Goal: Information Seeking & Learning: Learn about a topic

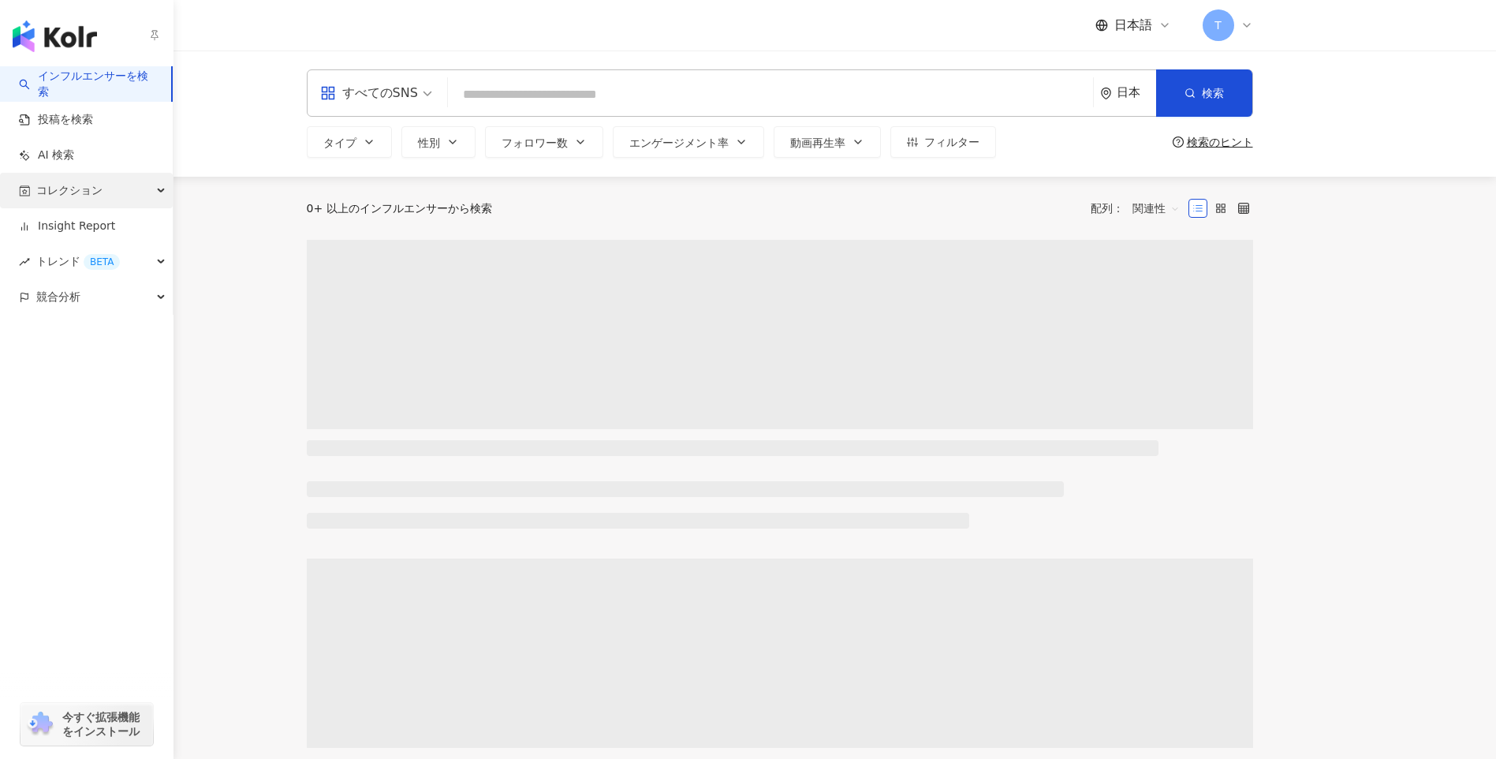
click at [55, 196] on span "コレクション" at bounding box center [69, 190] width 66 height 35
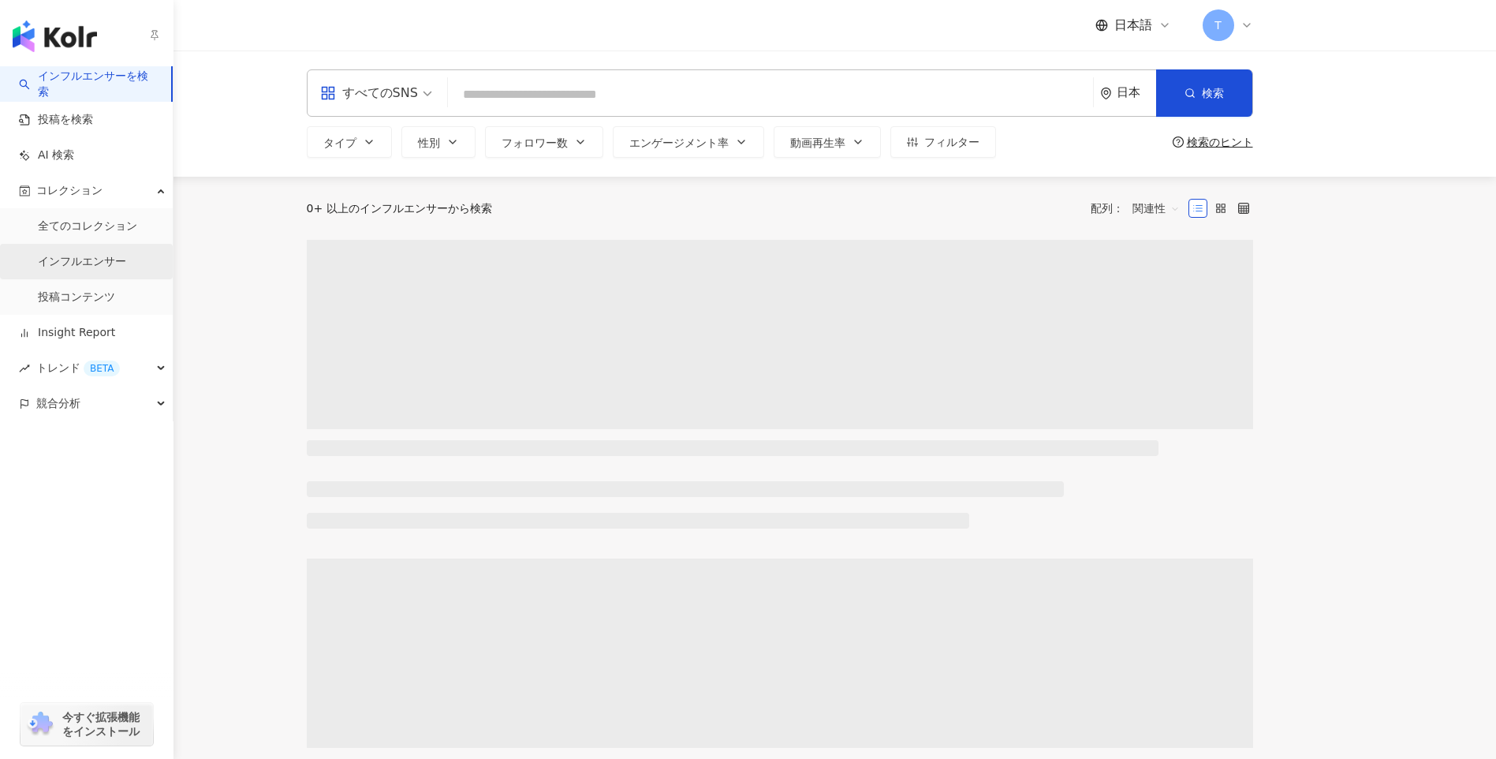
click at [99, 254] on link "インフルエンサー" at bounding box center [82, 262] width 88 height 16
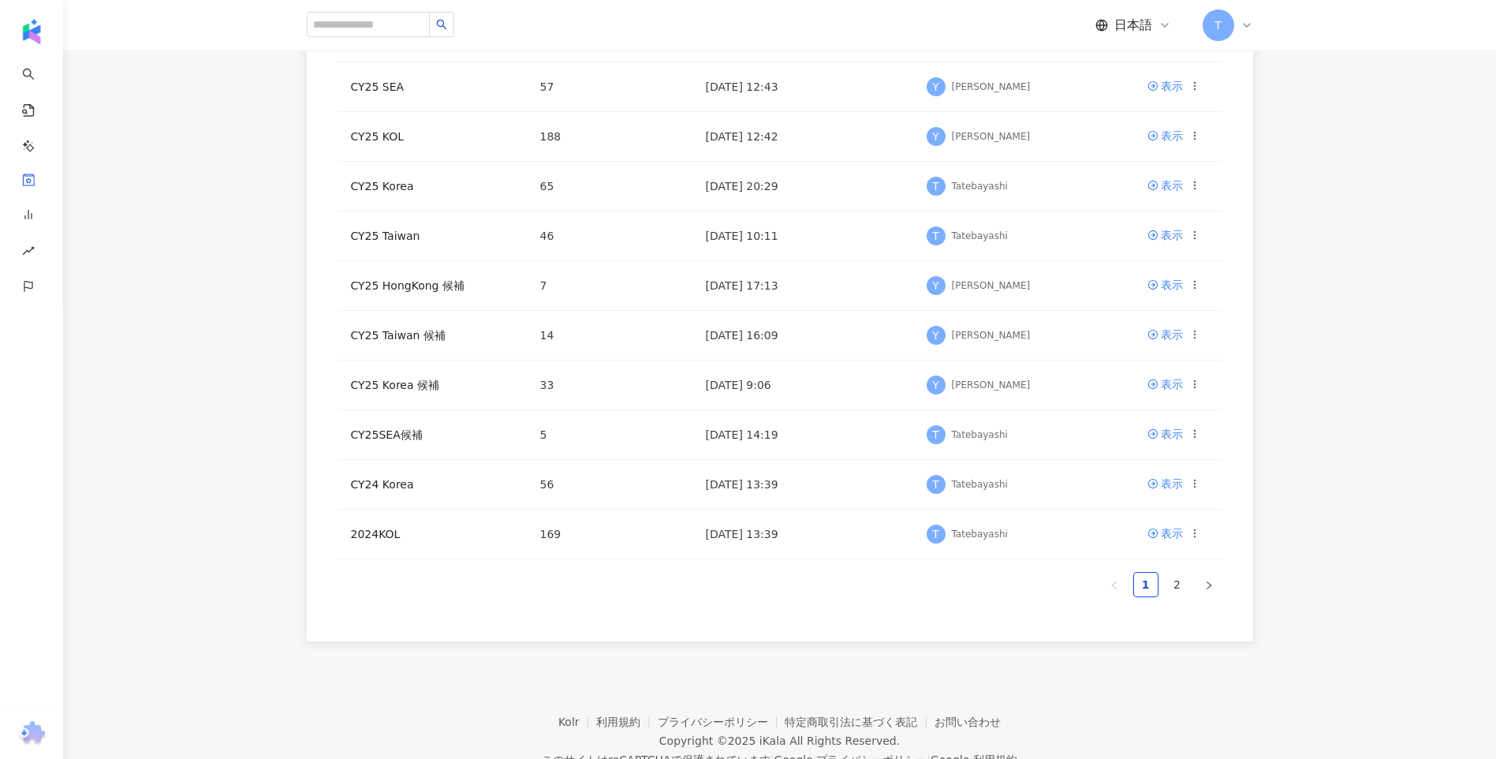
scroll to position [237, 0]
click at [1176, 584] on link "2" at bounding box center [1178, 583] width 24 height 24
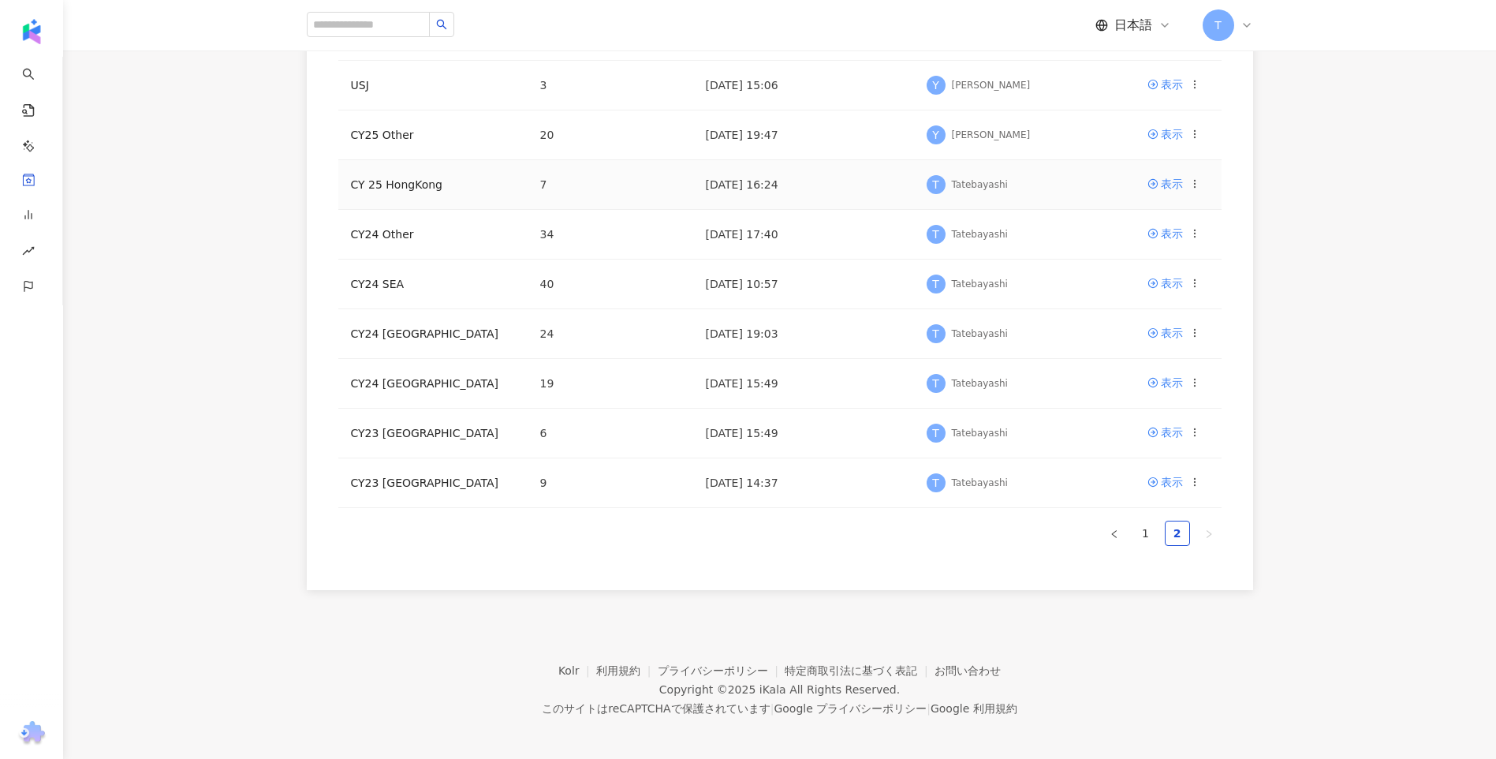
click at [437, 190] on td "CY 25 HongKong" at bounding box center [432, 185] width 189 height 50
click at [383, 179] on link "CY 25 HongKong" at bounding box center [396, 184] width 91 height 13
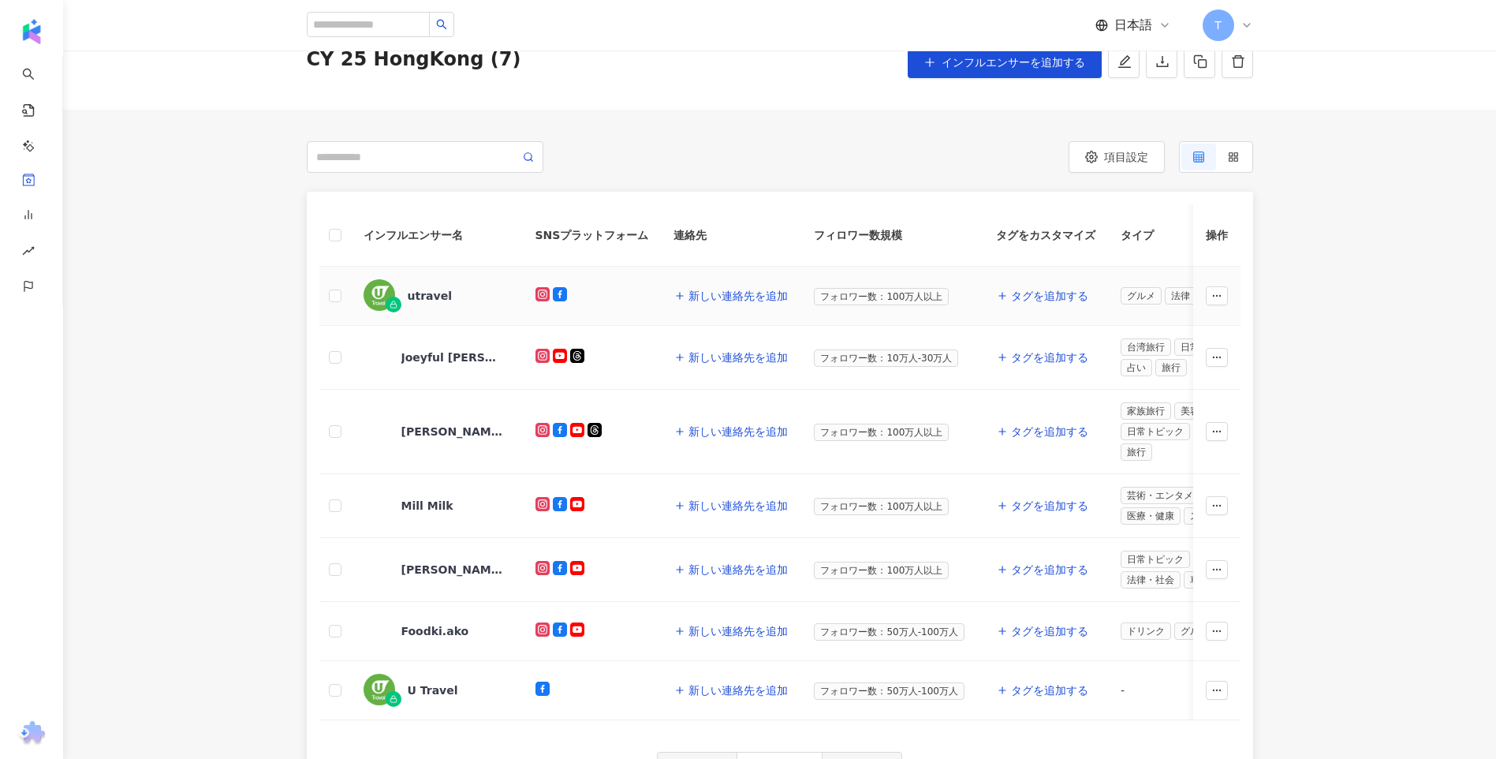
scroll to position [79, 0]
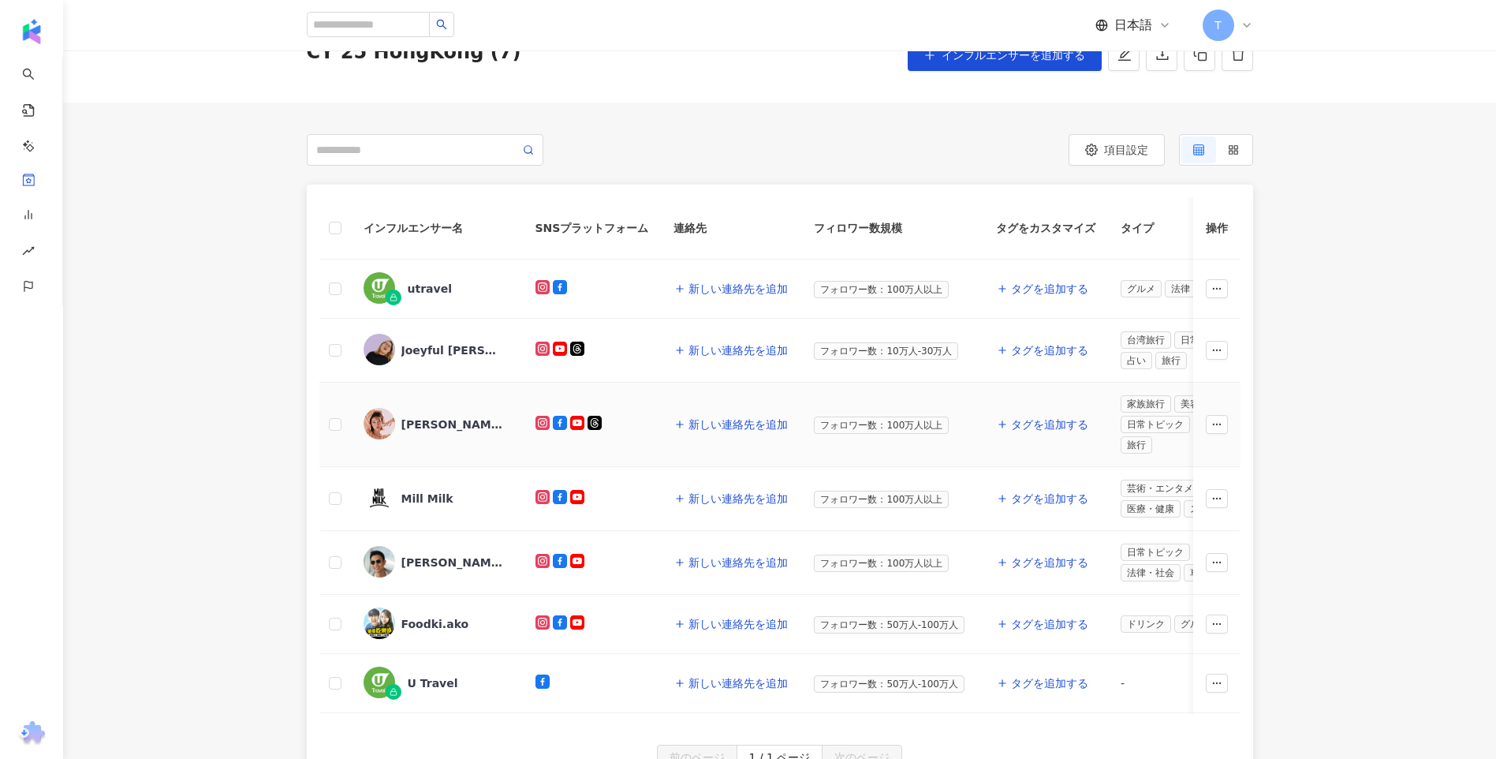
click at [435, 417] on div "Elva Ni 倪晨曦" at bounding box center [452, 424] width 103 height 16
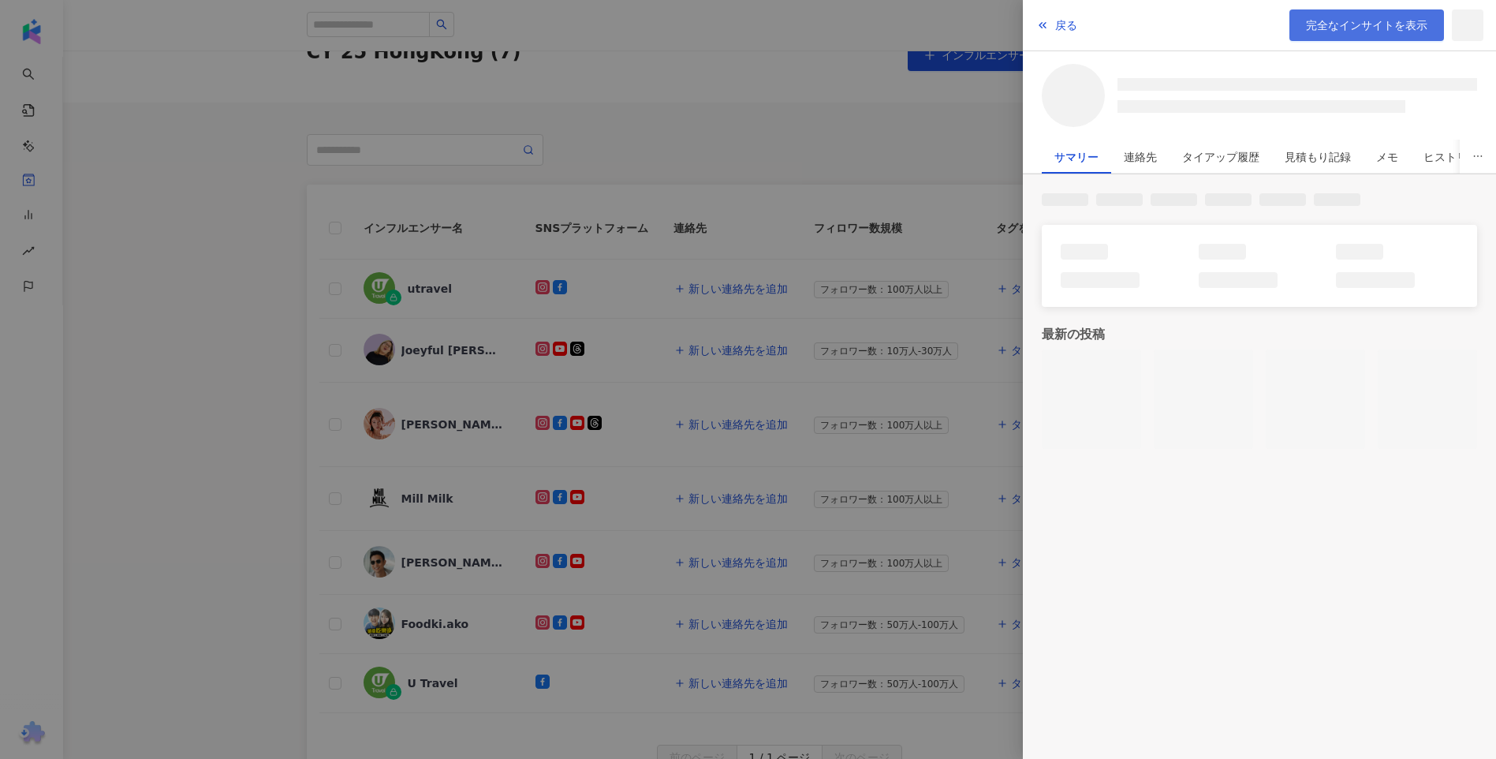
click at [1315, 25] on span "完全なインサイトを表示" at bounding box center [1366, 25] width 121 height 13
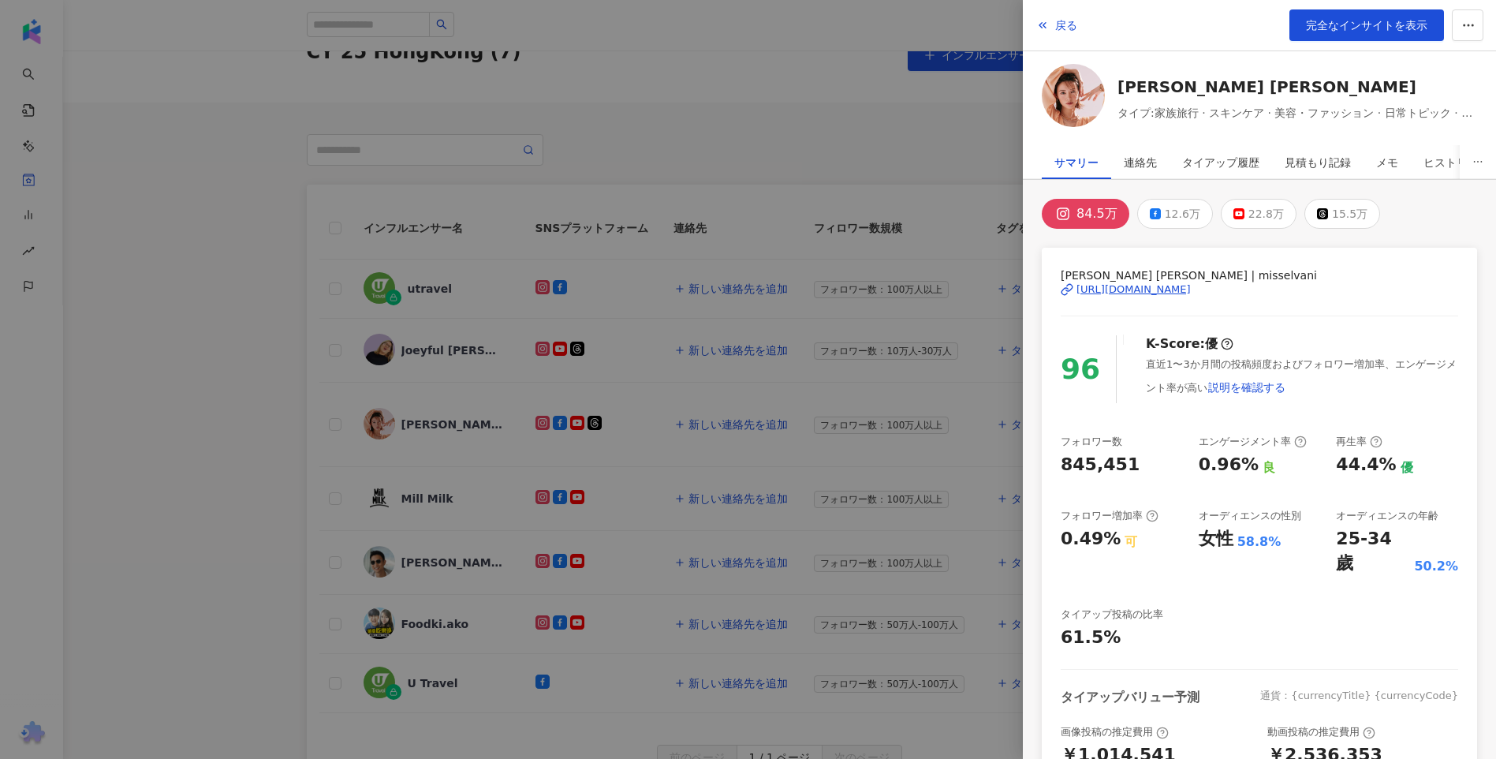
click at [207, 346] on div at bounding box center [748, 379] width 1496 height 759
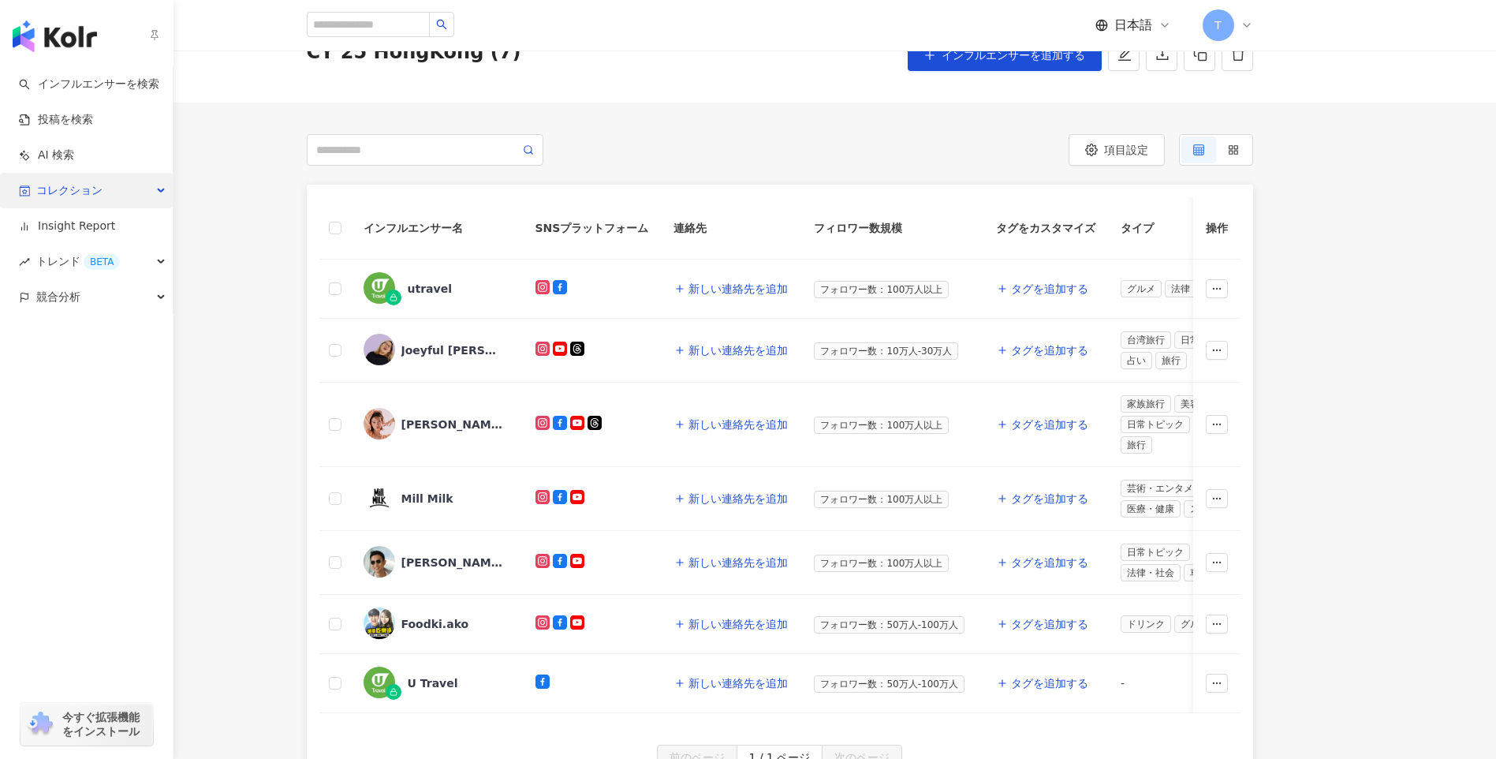
click at [24, 186] on icon "button" at bounding box center [24, 190] width 11 height 11
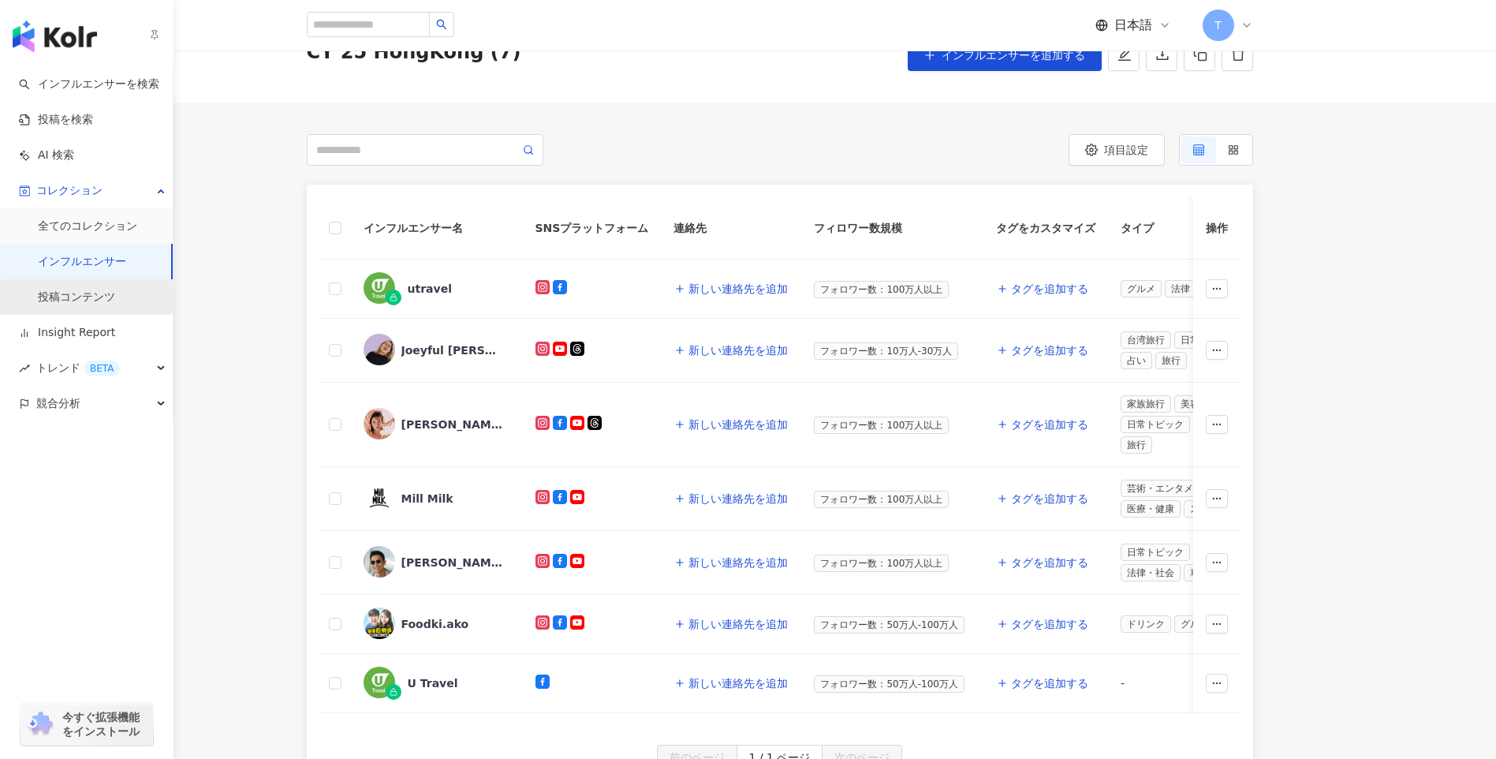
click at [87, 289] on link "投稿コンテンツ" at bounding box center [76, 297] width 77 height 16
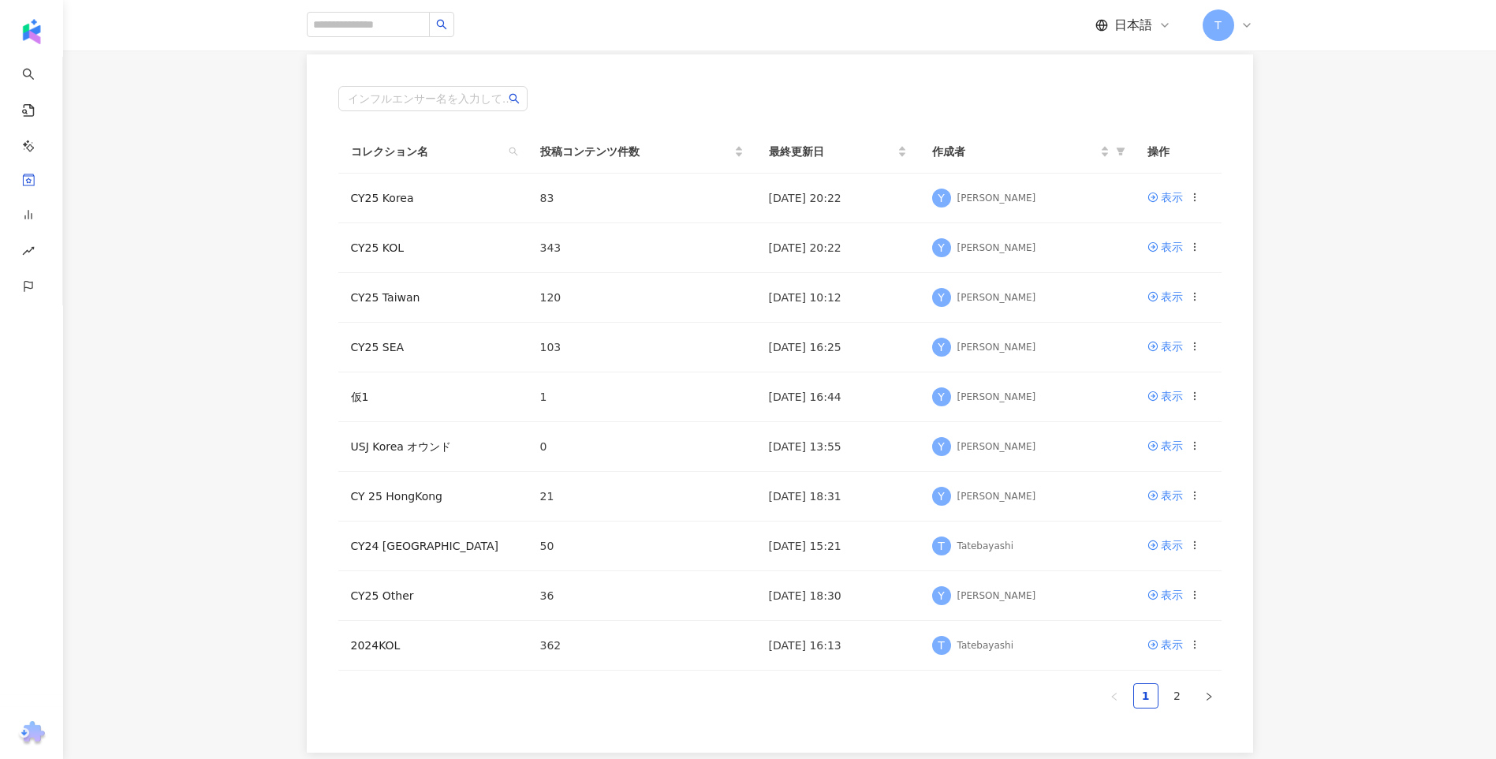
scroll to position [237, 0]
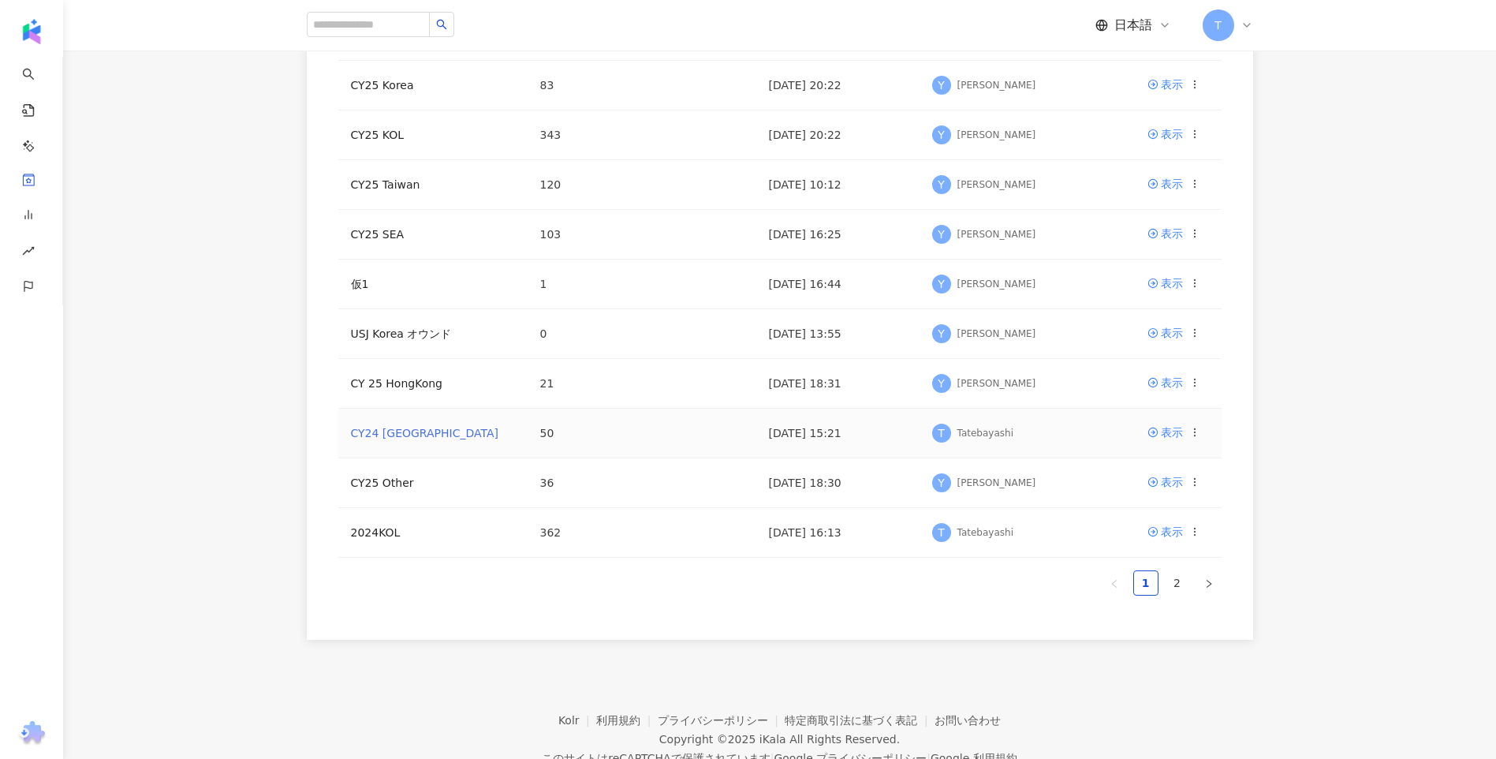
click at [405, 428] on link "CY24 Hongkong" at bounding box center [425, 433] width 148 height 13
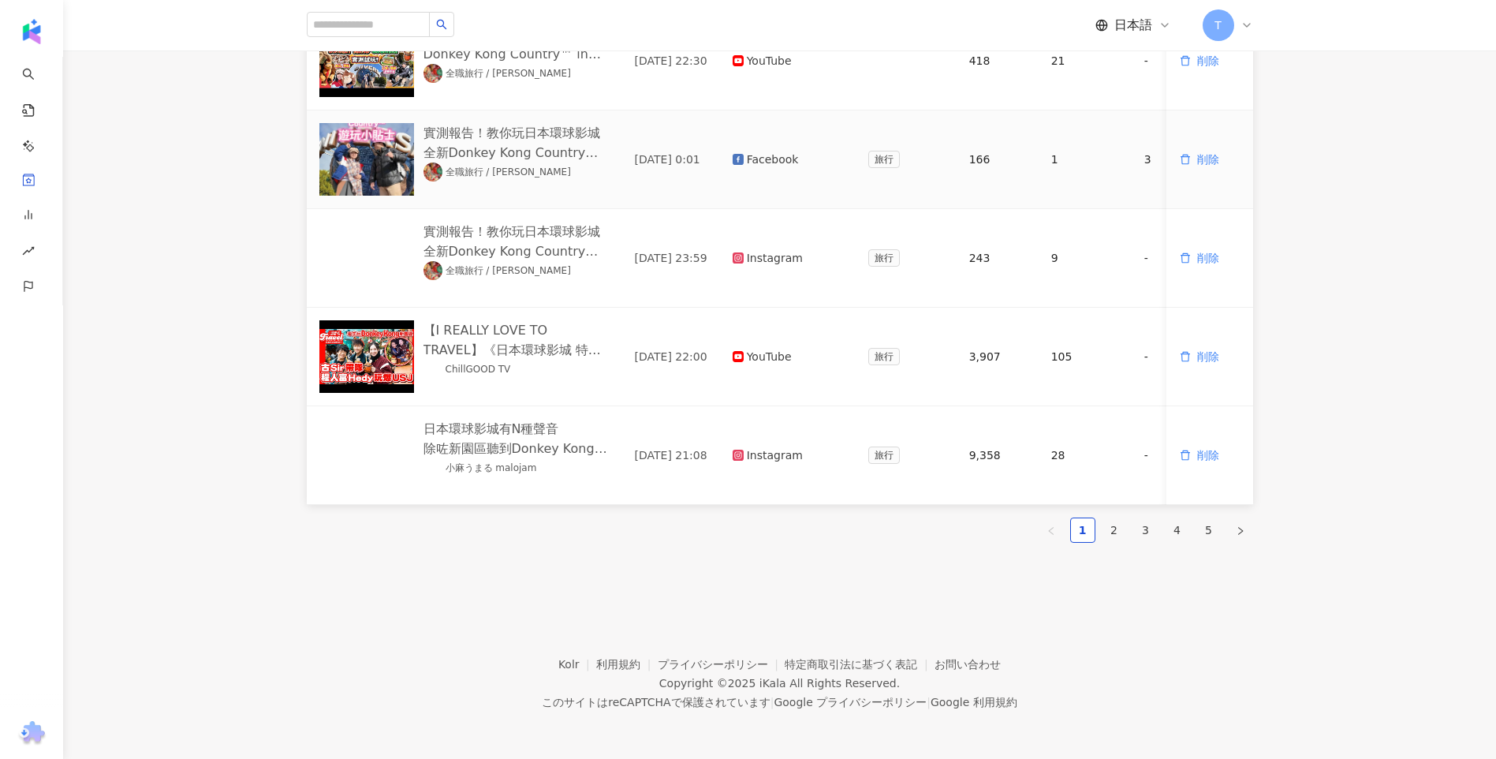
scroll to position [782, 0]
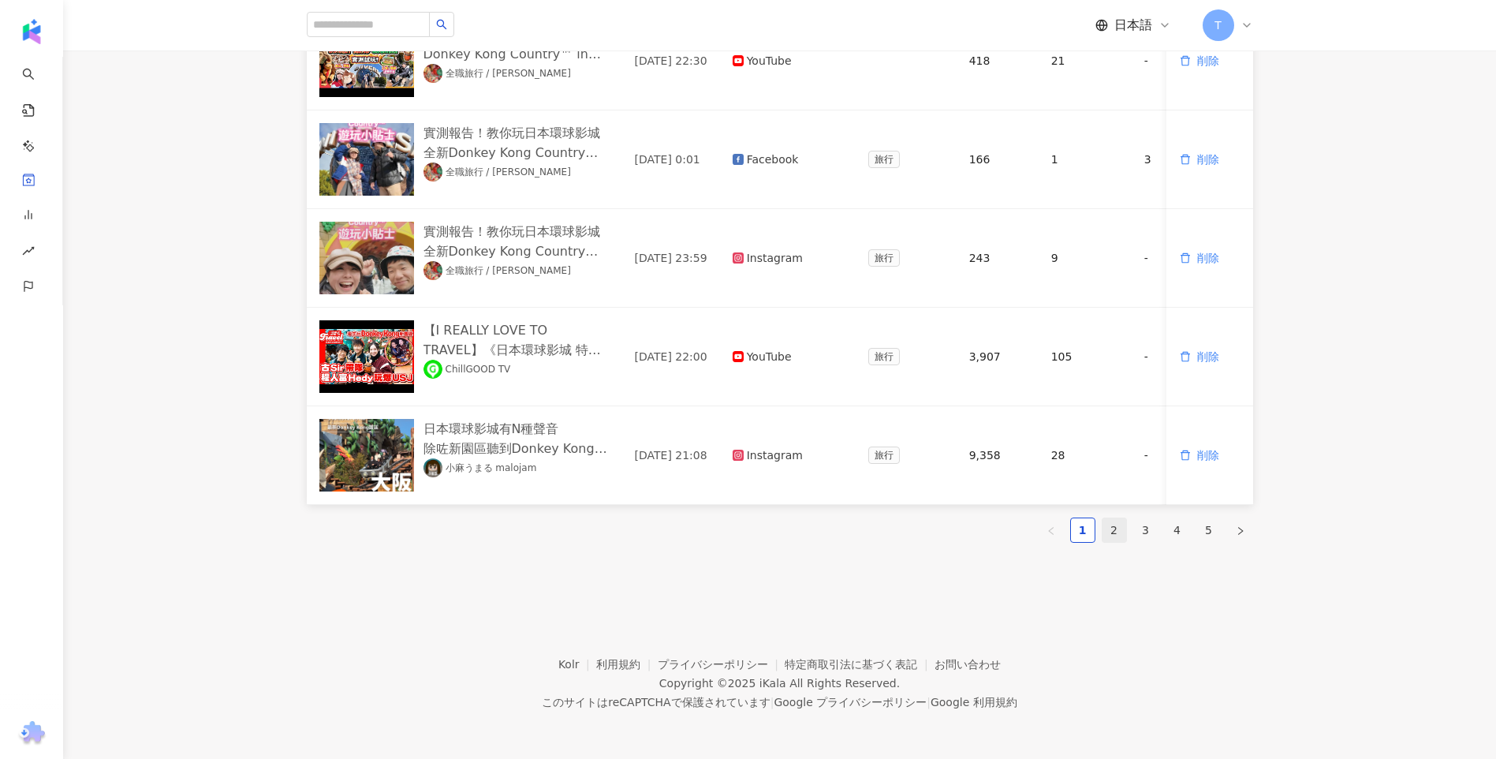
click at [1112, 531] on link "2" at bounding box center [1115, 530] width 24 height 24
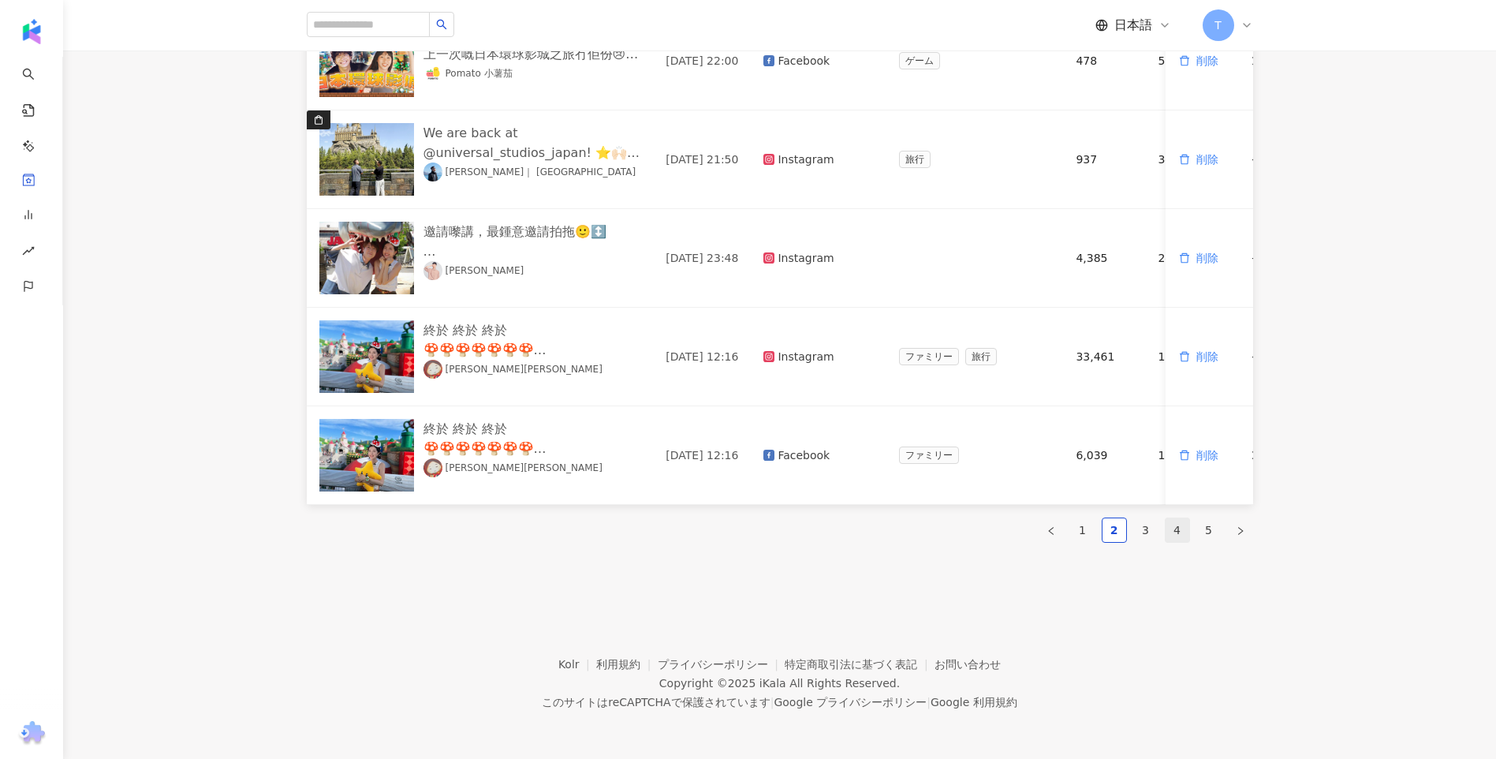
click at [1174, 532] on link "4" at bounding box center [1178, 530] width 24 height 24
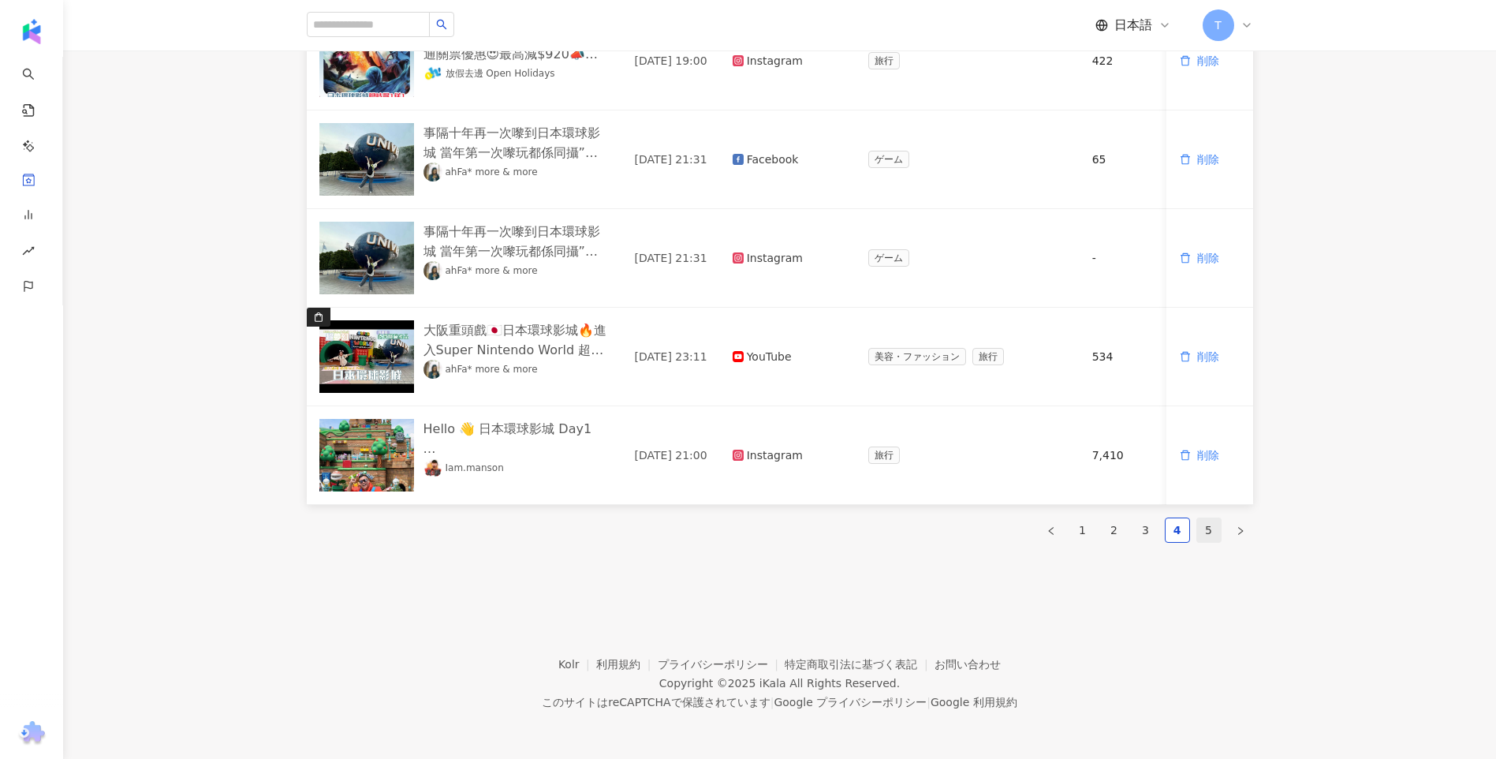
click at [1217, 533] on link "5" at bounding box center [1209, 530] width 24 height 24
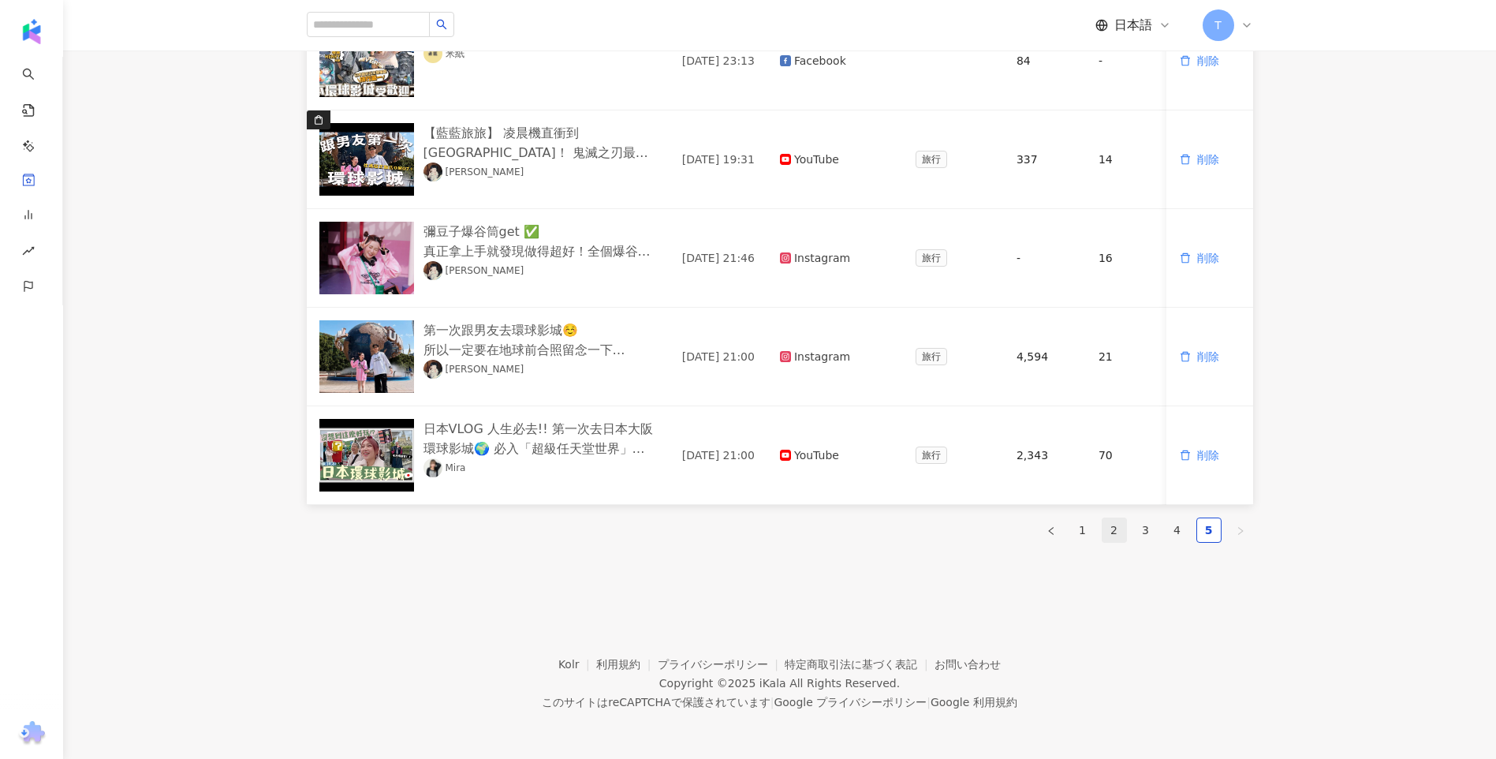
click at [1121, 532] on link "2" at bounding box center [1115, 530] width 24 height 24
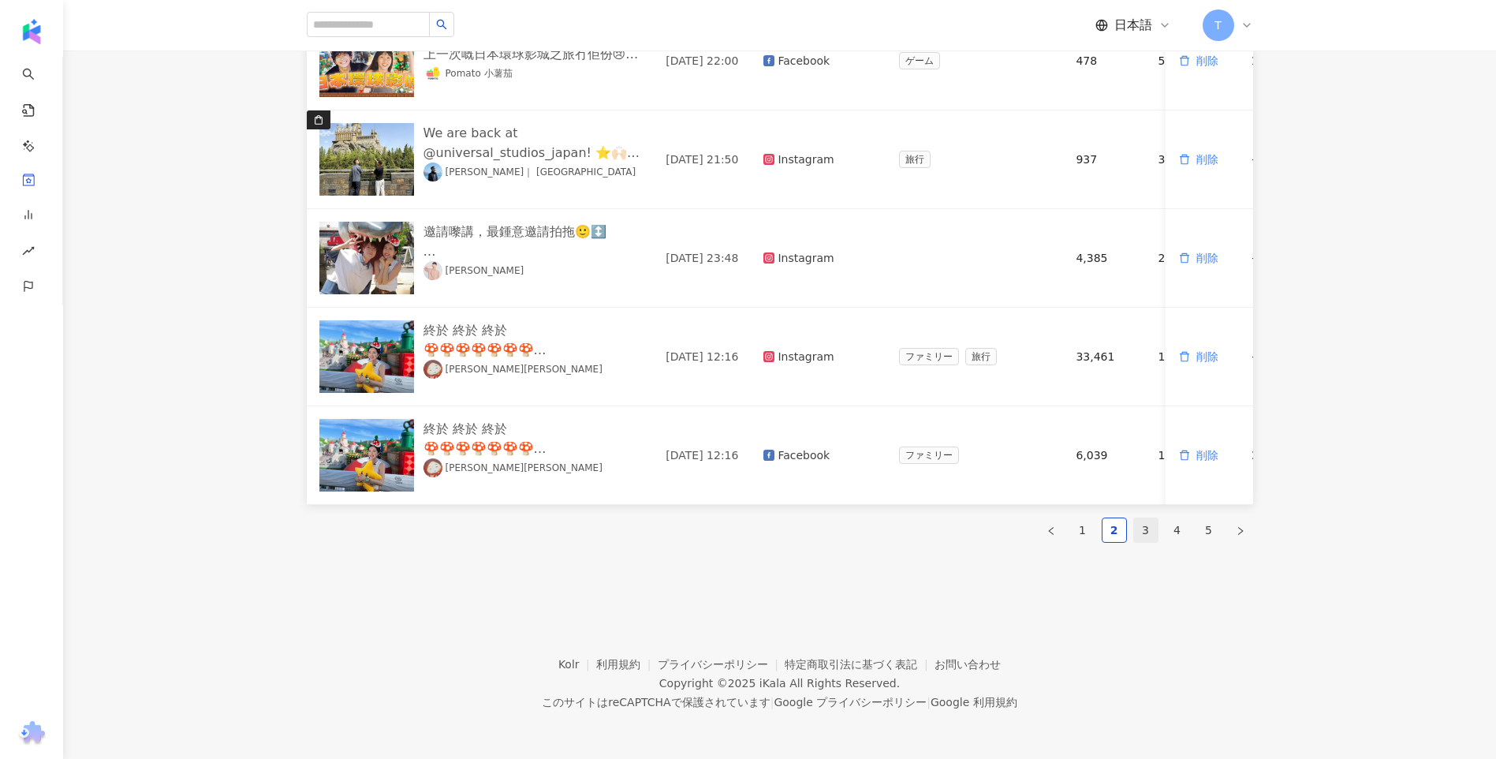
click at [1150, 534] on link "3" at bounding box center [1146, 530] width 24 height 24
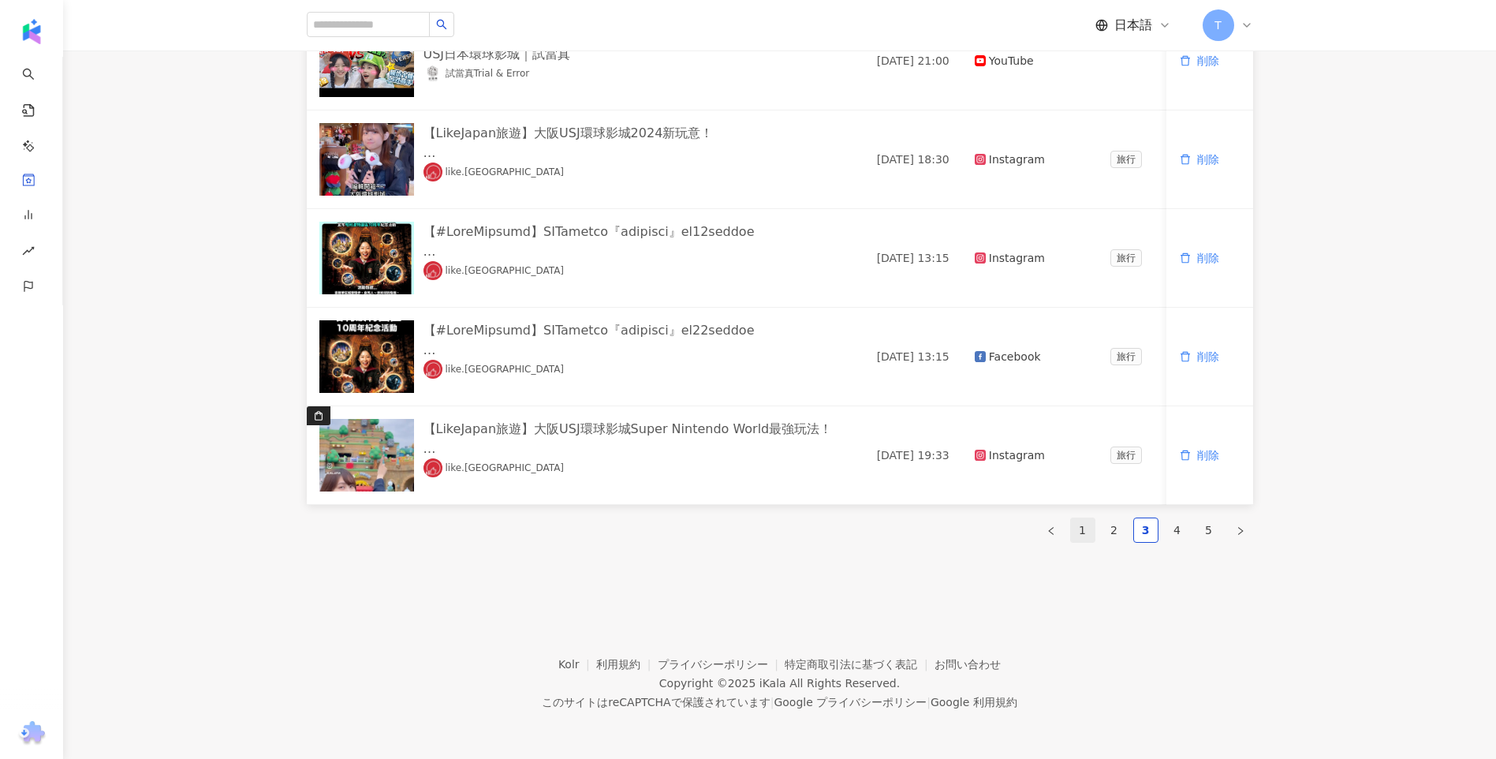
click at [1087, 534] on link "1" at bounding box center [1083, 530] width 24 height 24
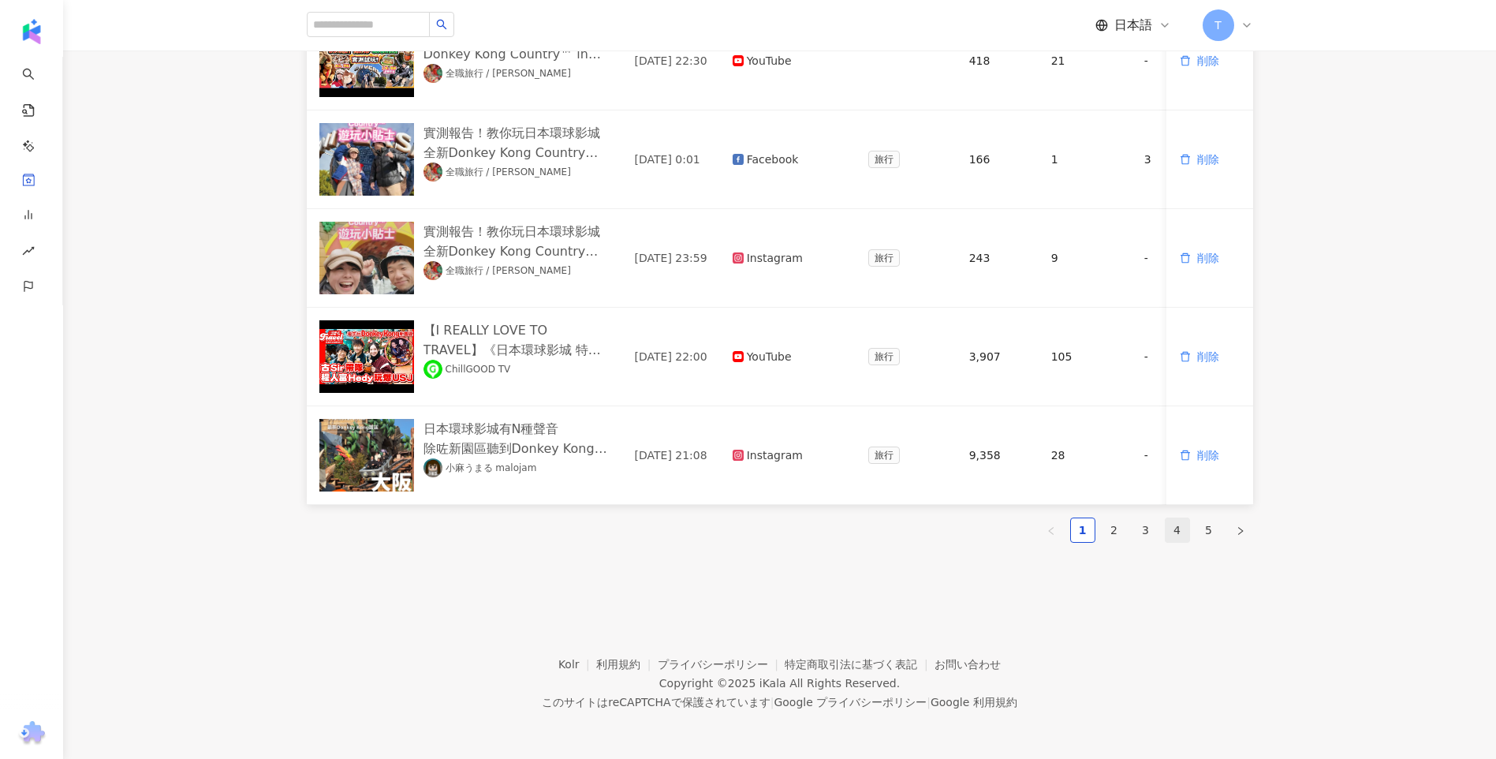
click at [1186, 535] on link "4" at bounding box center [1178, 530] width 24 height 24
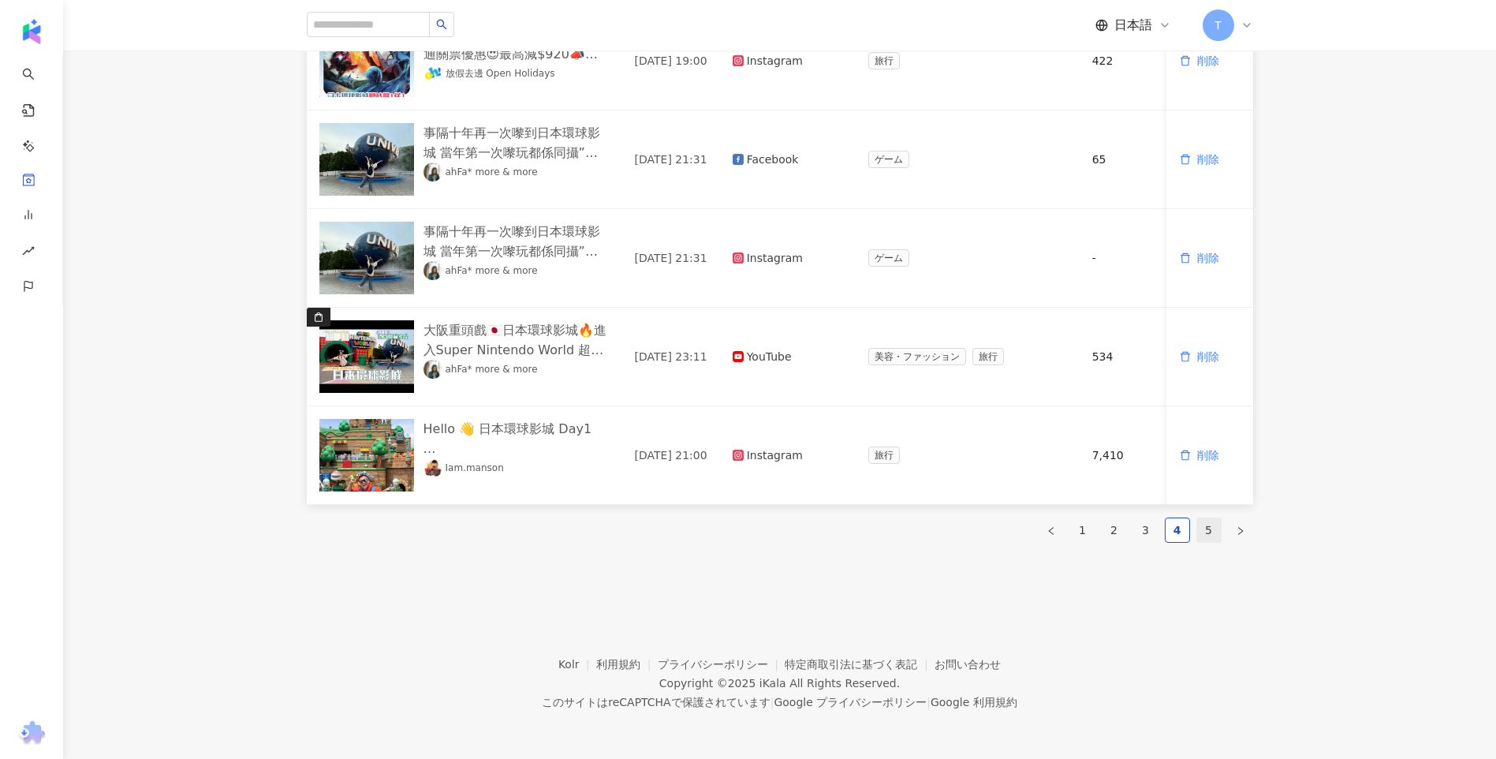
click at [1203, 530] on link "5" at bounding box center [1209, 530] width 24 height 24
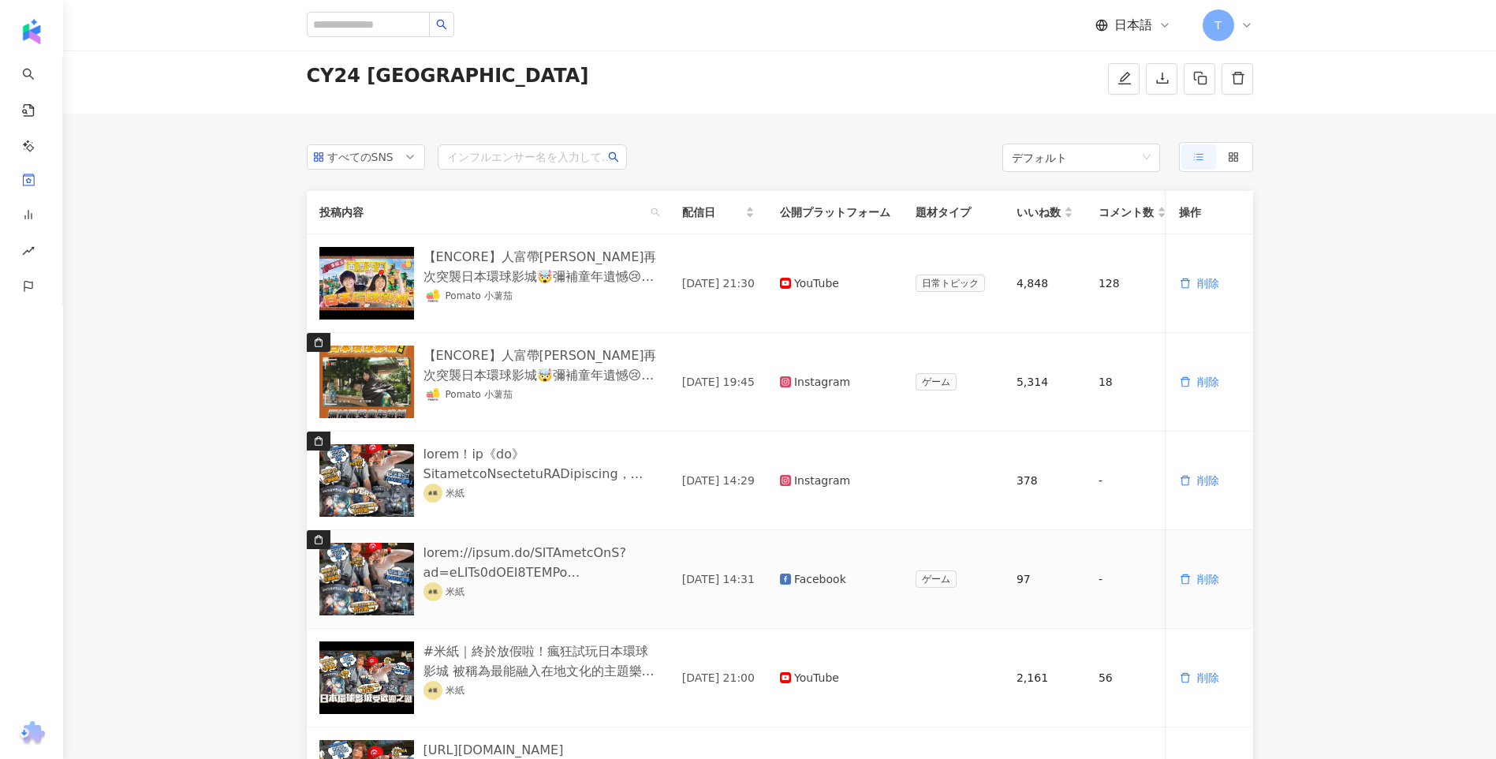
scroll to position [0, 0]
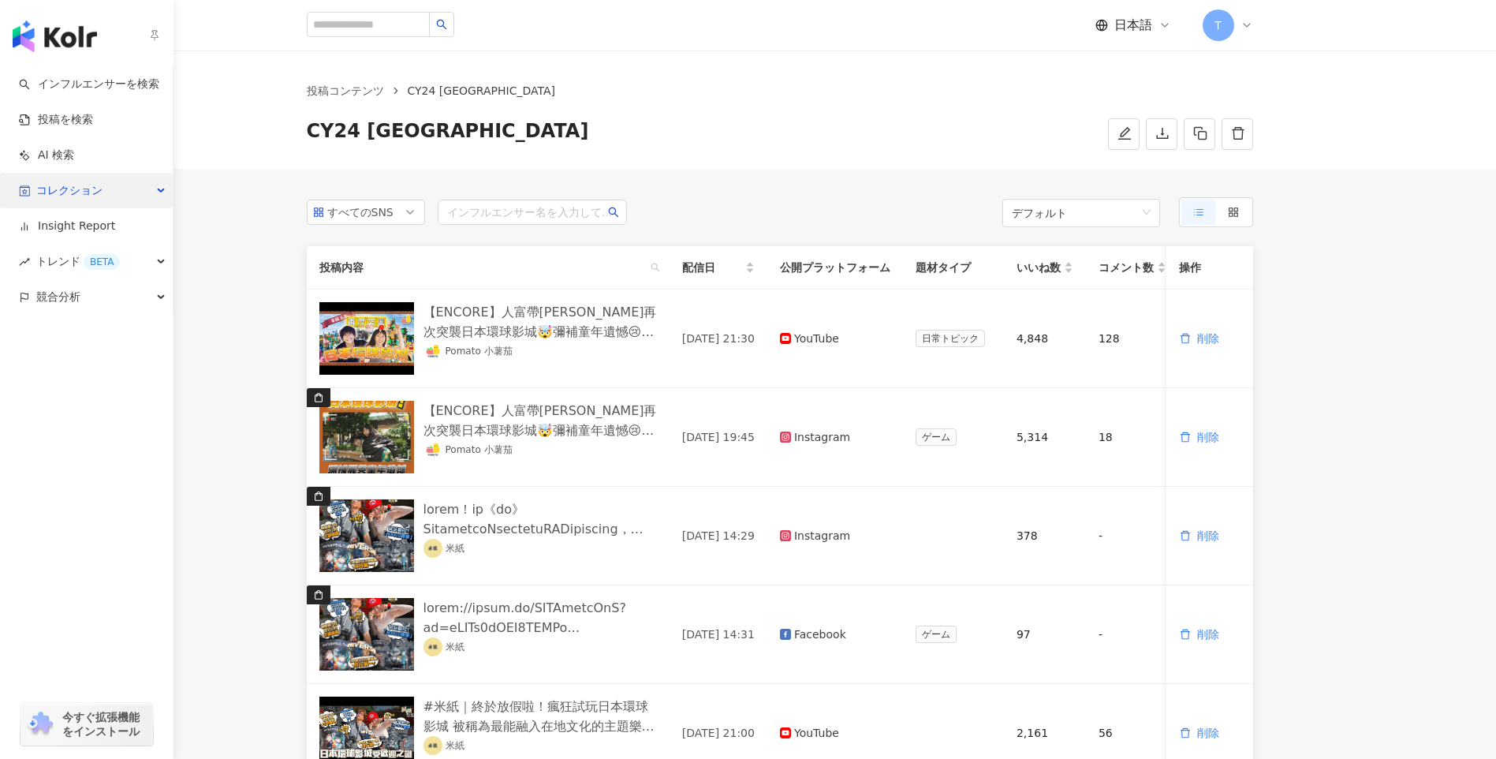
click at [57, 179] on span "コレクション" at bounding box center [69, 190] width 66 height 35
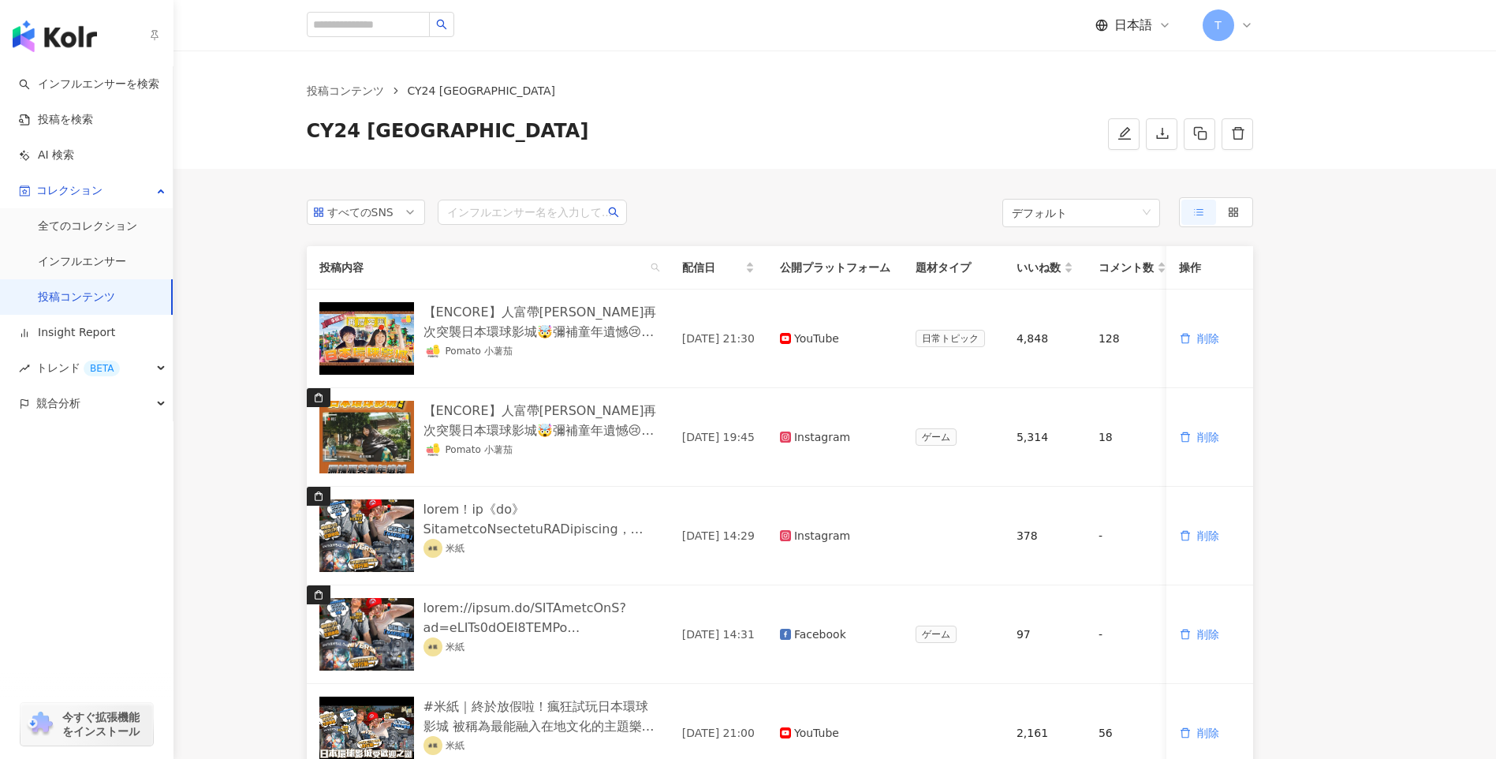
click at [99, 289] on link "投稿コンテンツ" at bounding box center [76, 297] width 77 height 16
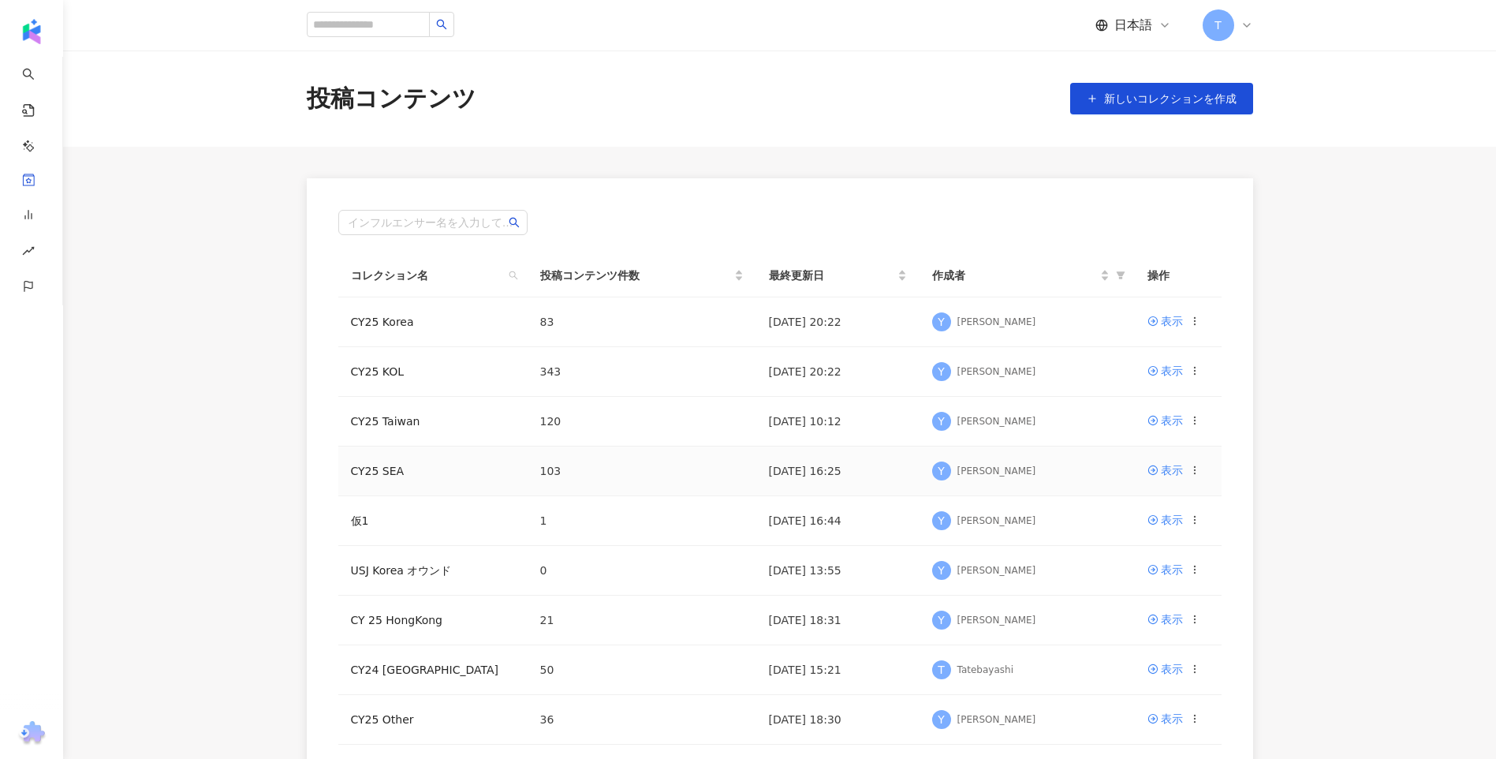
scroll to position [293, 0]
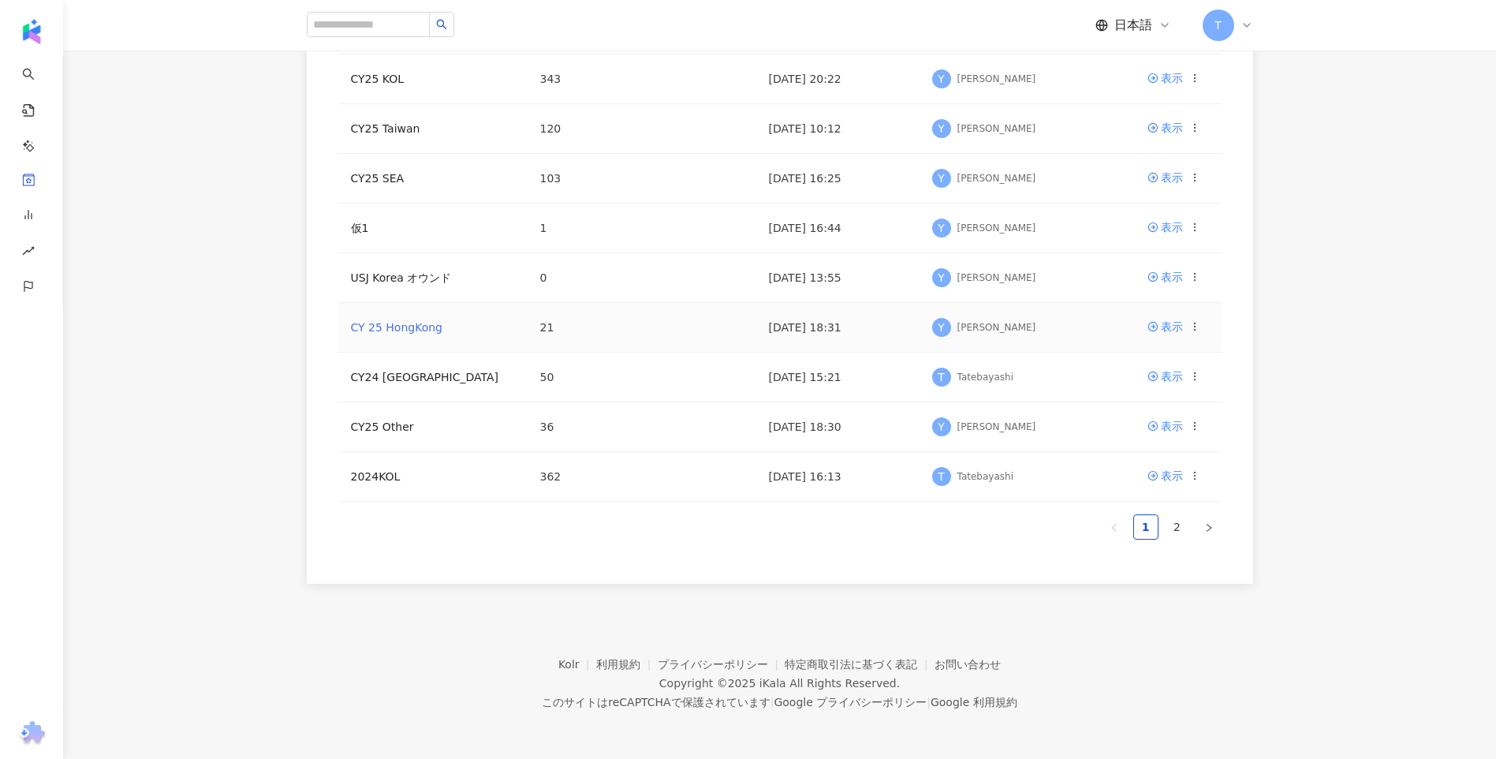
click at [409, 324] on link "CY 25 HongKong" at bounding box center [396, 327] width 91 height 13
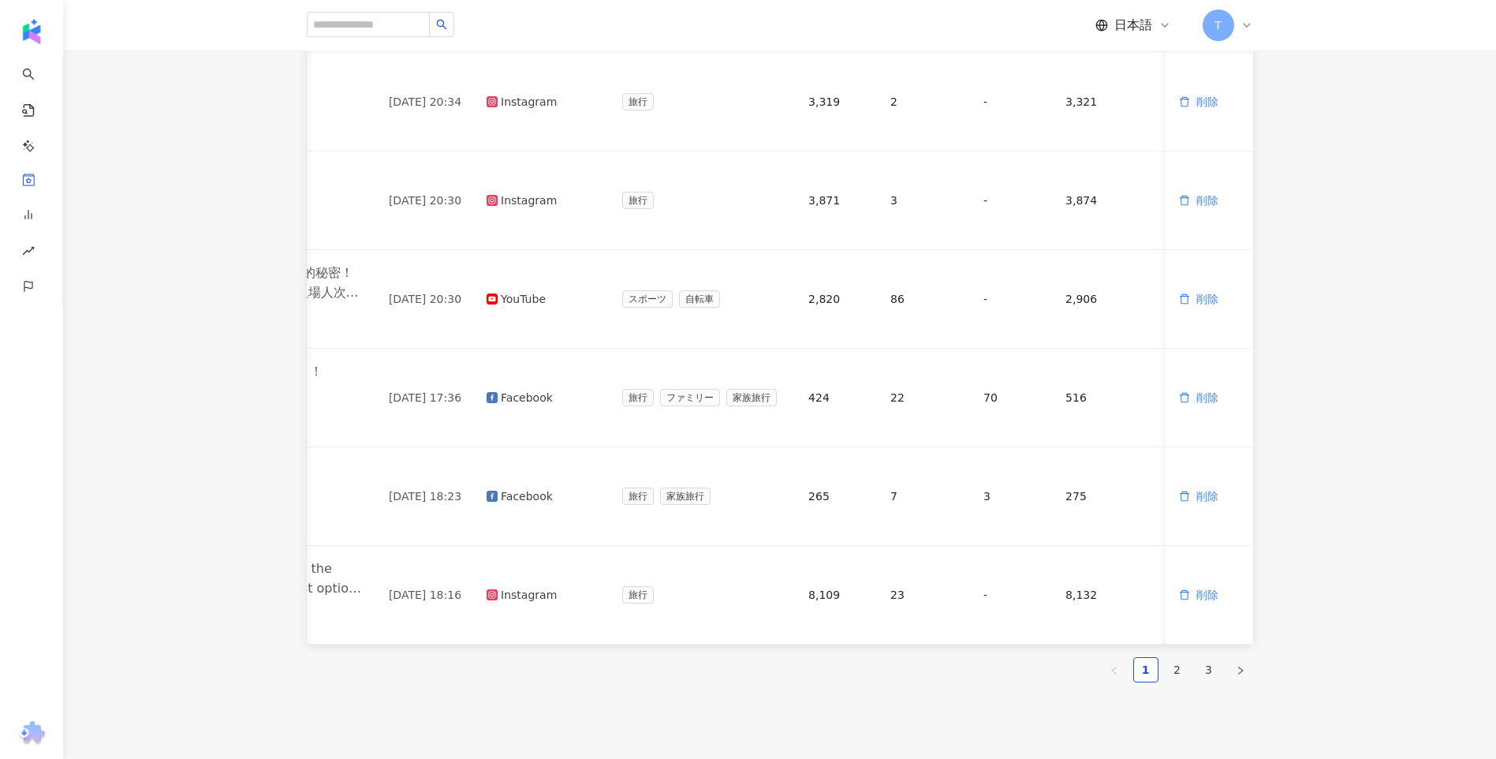
scroll to position [0, 366]
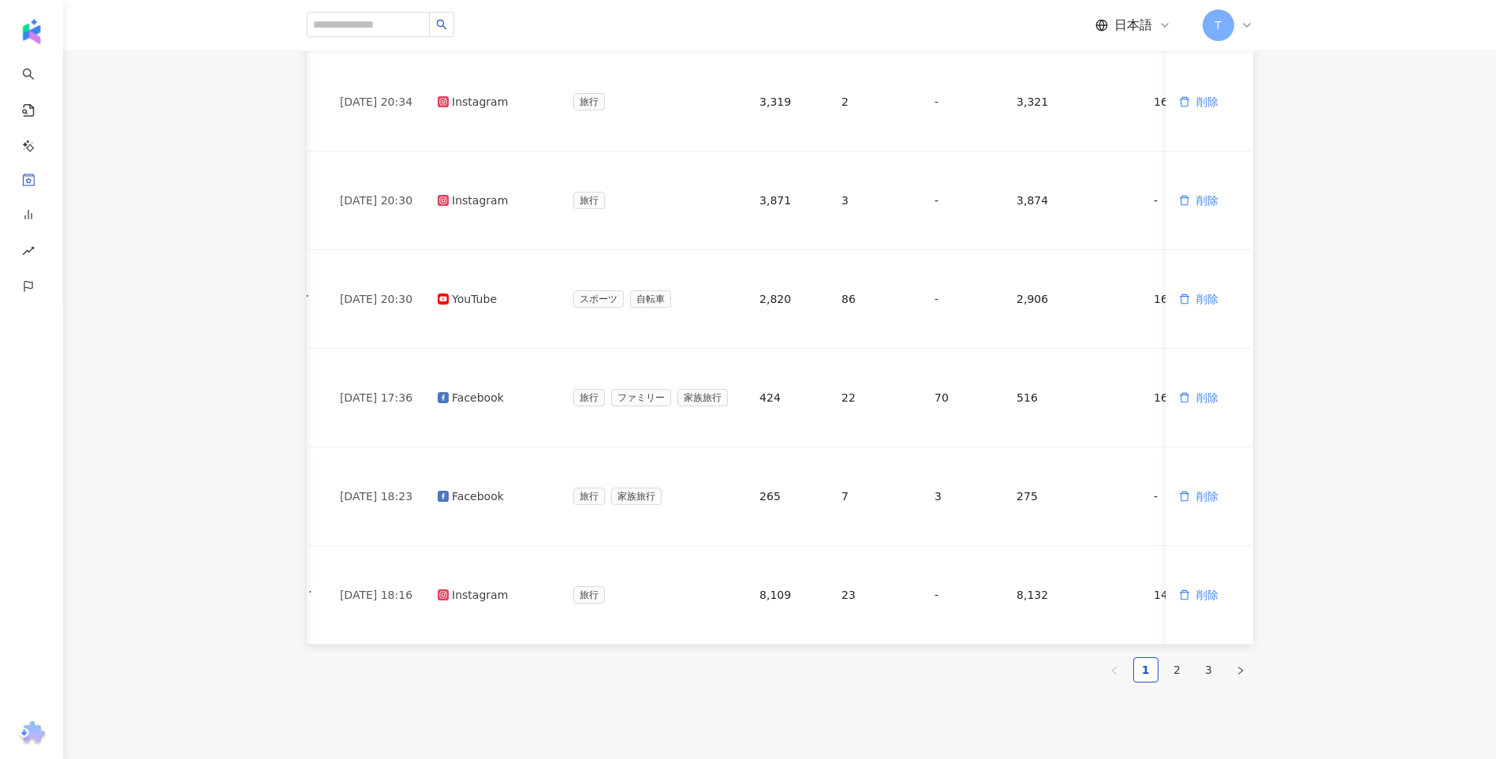
click at [1134, 656] on div "投稿内容 配信日 公開プラットフォーム 題材タイプ いいね数 コメント数 シェア数 エンゲージメント数 再生回数 操作 Foodieyanyannn 2025…" at bounding box center [780, 148] width 946 height 1067
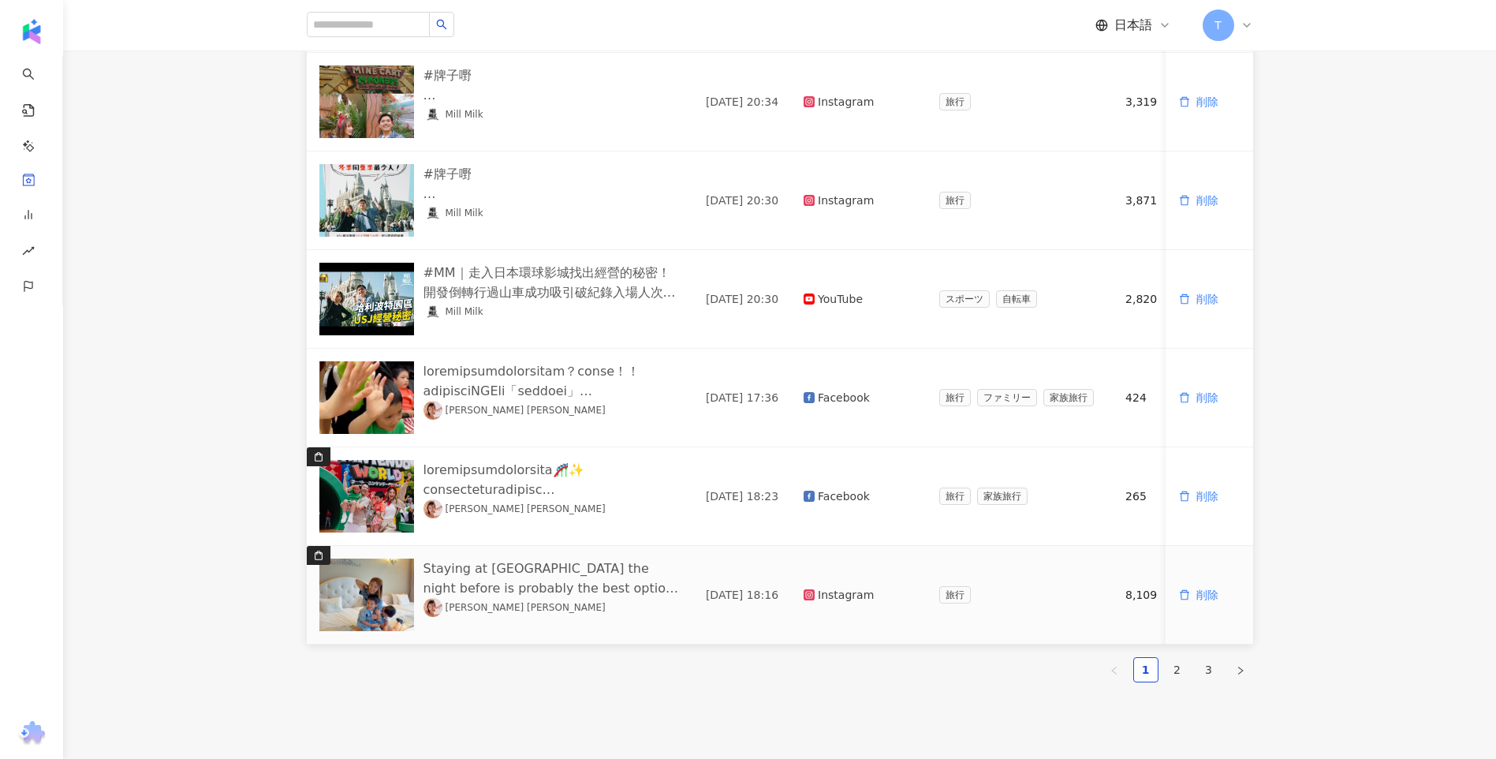
click at [370, 587] on img at bounding box center [366, 594] width 95 height 73
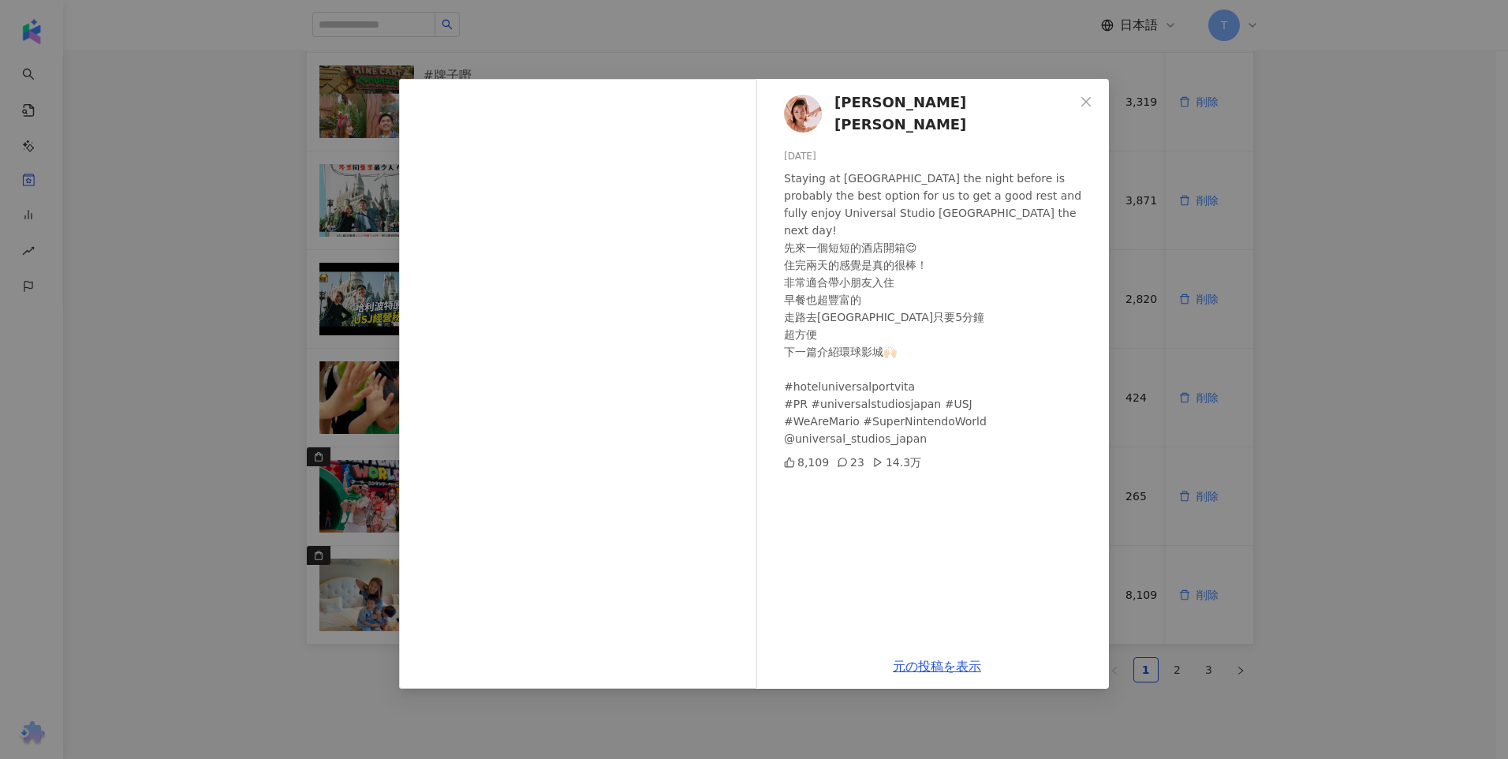
click at [1471, 453] on div "Elva Ni 倪晨曦 2025/05/20 Staying at Hotel Universal Port Vita the night before is…" at bounding box center [754, 379] width 1508 height 759
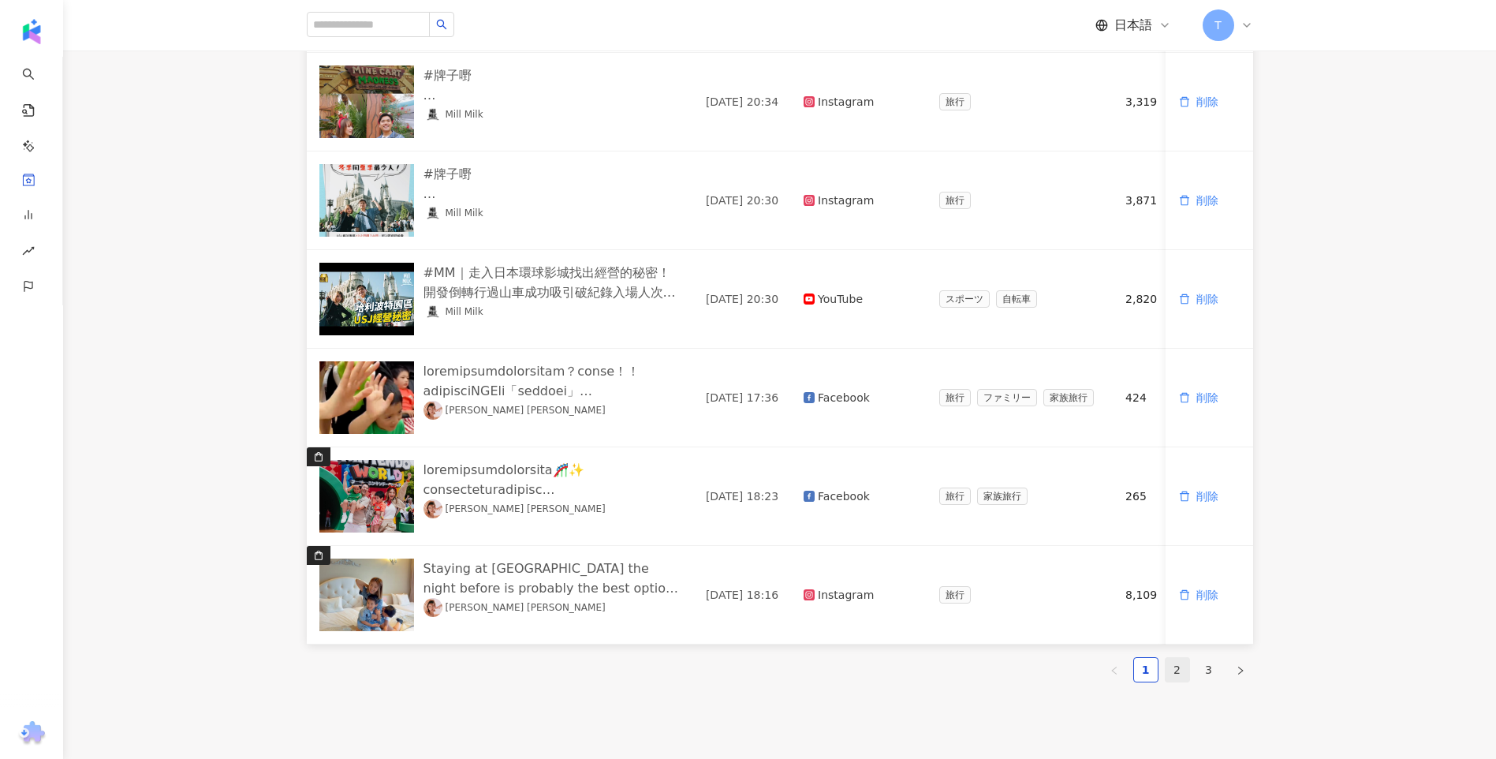
click at [1183, 681] on link "2" at bounding box center [1178, 670] width 24 height 24
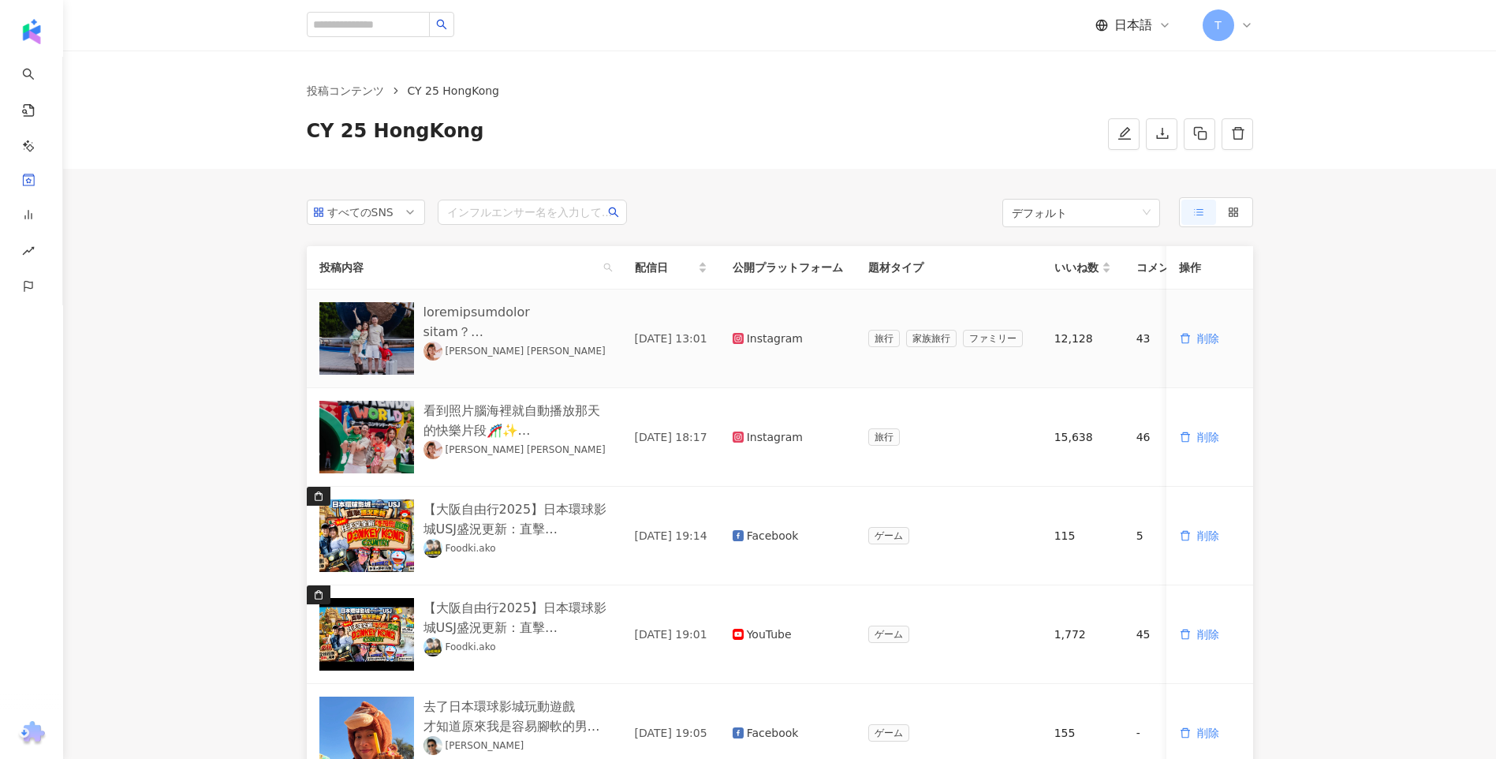
click at [351, 358] on img at bounding box center [366, 338] width 95 height 73
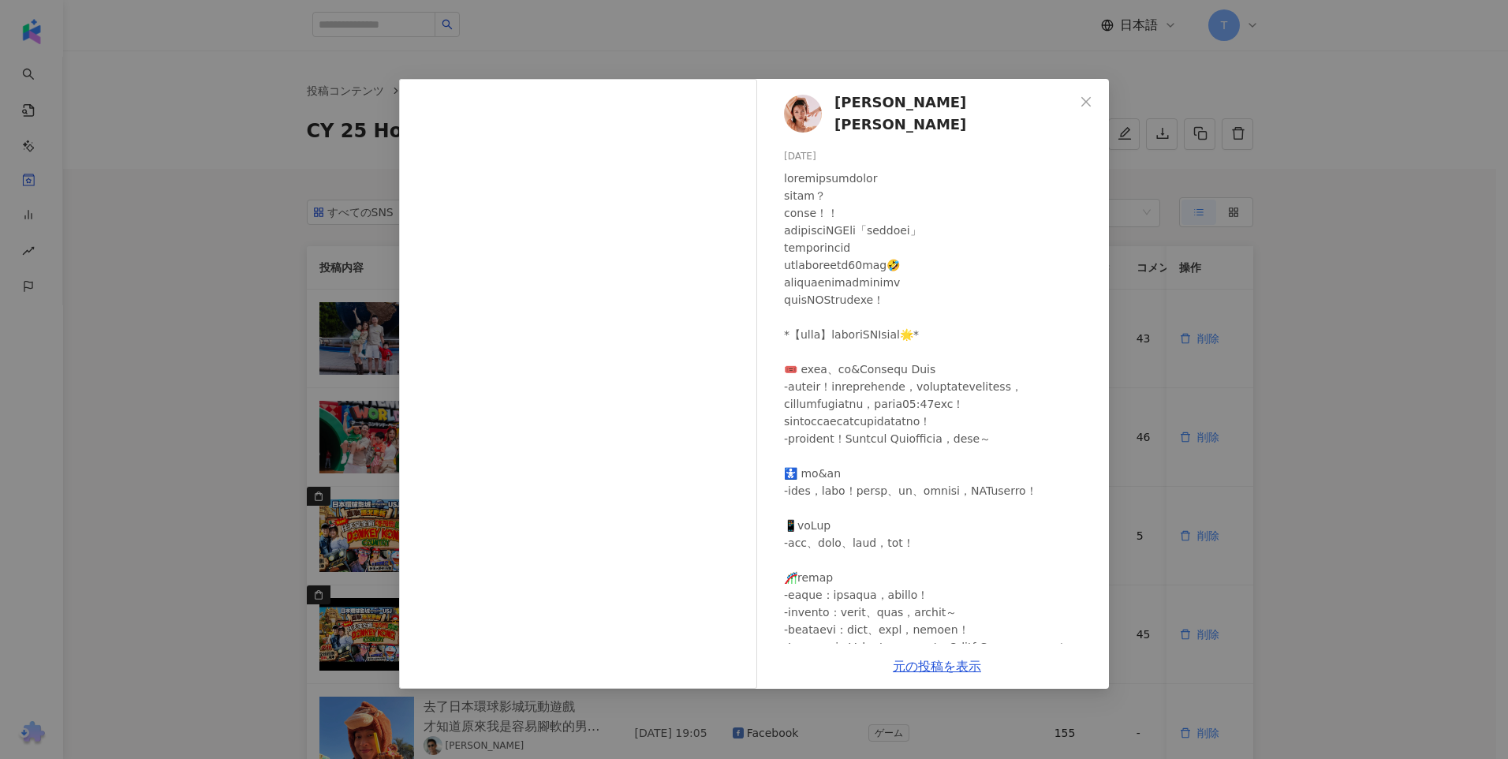
click at [61, 386] on div "Elva Ni 倪晨曦 2025/05/23 1.2万 43 40.4万 元の投稿を表示" at bounding box center [754, 379] width 1508 height 759
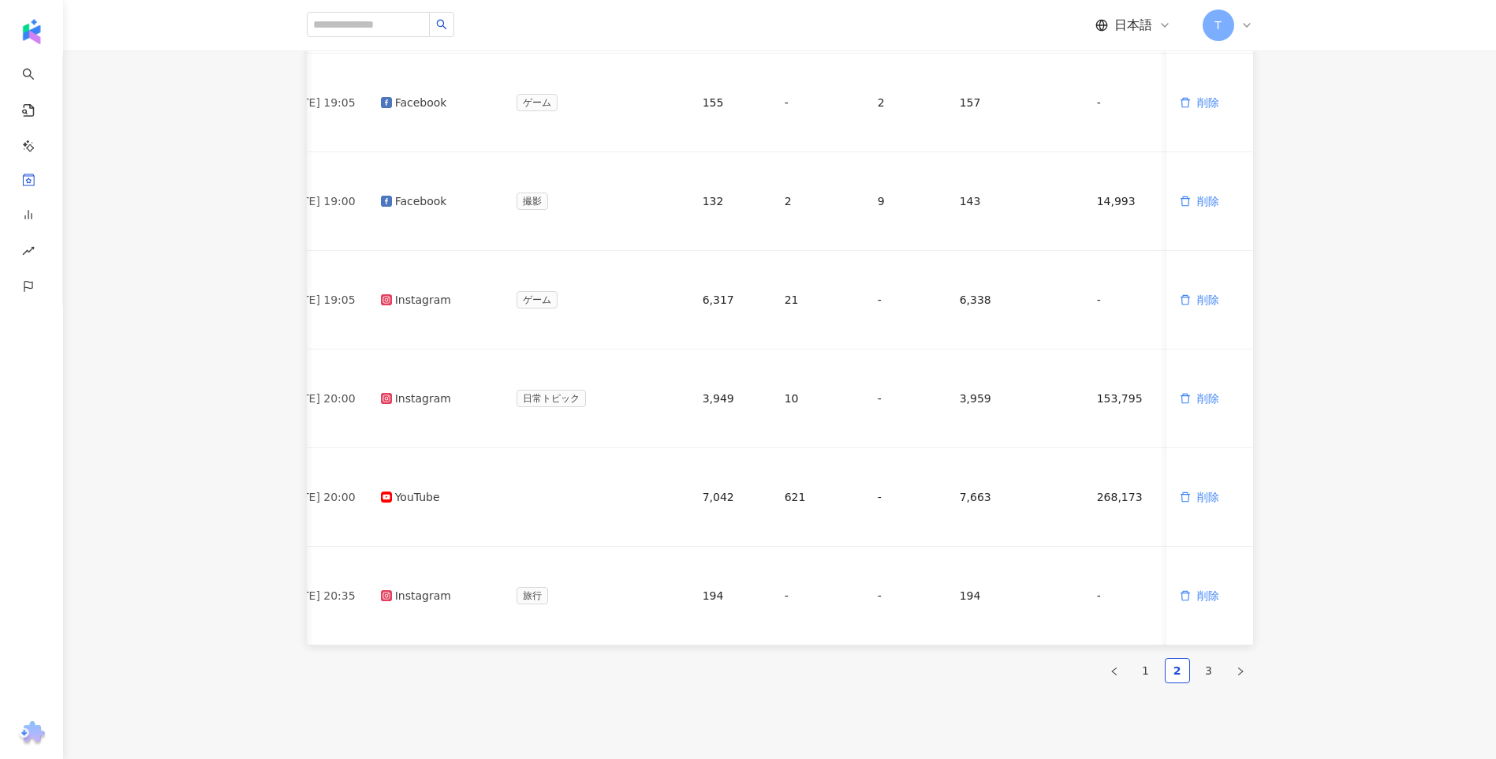
scroll to position [782, 0]
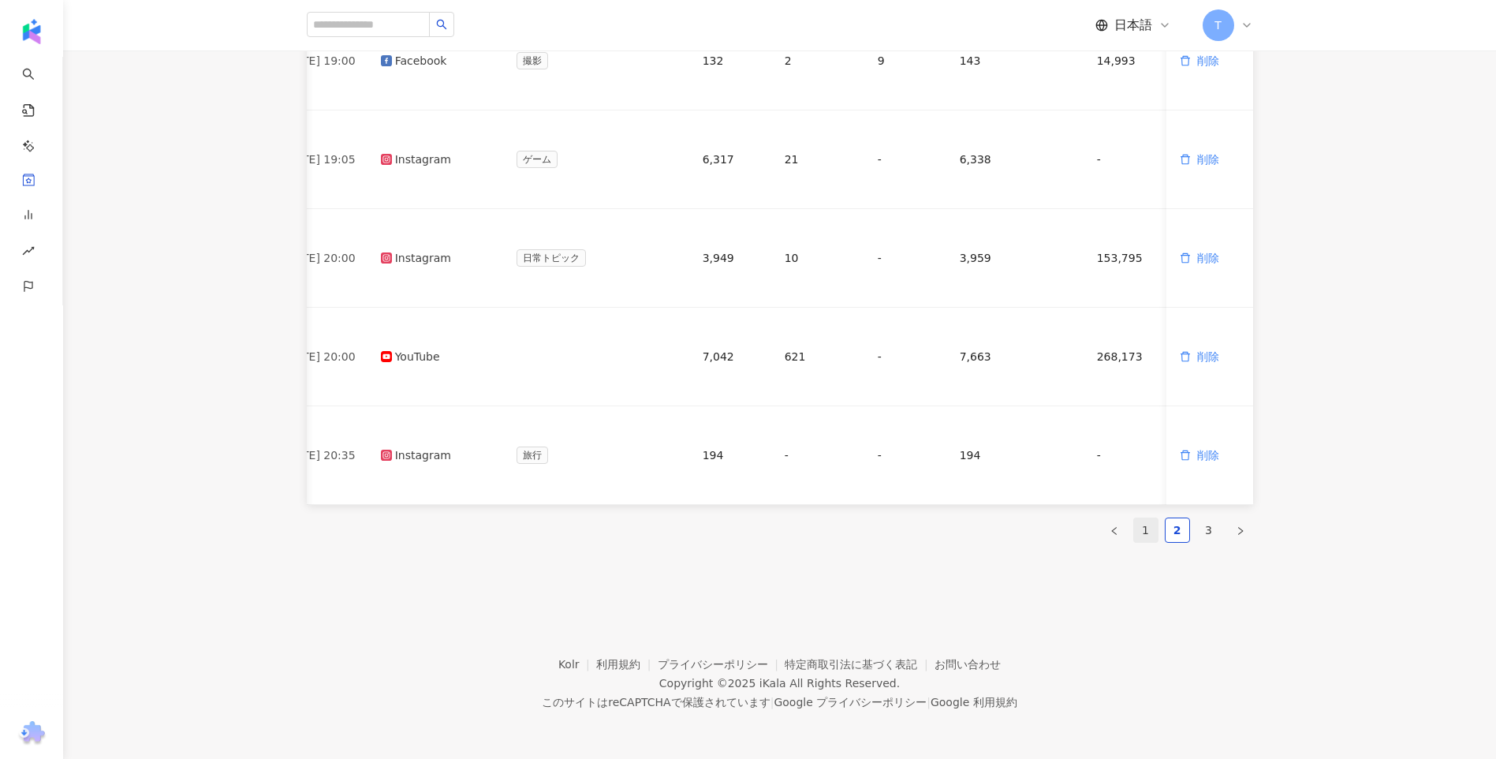
click at [1155, 524] on link "1" at bounding box center [1146, 530] width 24 height 24
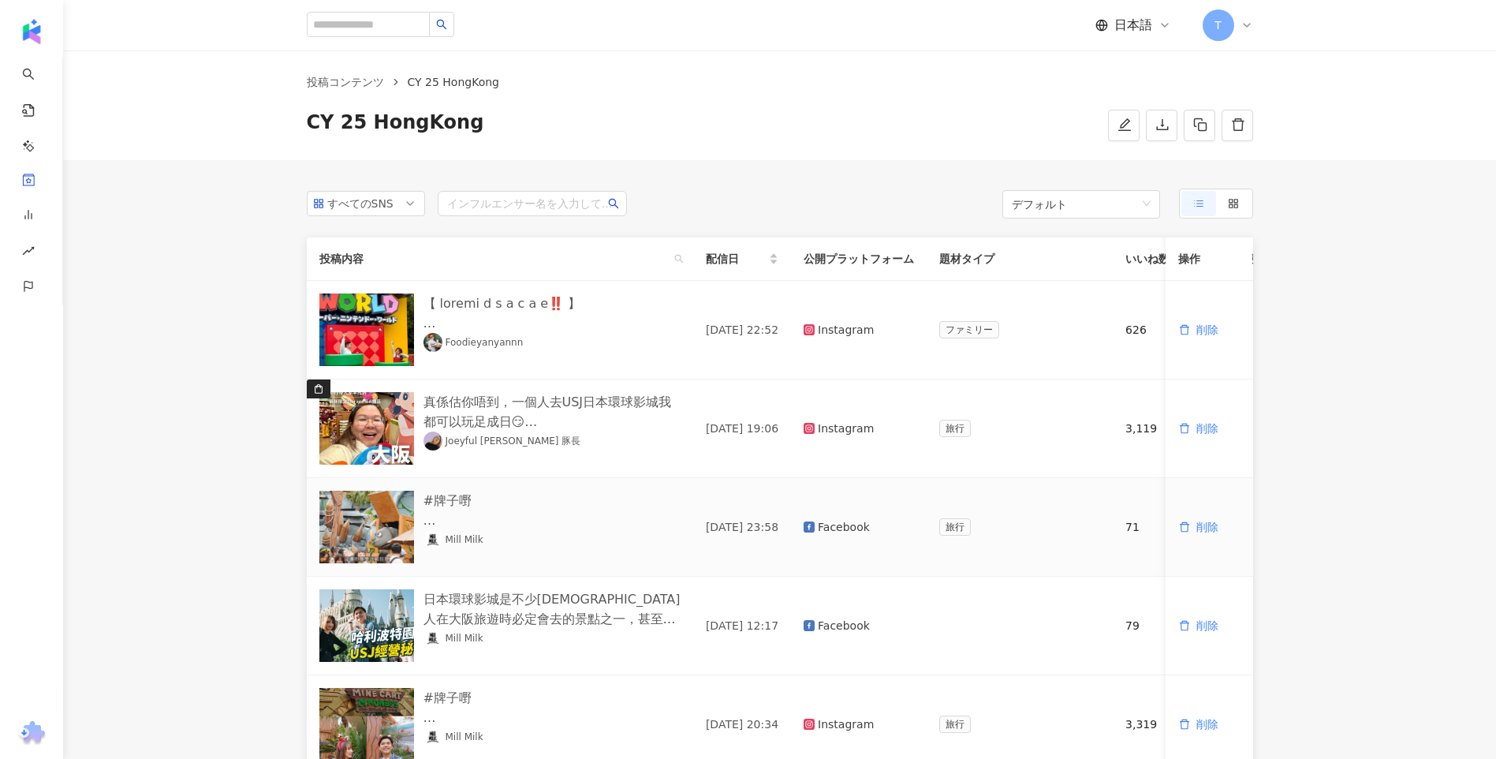
scroll to position [0, 0]
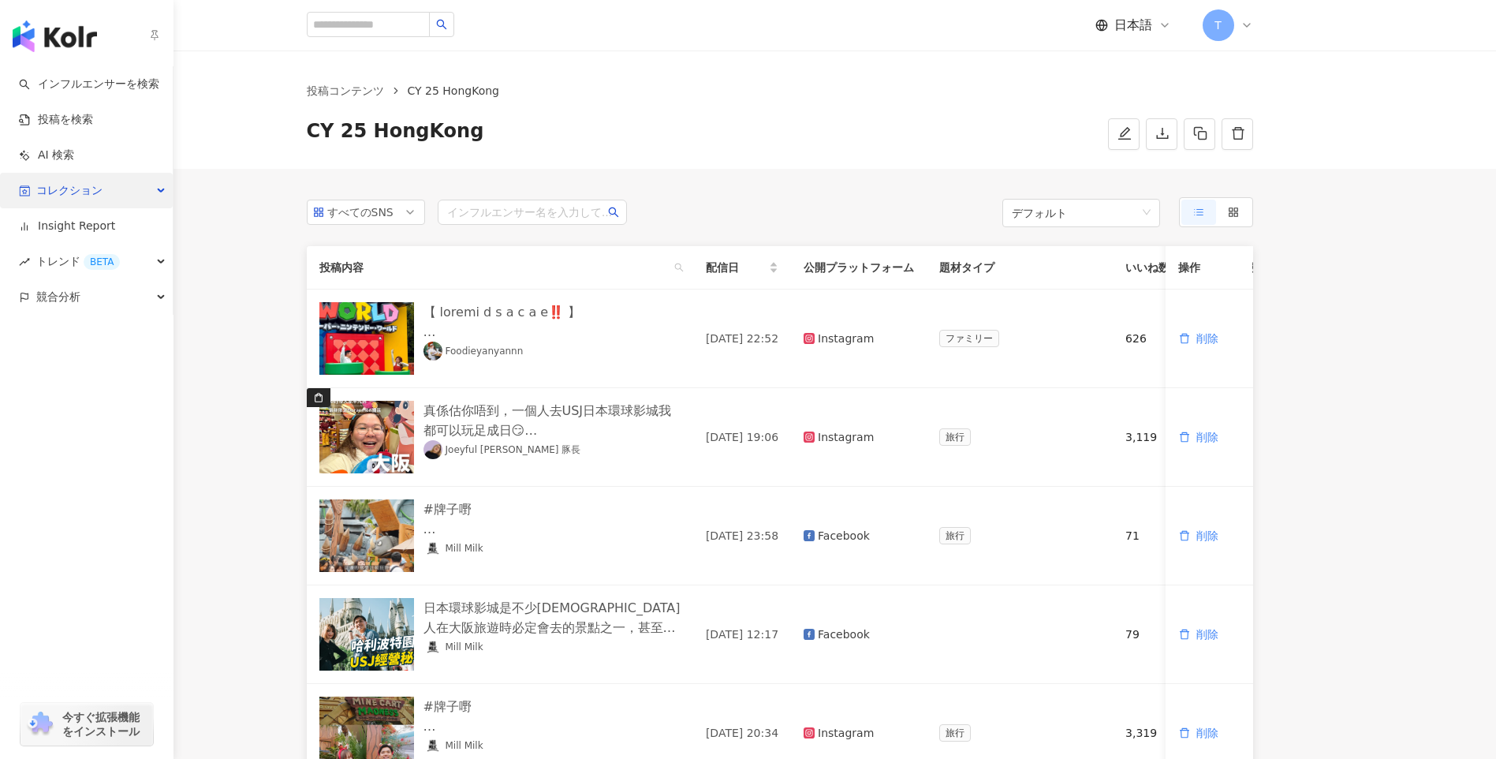
click at [48, 194] on span "コレクション" at bounding box center [69, 190] width 66 height 35
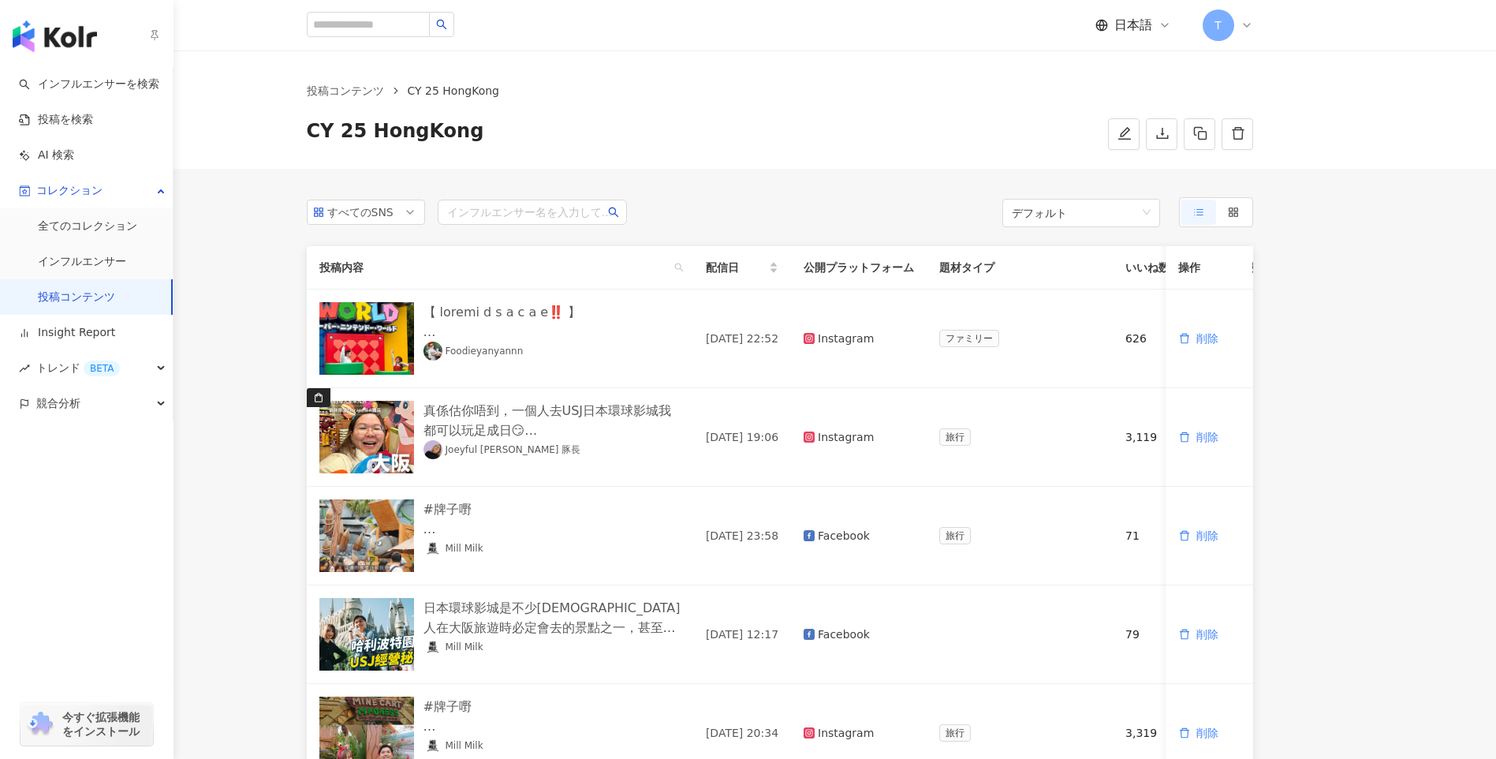
click at [99, 293] on link "投稿コンテンツ" at bounding box center [76, 297] width 77 height 16
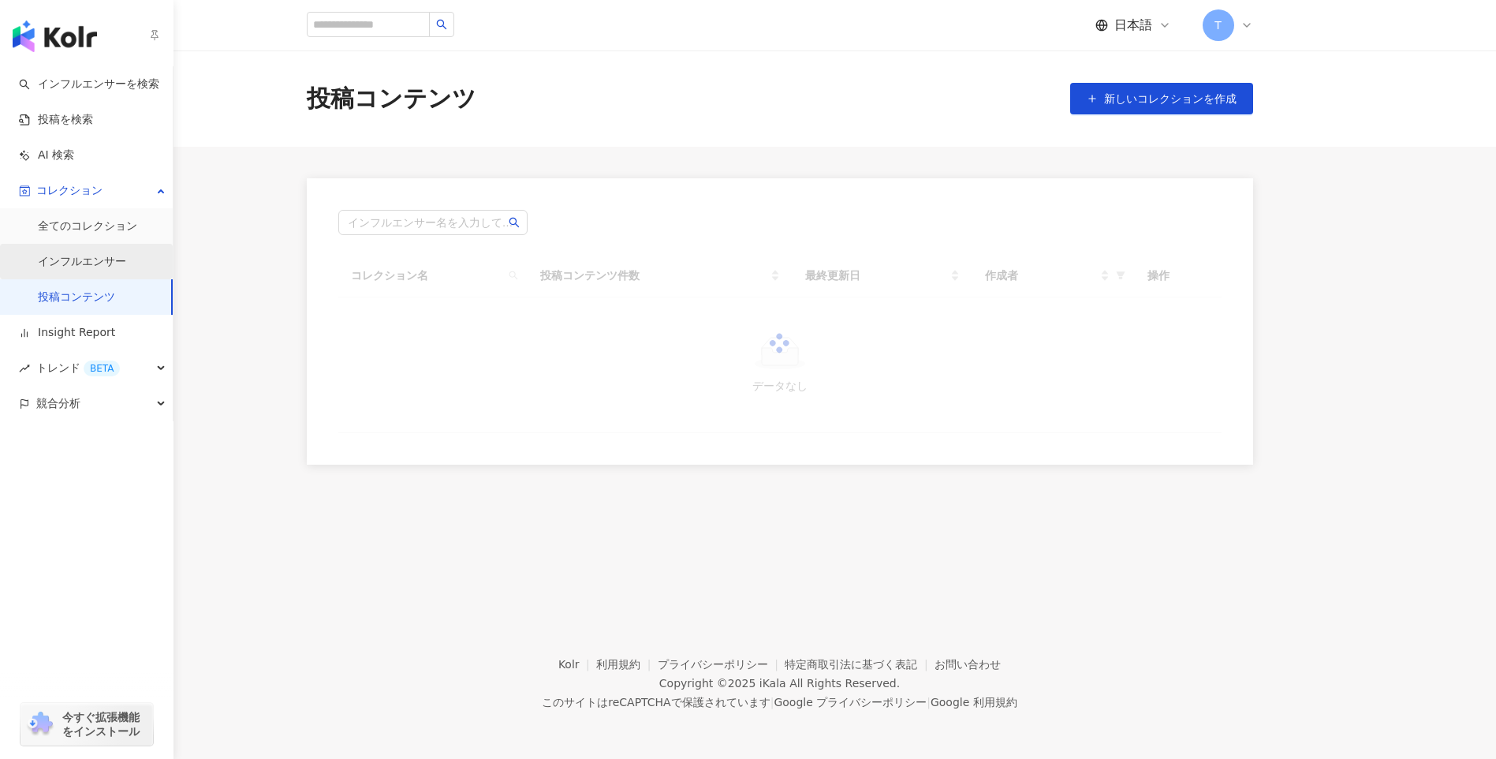
click at [103, 263] on link "インフルエンサー" at bounding box center [82, 262] width 88 height 16
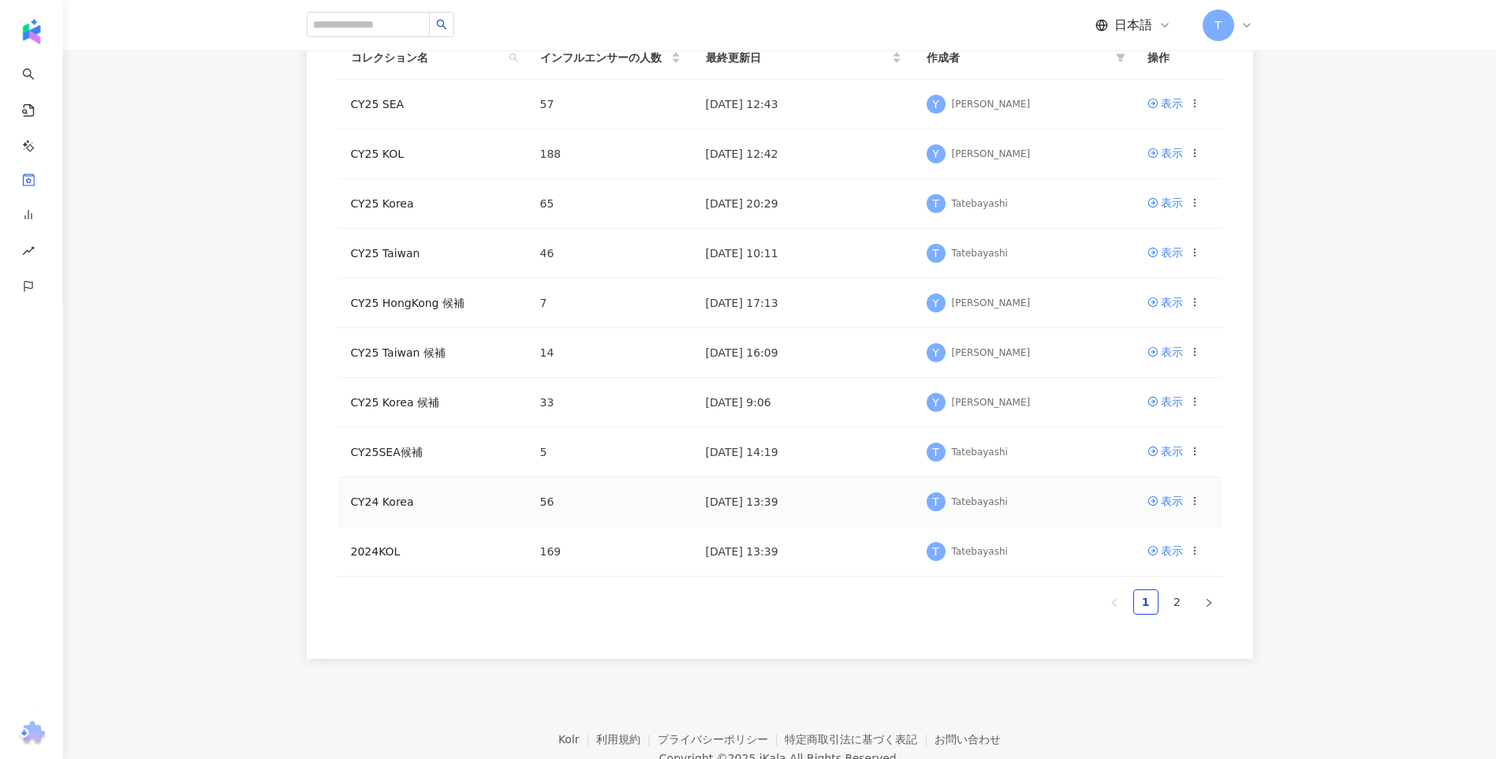
scroll to position [135, 0]
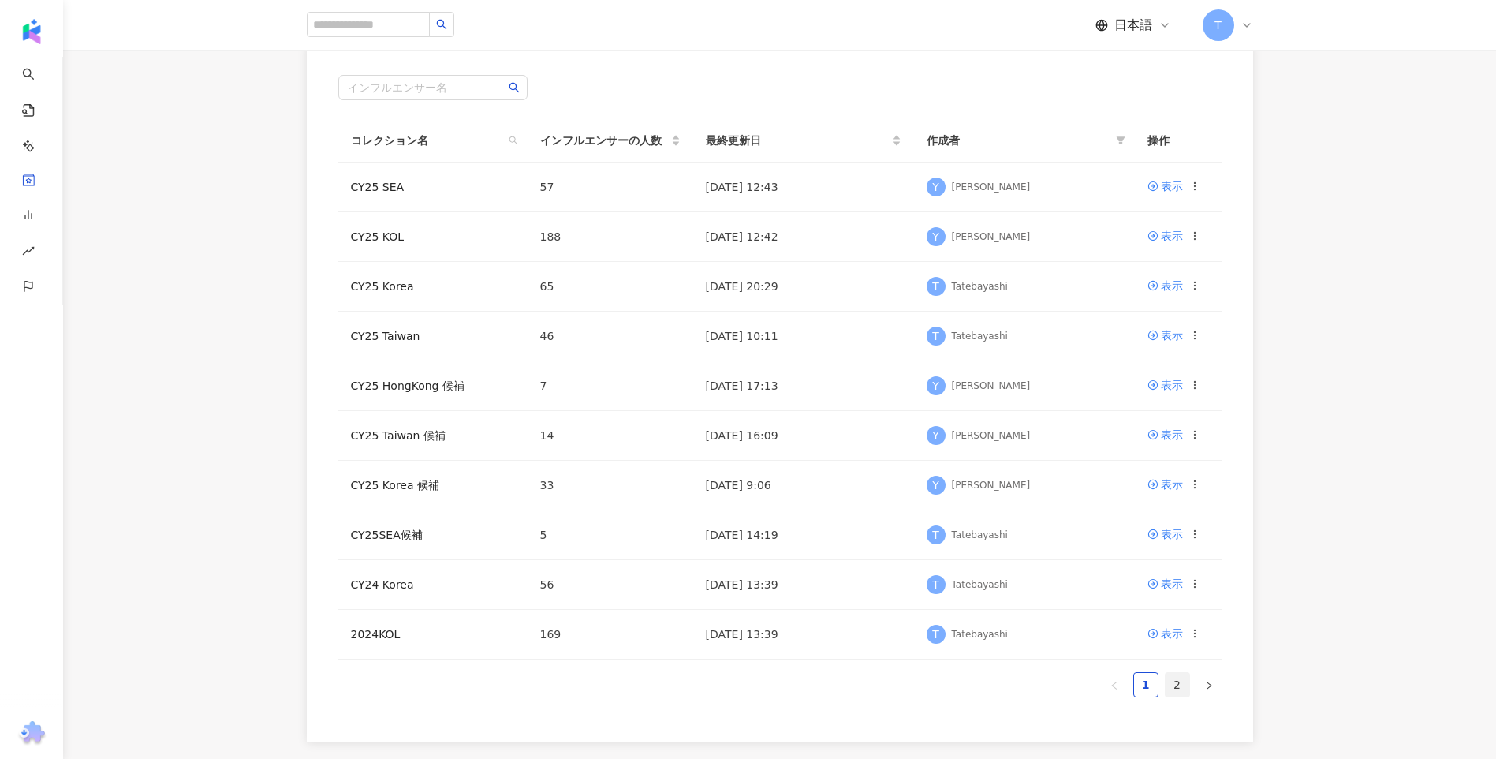
click at [1180, 684] on link "2" at bounding box center [1178, 685] width 24 height 24
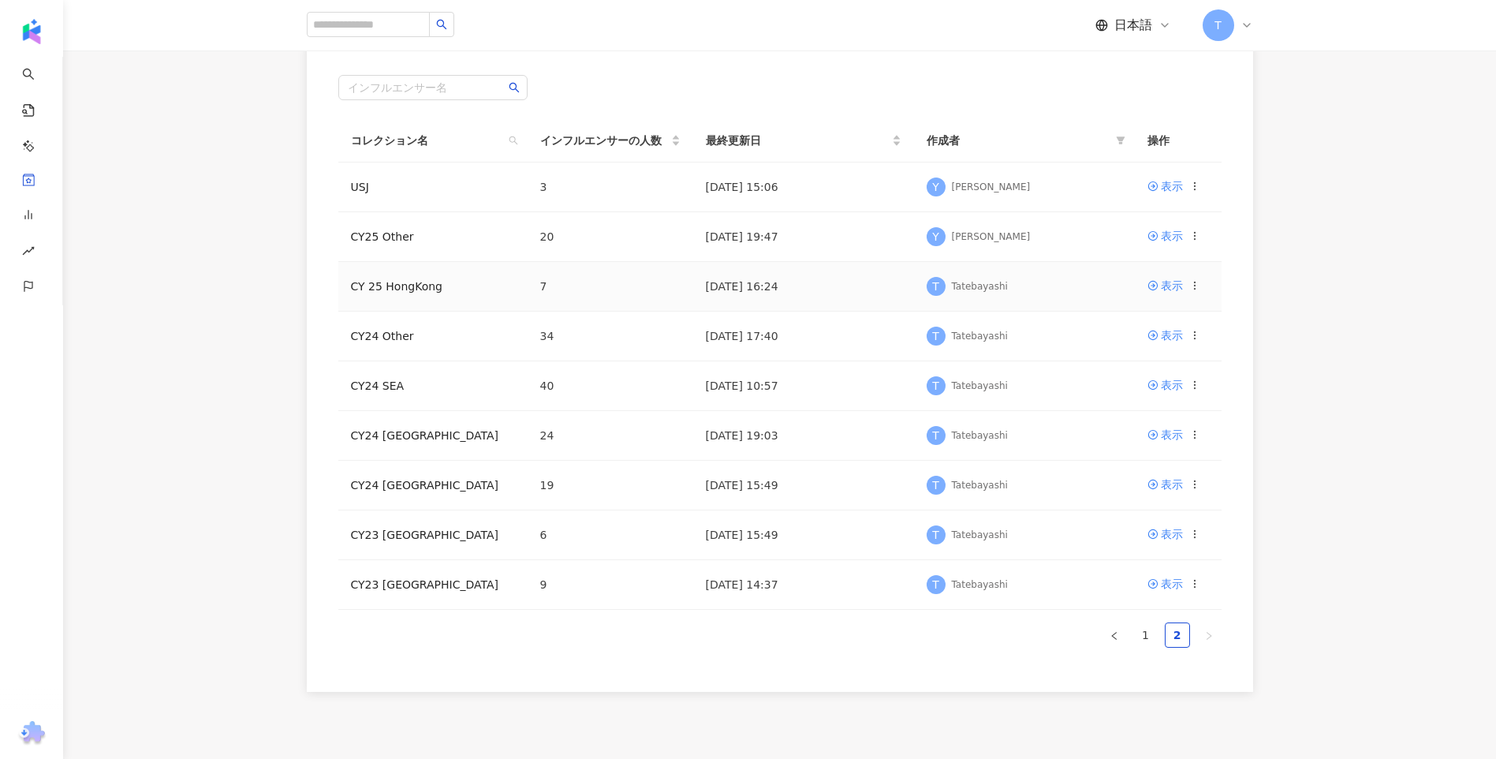
click at [437, 279] on td "CY 25 HongKong" at bounding box center [432, 287] width 189 height 50
click at [423, 293] on link "CY 25 HongKong" at bounding box center [396, 286] width 91 height 13
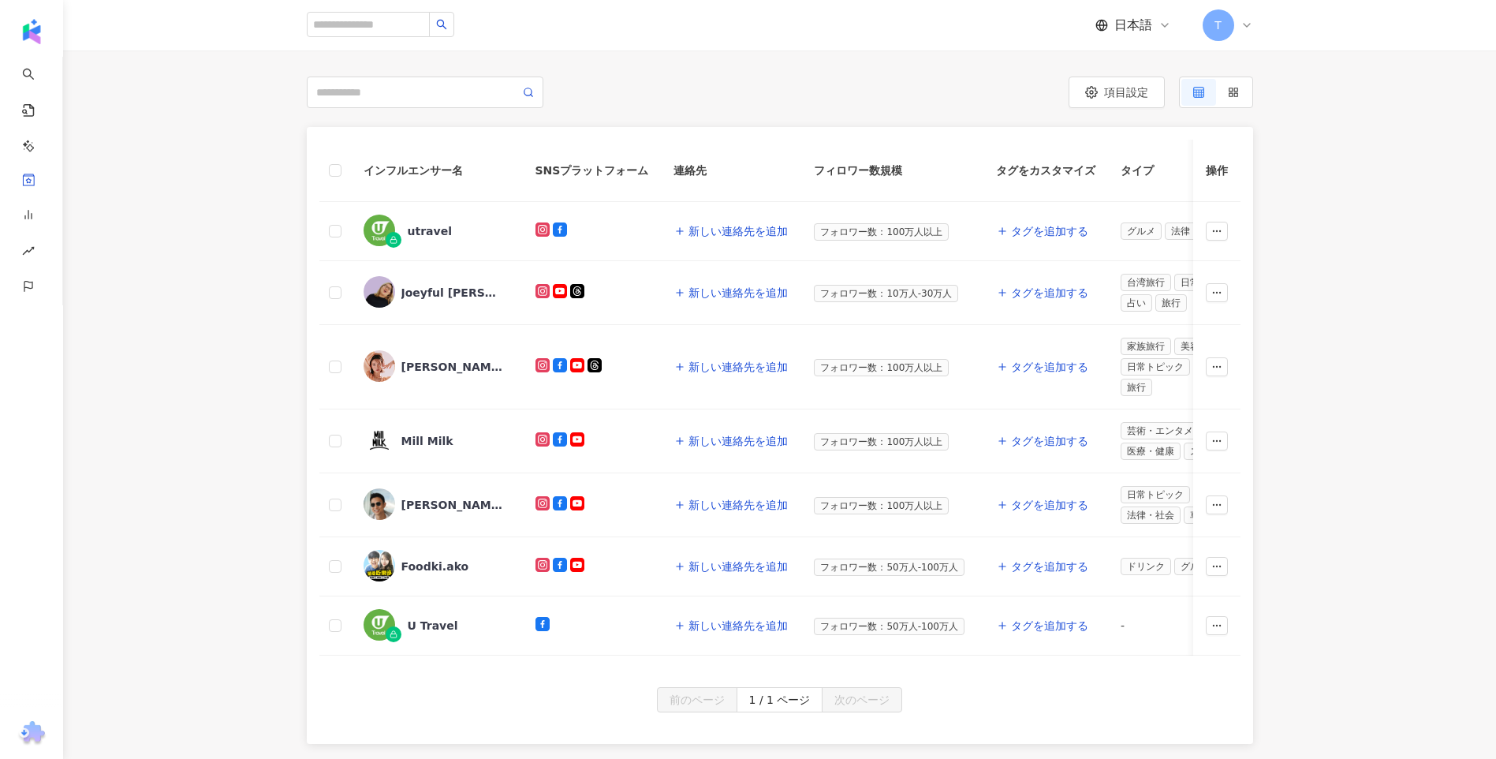
scroll to position [237, 0]
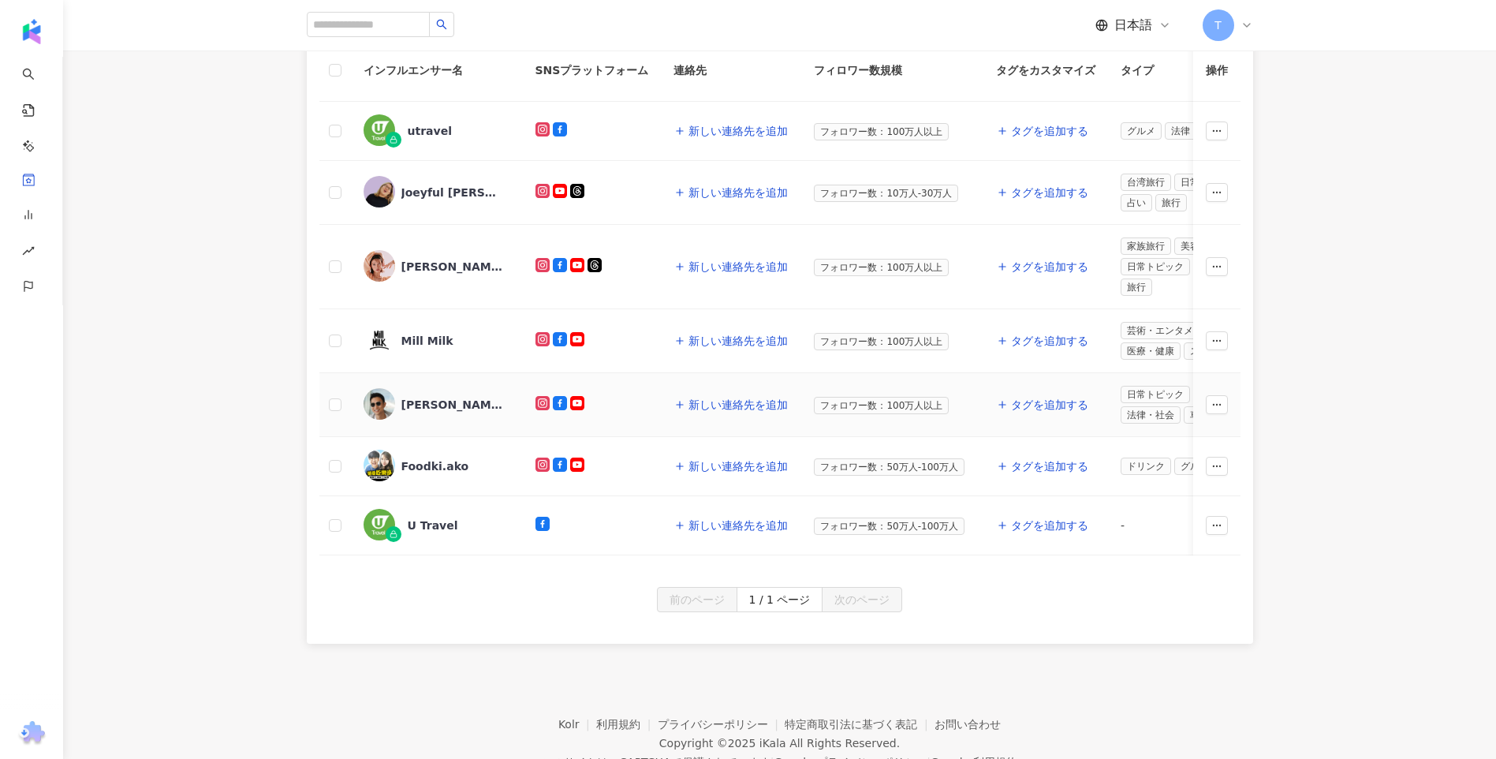
click at [427, 400] on div "托哥torres" at bounding box center [452, 405] width 103 height 16
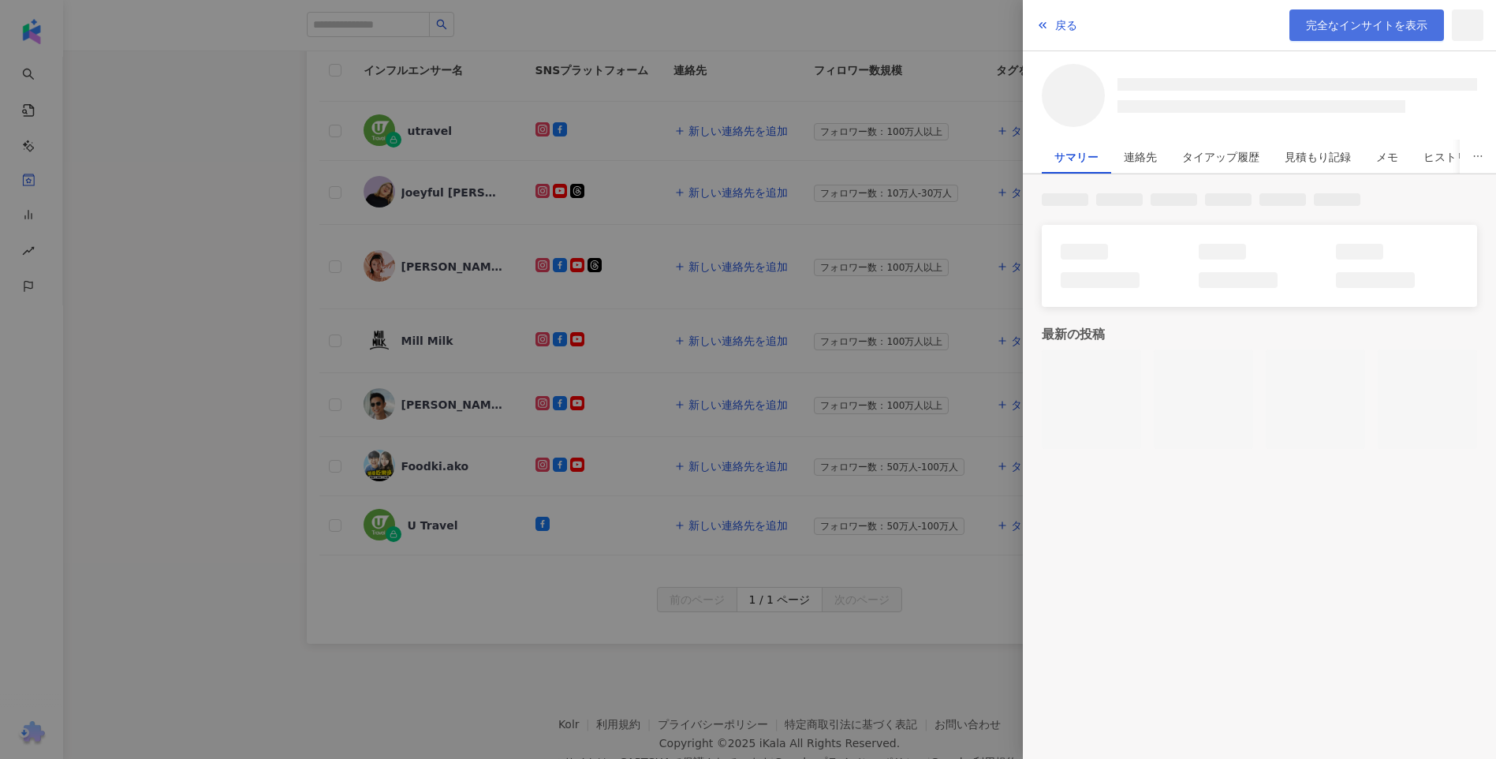
click at [1353, 24] on span "完全なインサイトを表示" at bounding box center [1366, 25] width 121 height 13
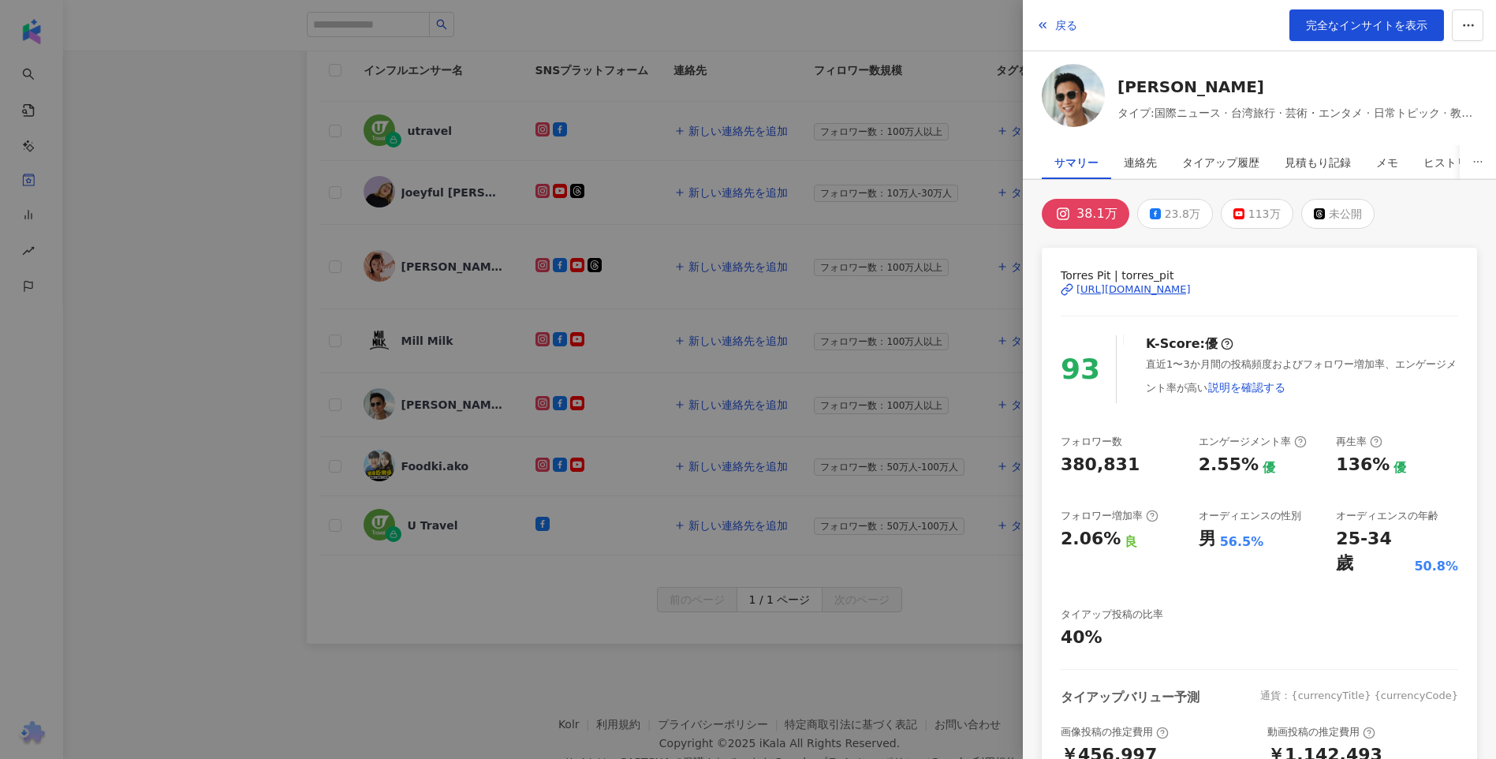
click at [258, 356] on div at bounding box center [748, 379] width 1496 height 759
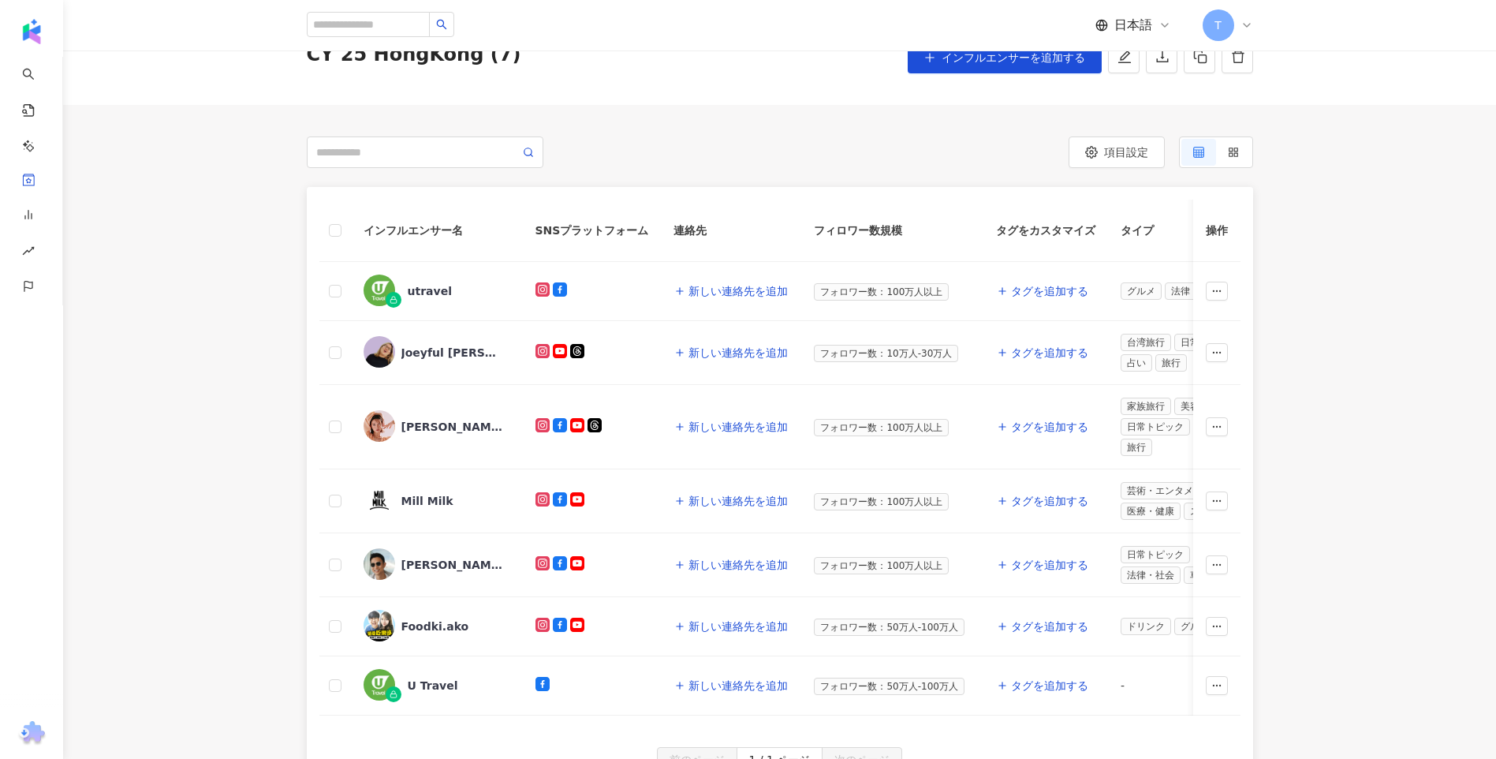
scroll to position [0, 0]
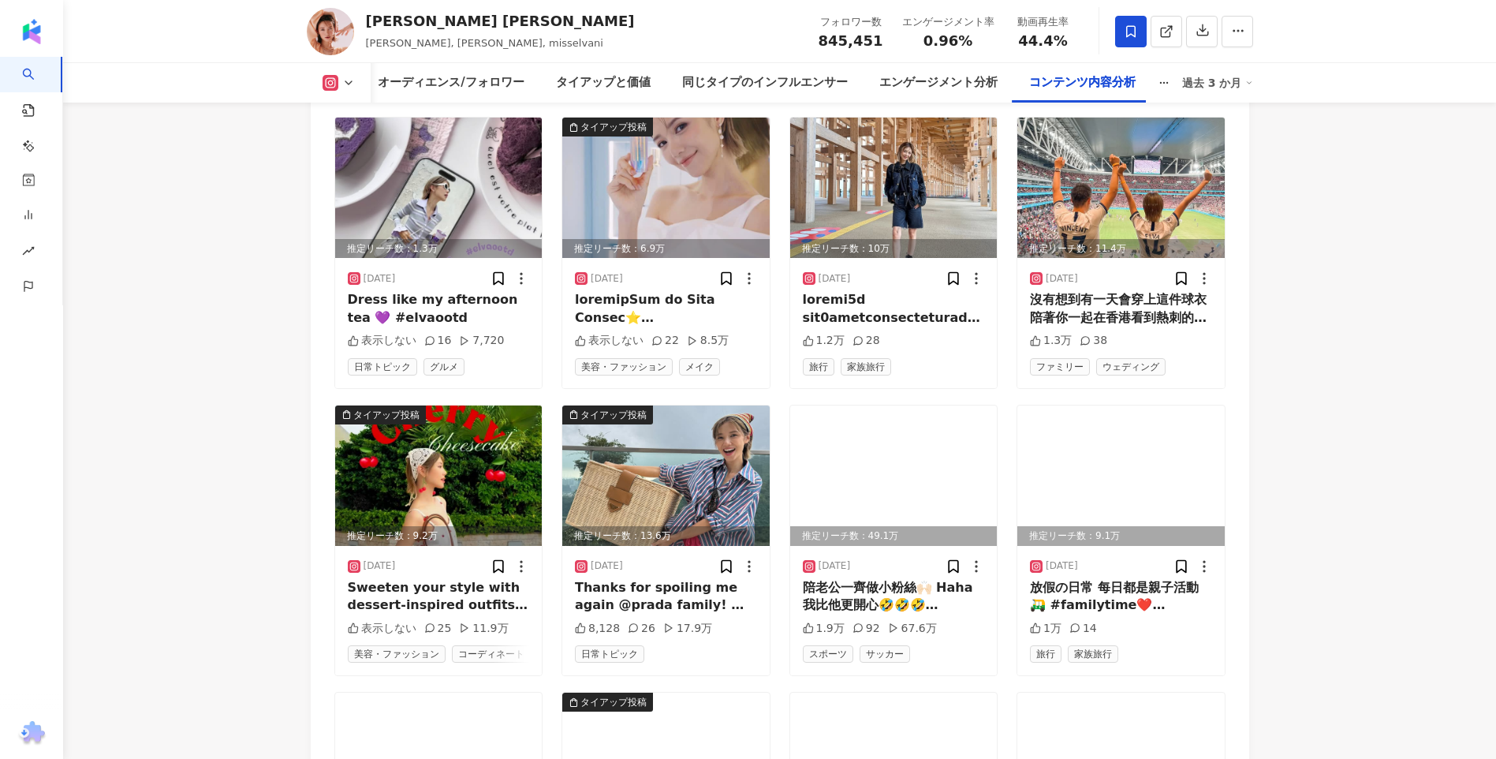
scroll to position [5521, 0]
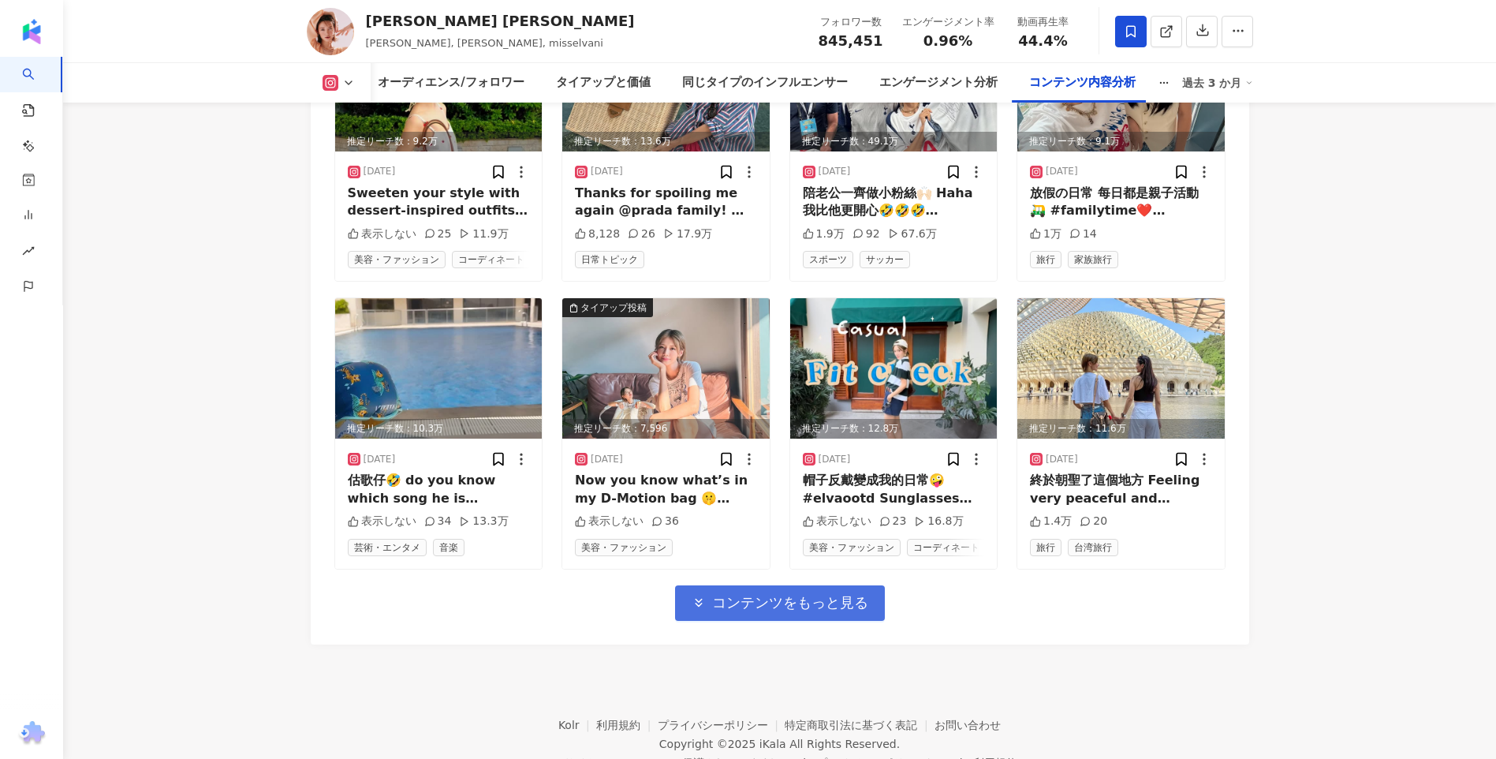
click at [768, 594] on span "コンテンツをもっと見る" at bounding box center [790, 602] width 156 height 17
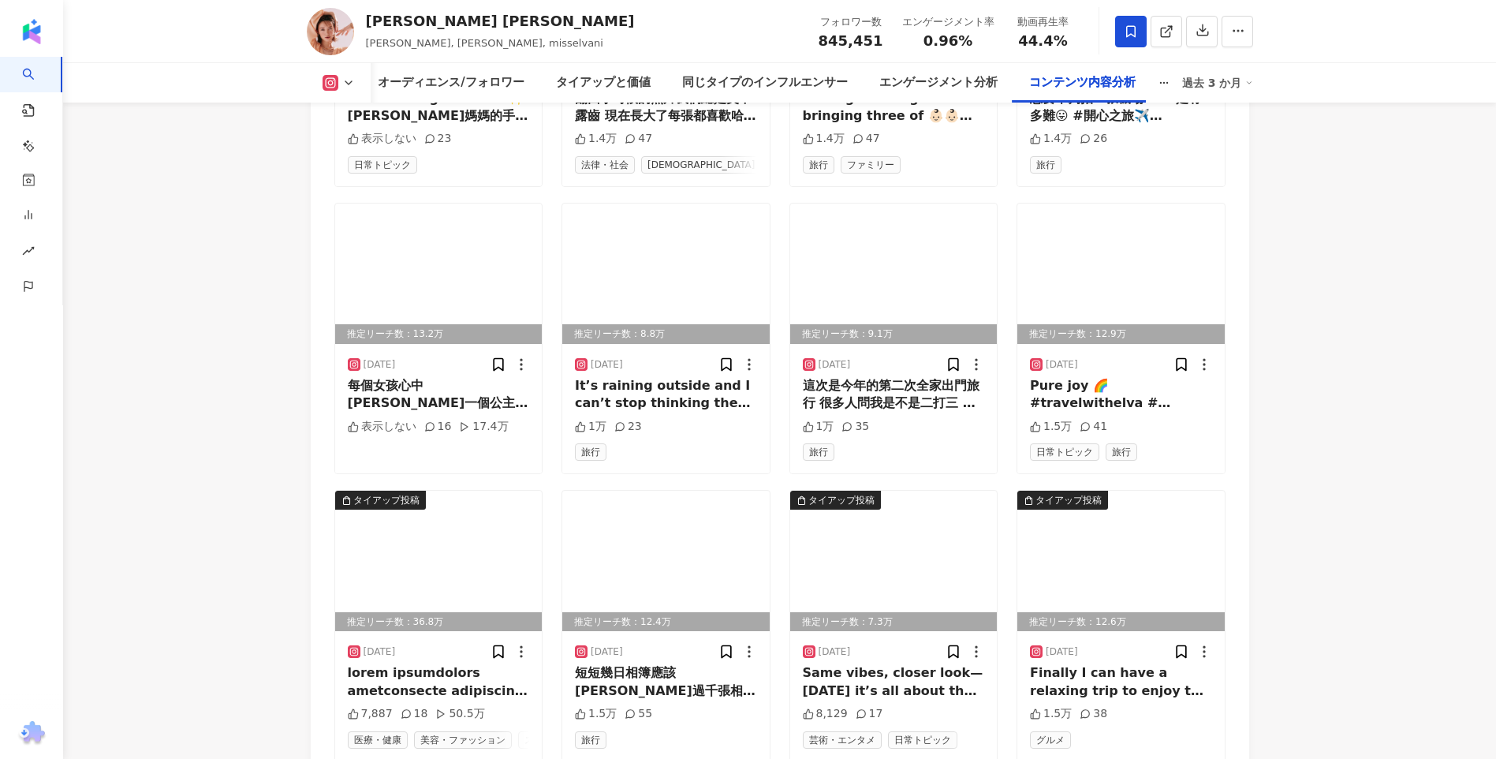
scroll to position [6309, 0]
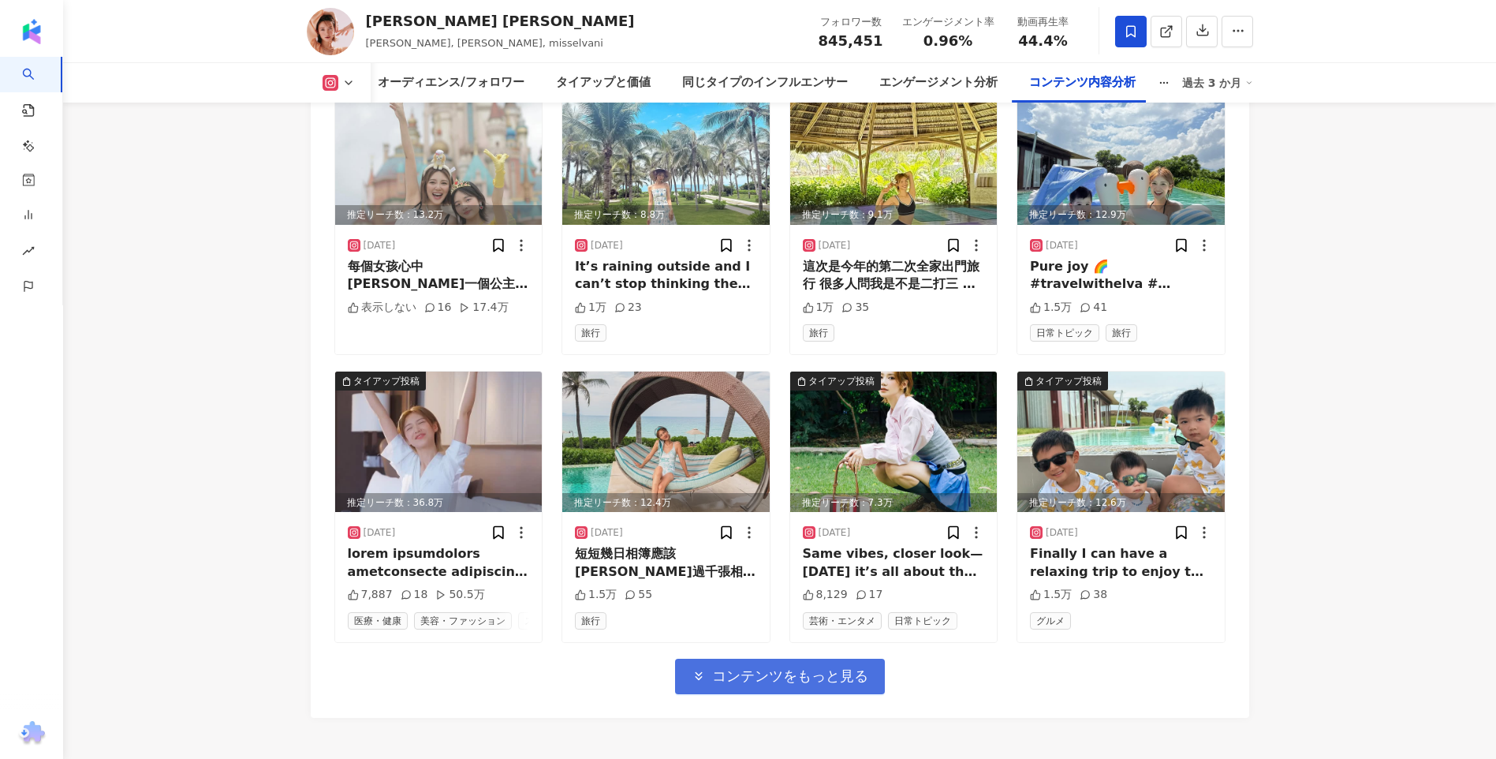
click at [767, 667] on span "コンテンツをもっと見る" at bounding box center [790, 675] width 156 height 17
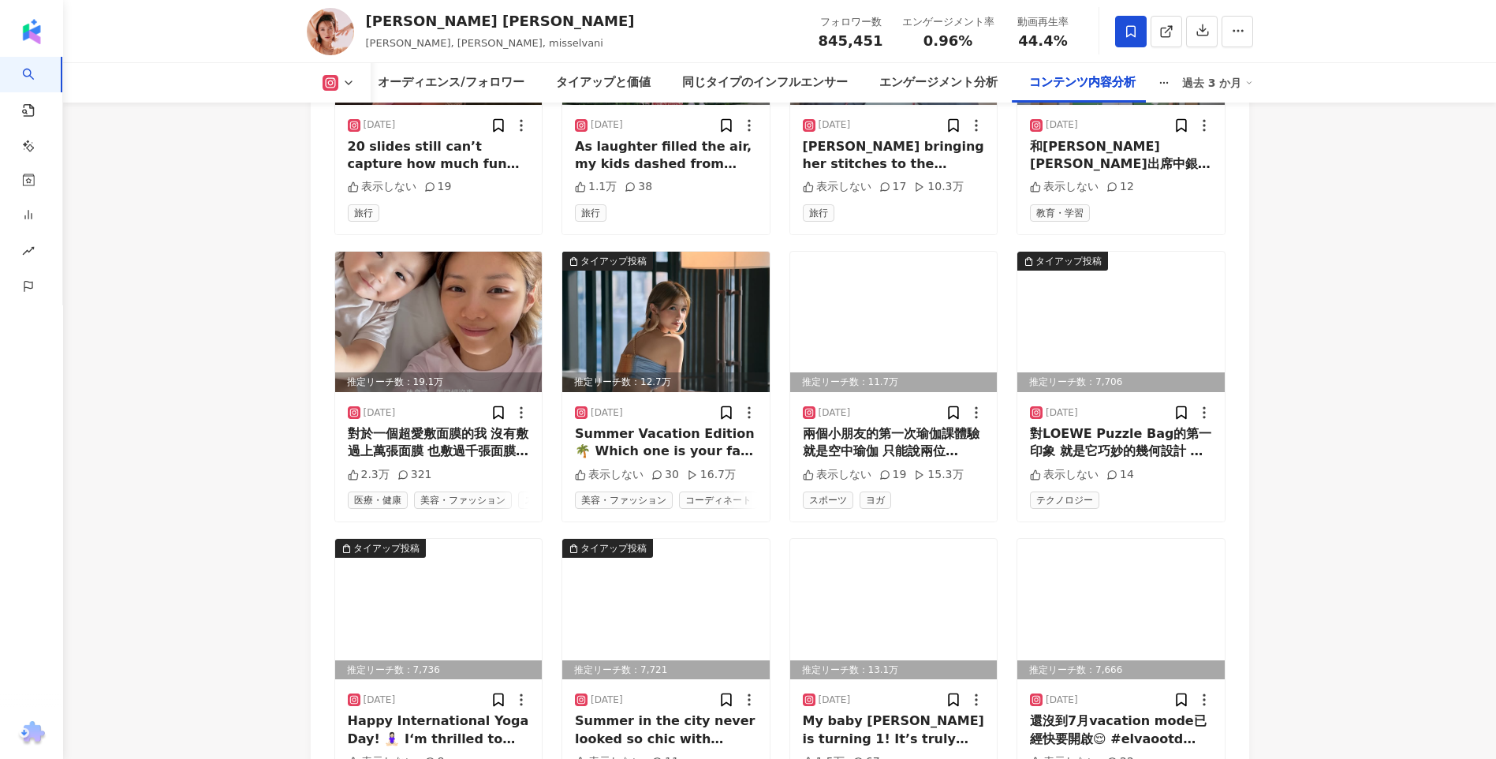
scroll to position [7150, 0]
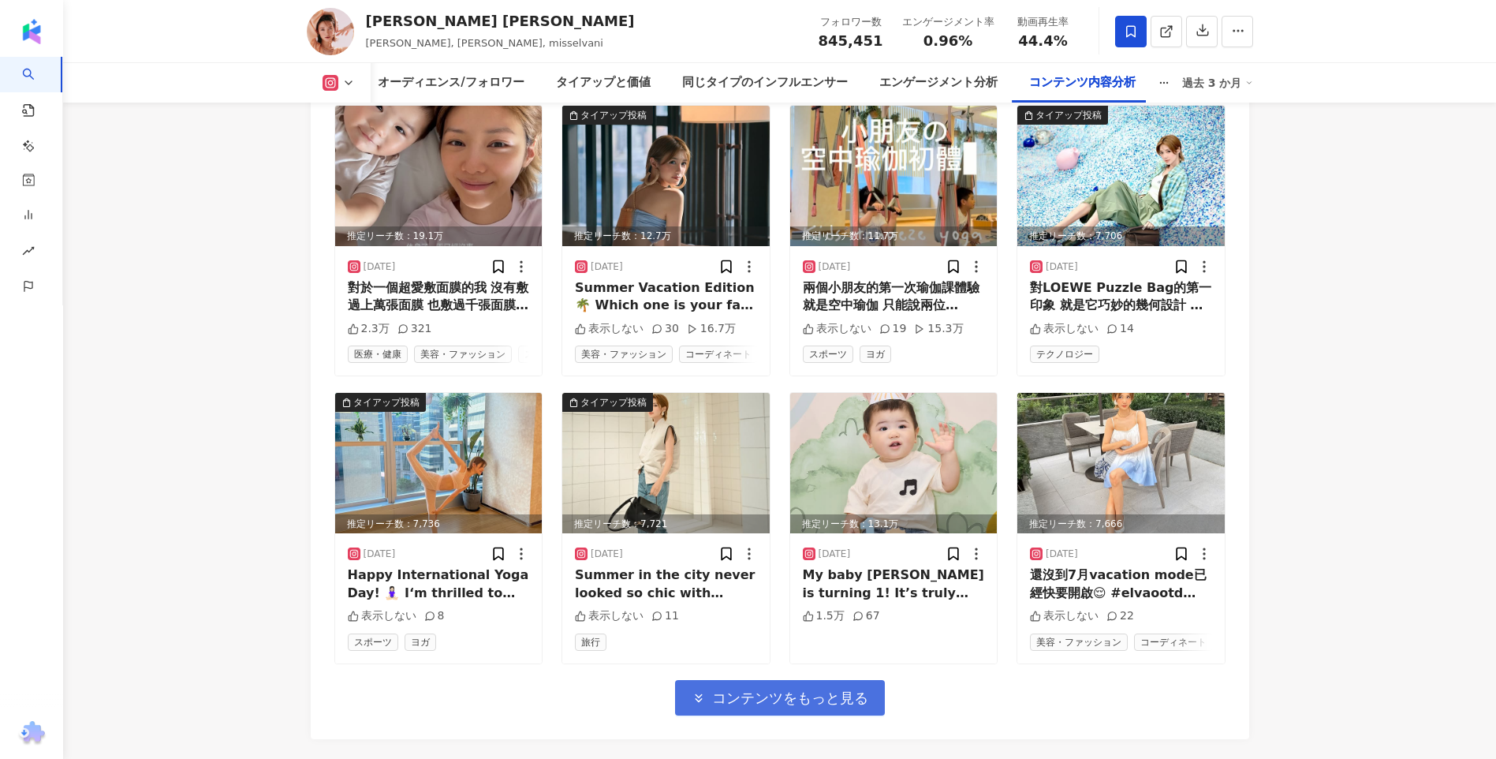
click at [819, 699] on span "コンテンツをもっと見る" at bounding box center [790, 697] width 156 height 17
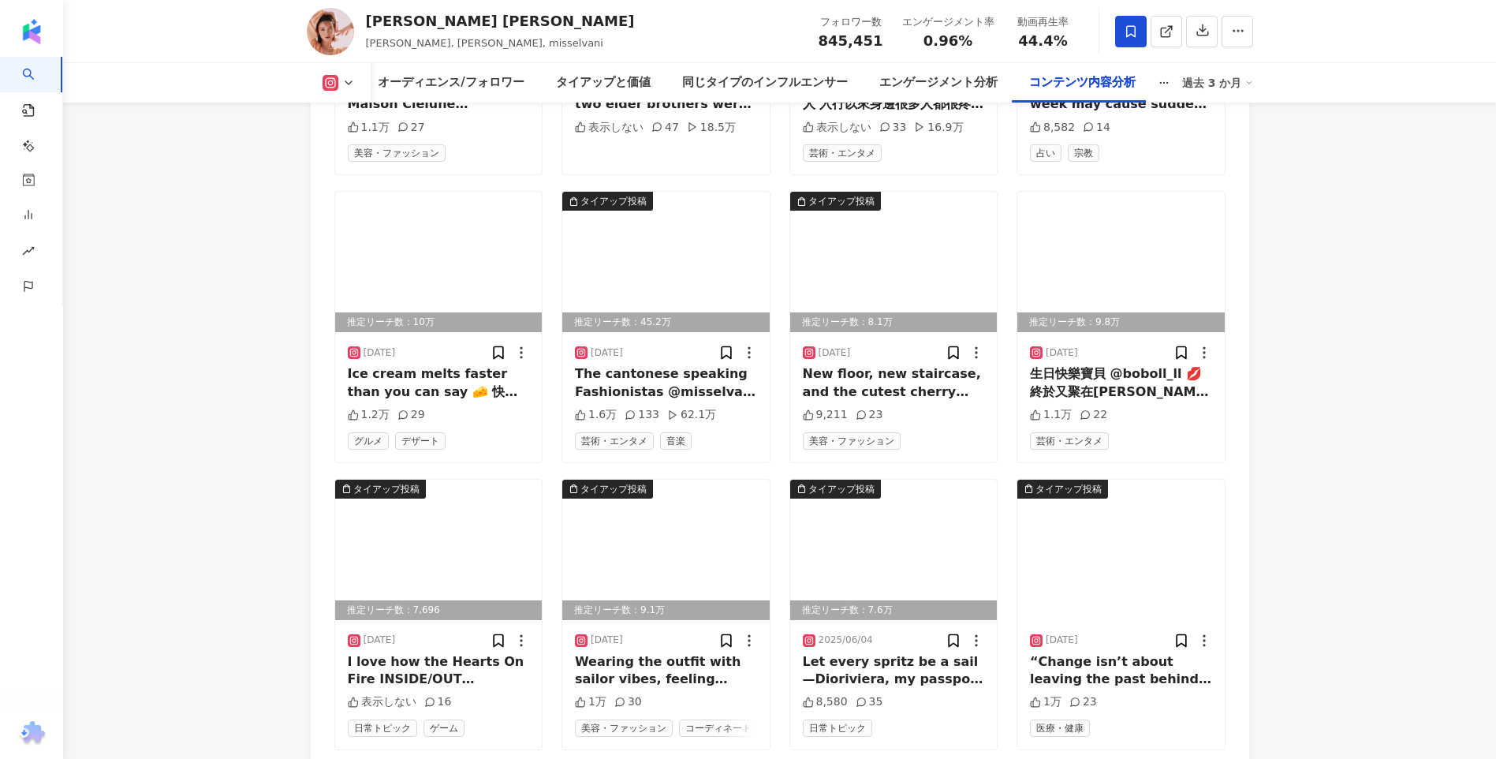
scroll to position [8096, 0]
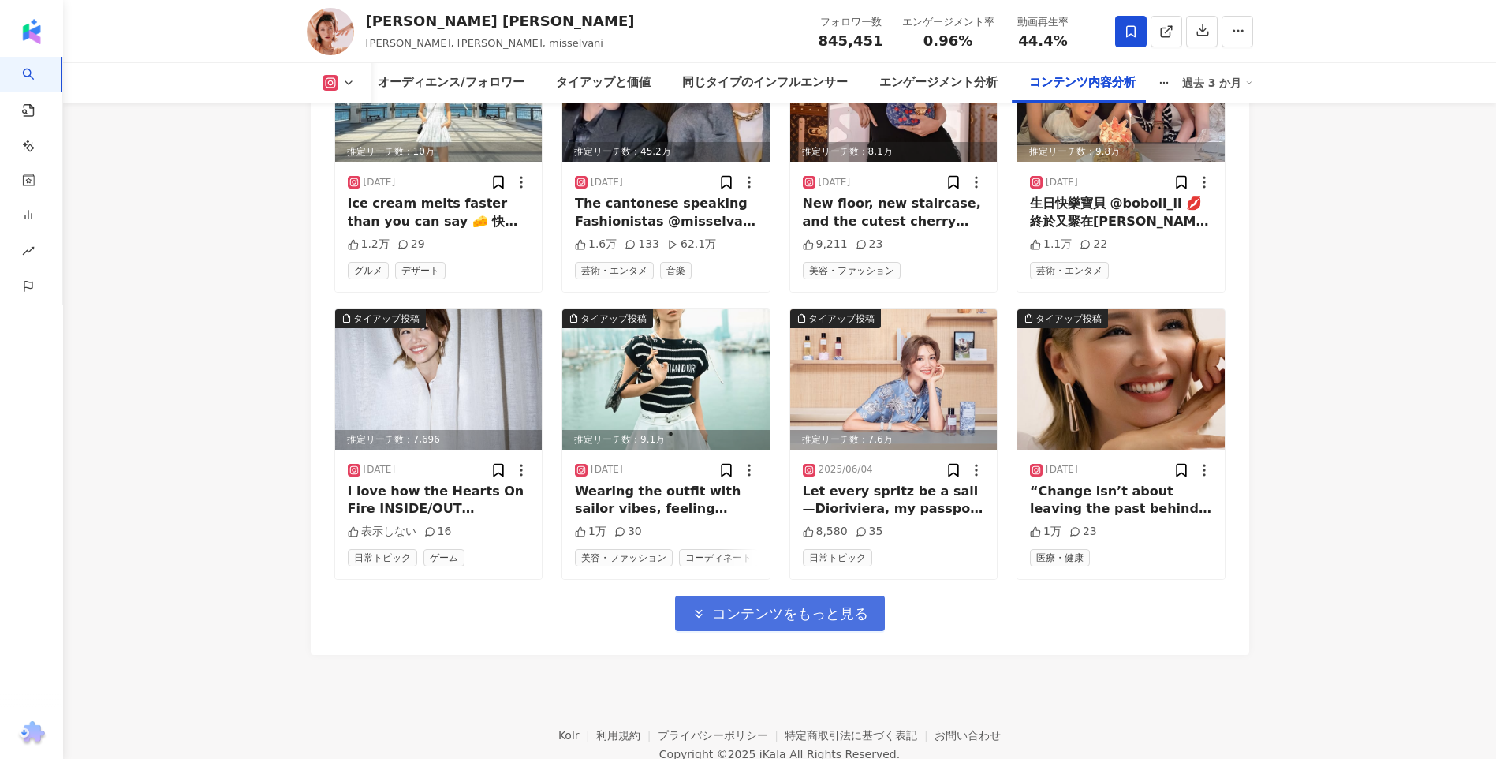
click at [815, 622] on span "コンテンツをもっと見る" at bounding box center [790, 613] width 156 height 17
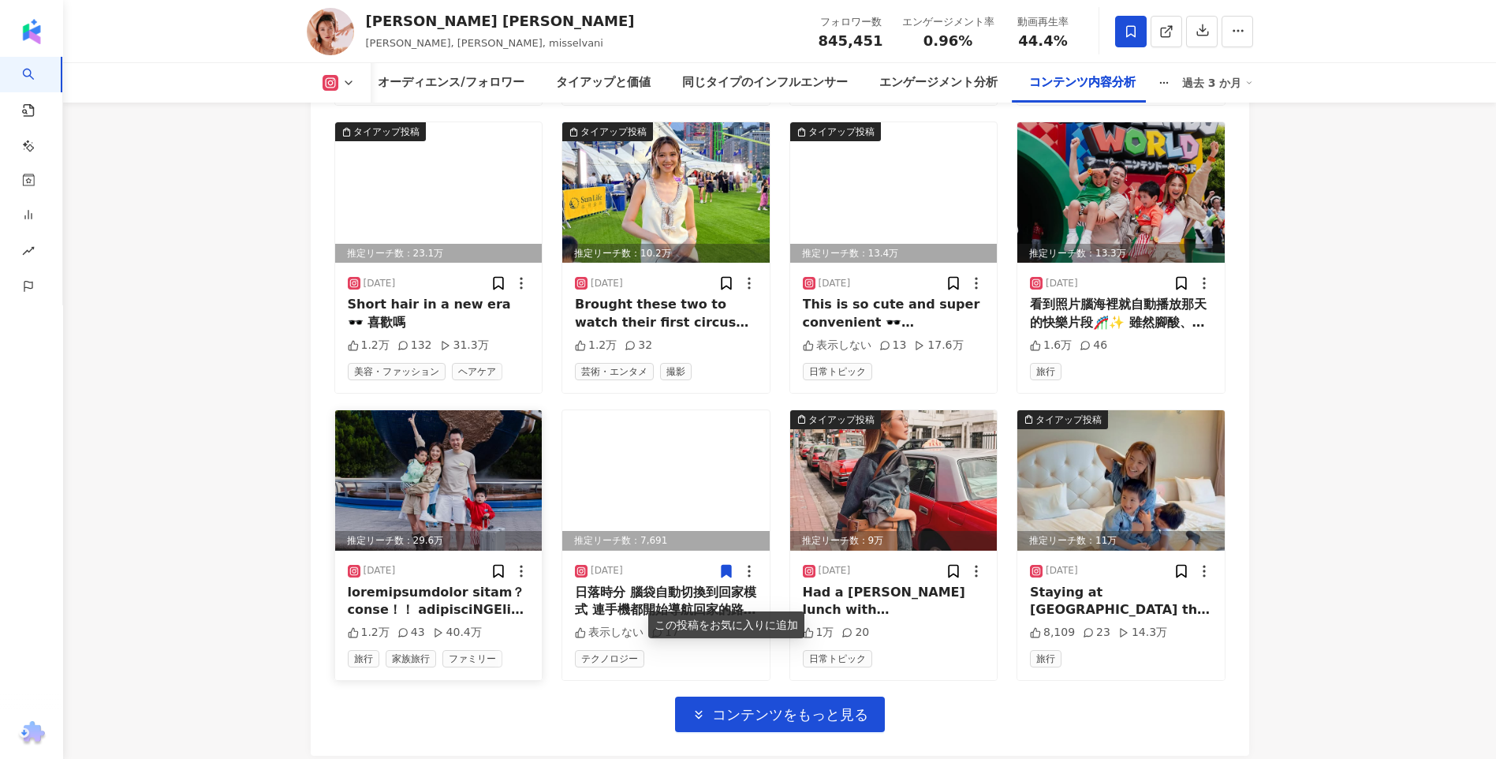
scroll to position [8885, 0]
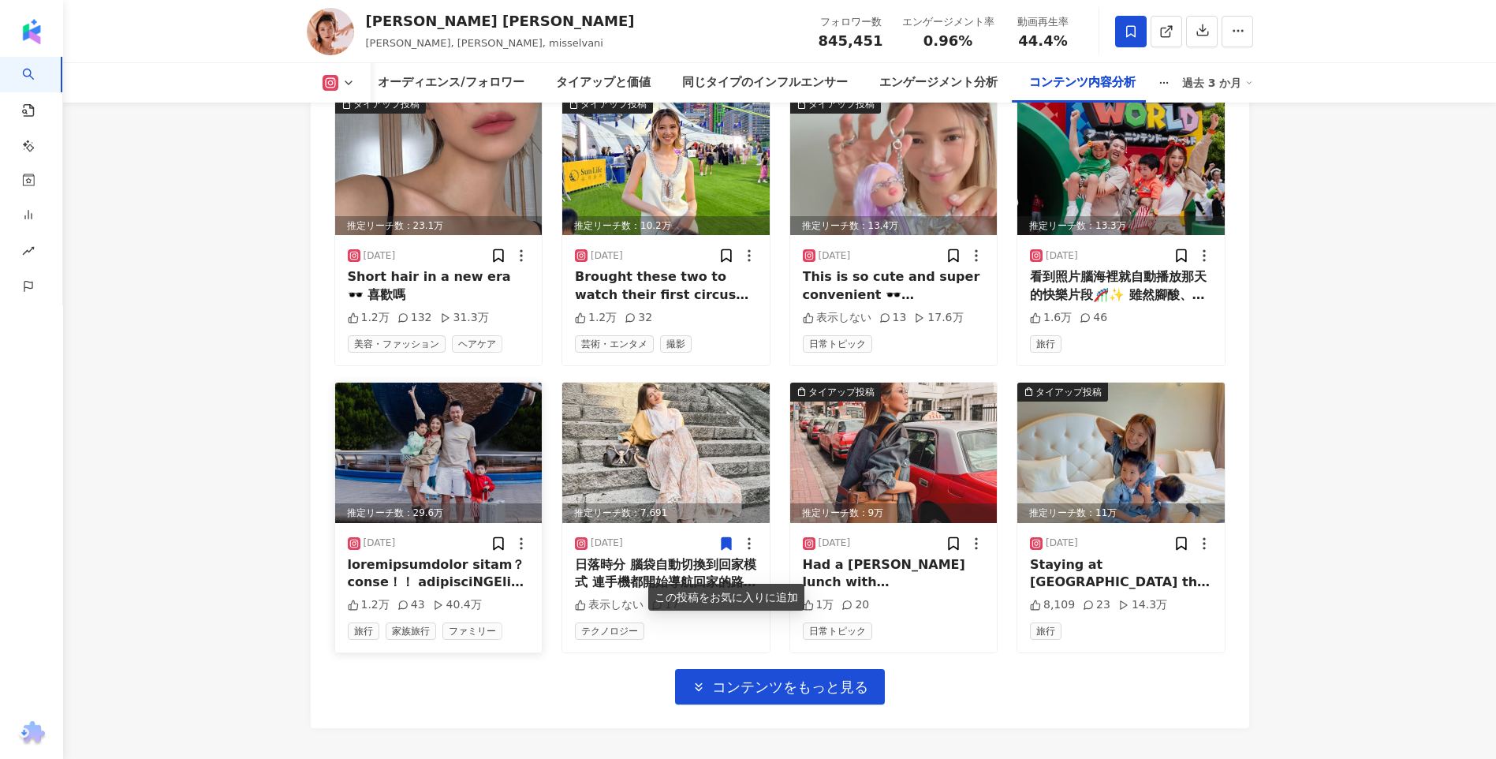
drag, startPoint x: 441, startPoint y: 627, endPoint x: 481, endPoint y: 624, distance: 40.3
click at [481, 613] on div "1.2万 43 40.4万" at bounding box center [439, 605] width 182 height 16
click at [479, 613] on div "1.2万 43 40.4万" at bounding box center [439, 605] width 182 height 16
drag, startPoint x: 442, startPoint y: 629, endPoint x: 475, endPoint y: 631, distance: 32.4
click at [475, 613] on div "1.2万 43 40.4万" at bounding box center [439, 605] width 182 height 16
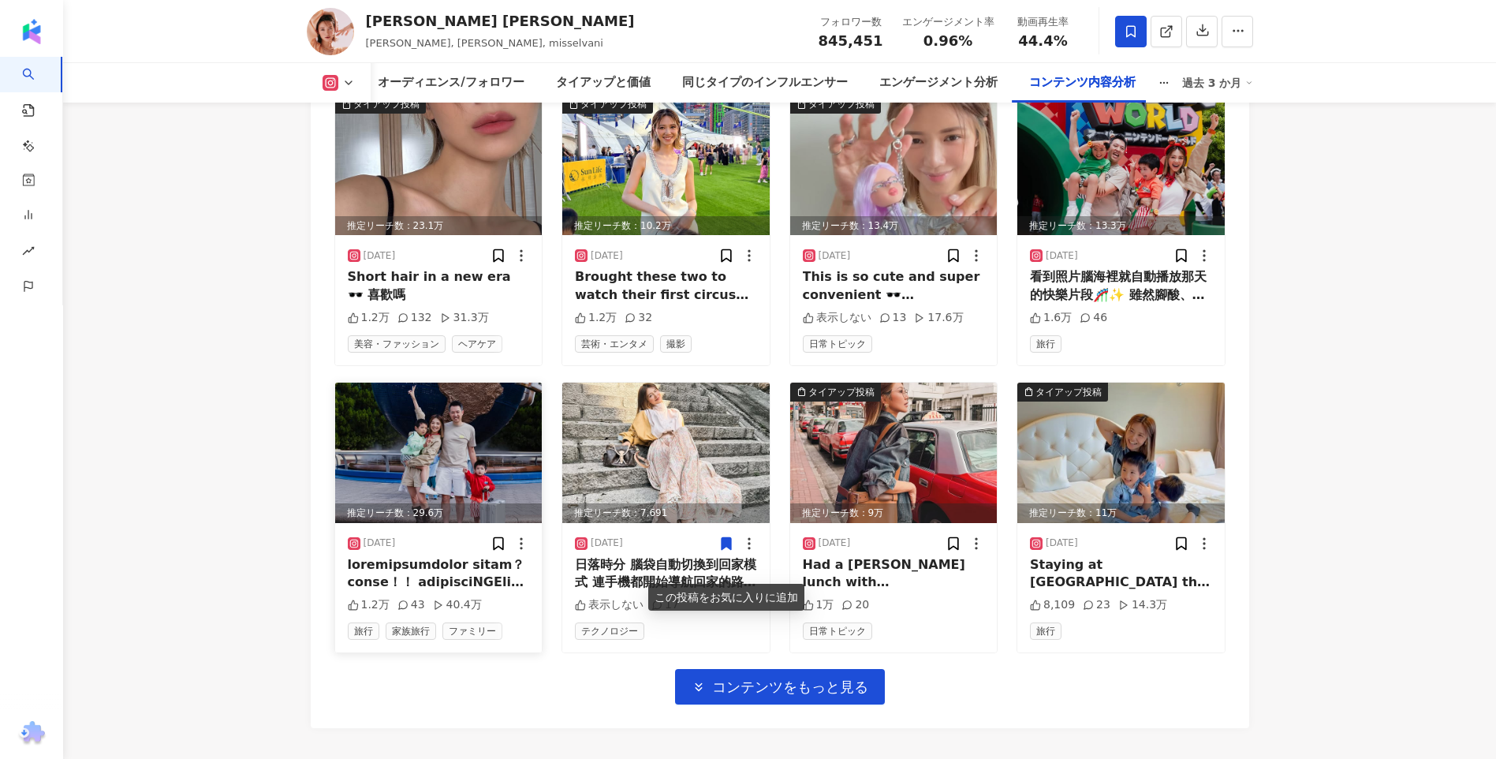
click at [474, 613] on div "40.4万" at bounding box center [457, 605] width 49 height 16
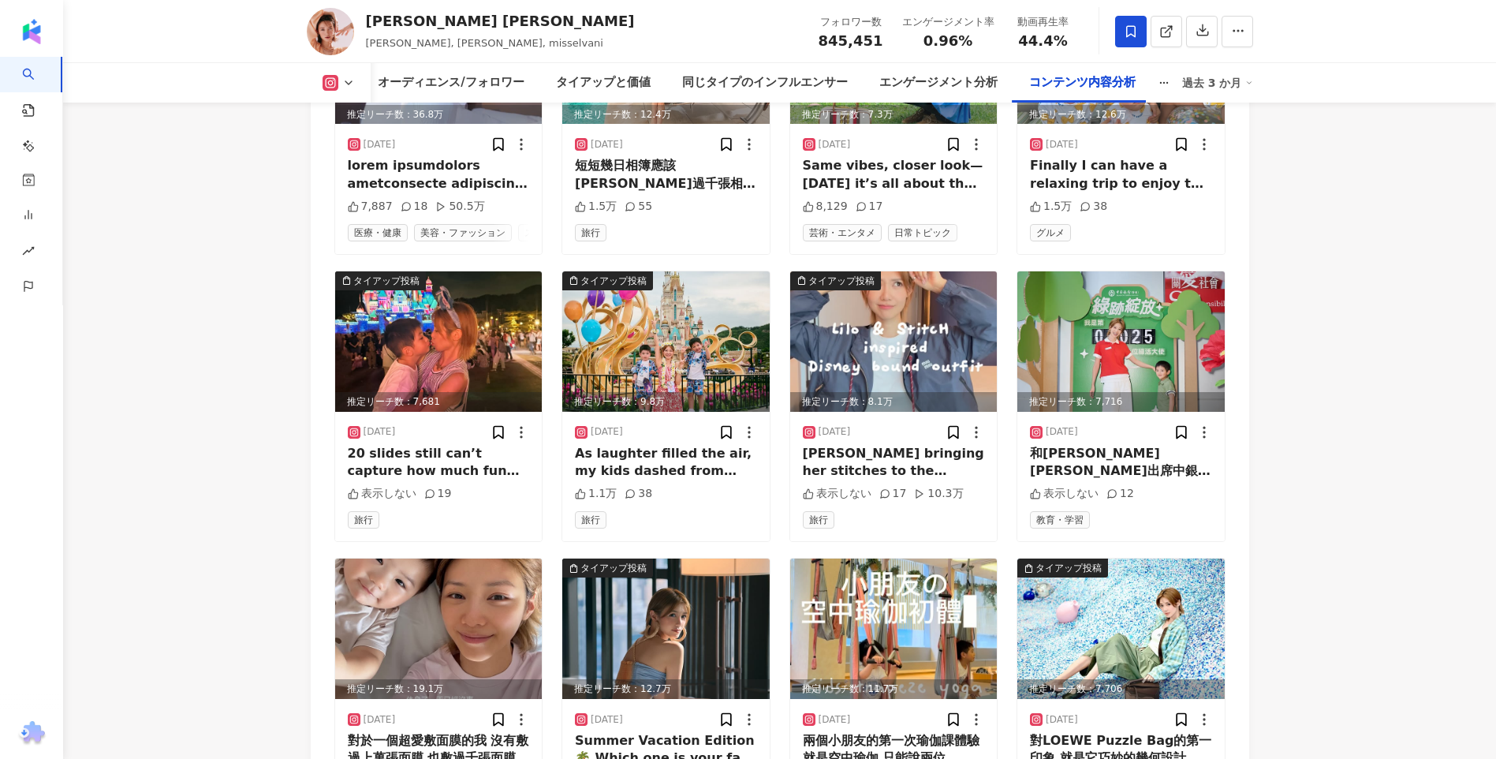
scroll to position [6598, 0]
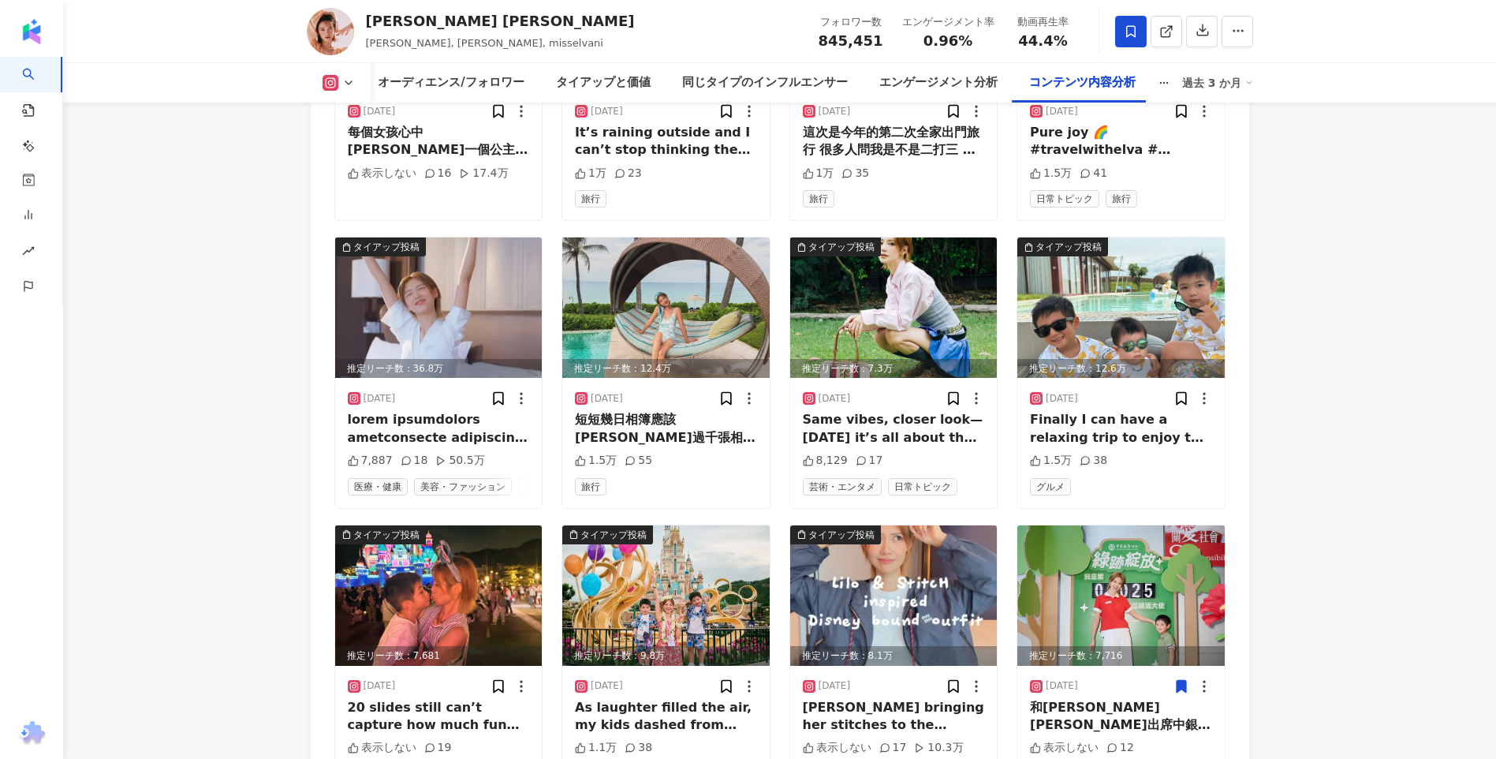
scroll to position [6440, 0]
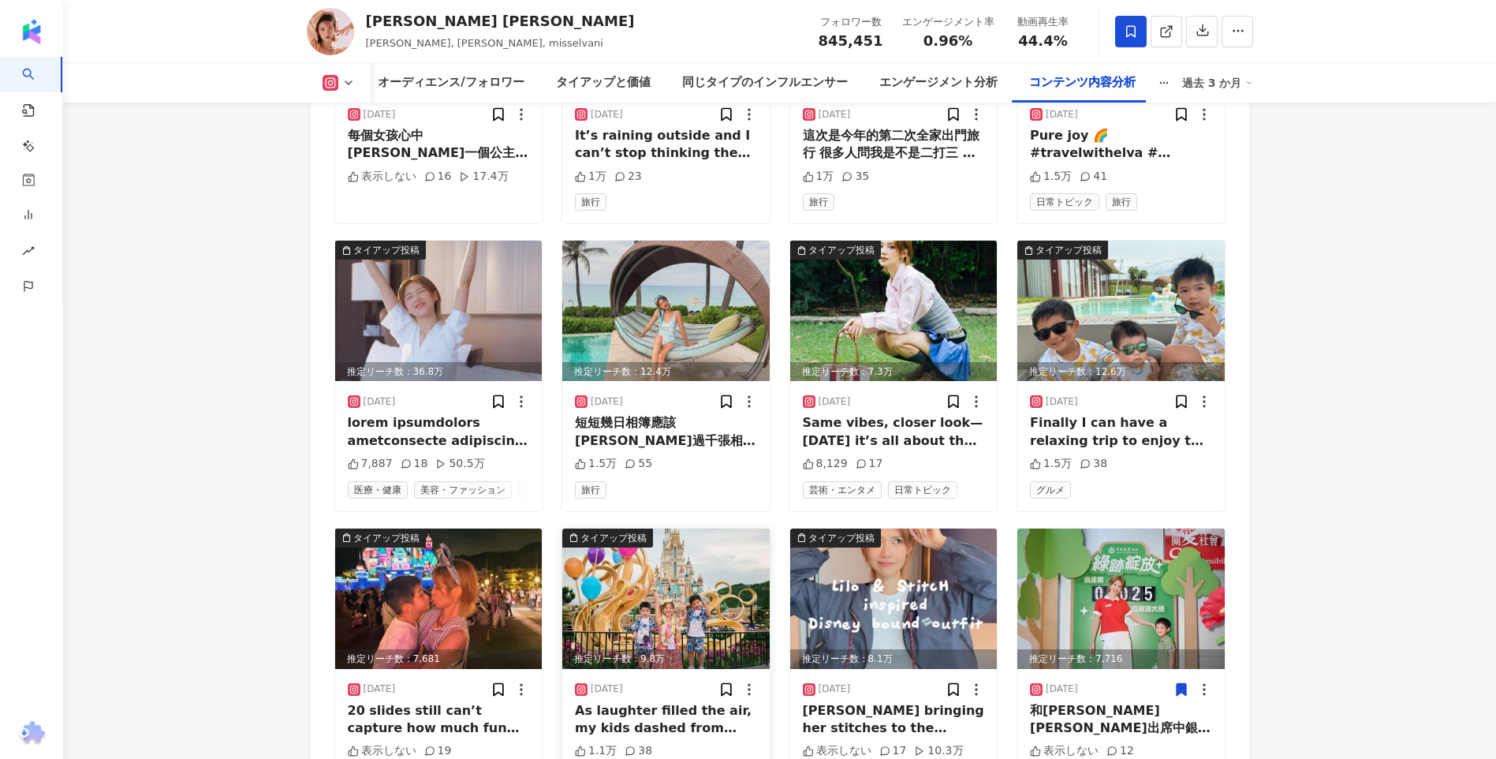
click at [651, 573] on img at bounding box center [665, 598] width 207 height 140
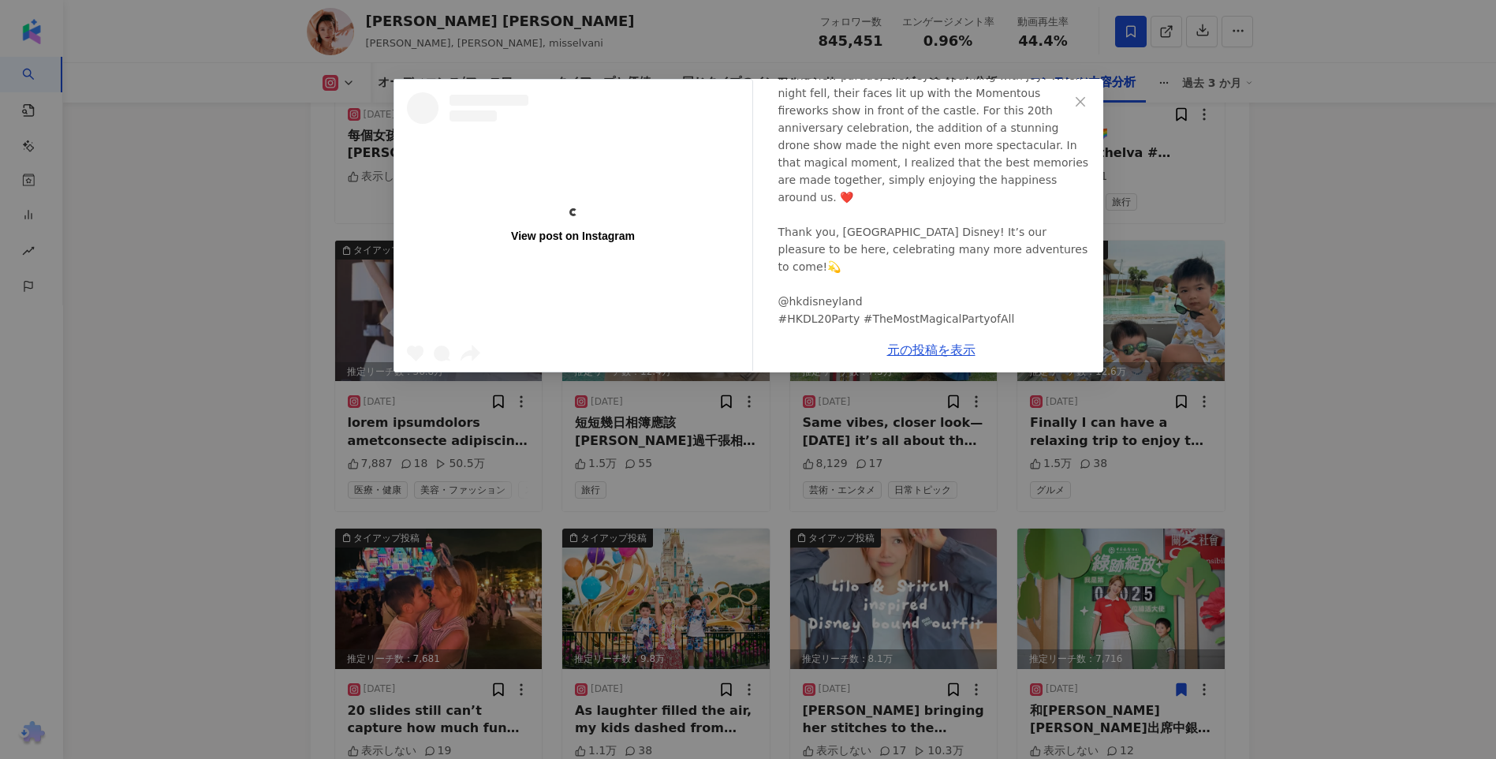
scroll to position [0, 0]
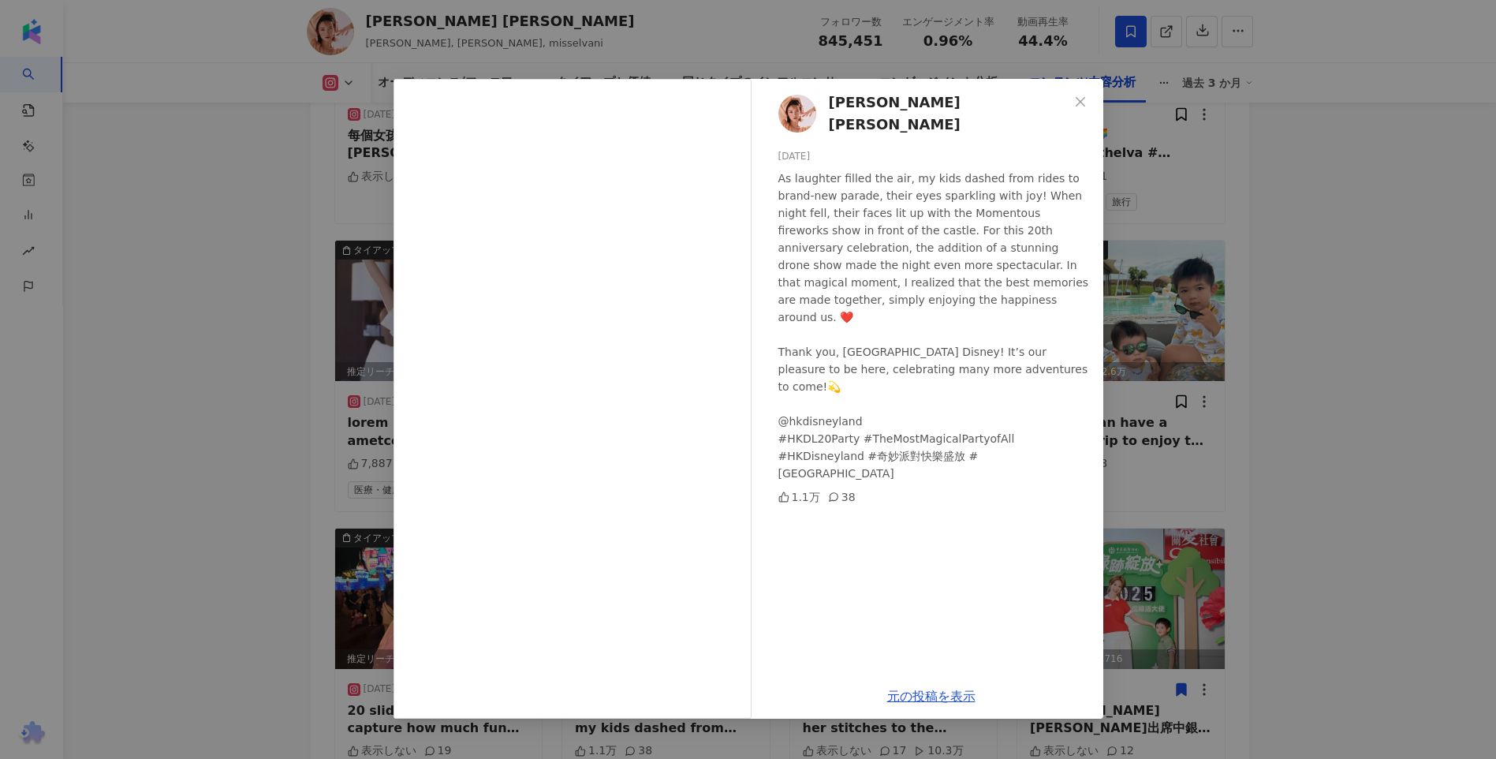
click at [1342, 382] on div "Elva Ni 倪晨曦 2025/06/30 As laughter filled the air, my kids dashed from rides to…" at bounding box center [748, 379] width 1496 height 759
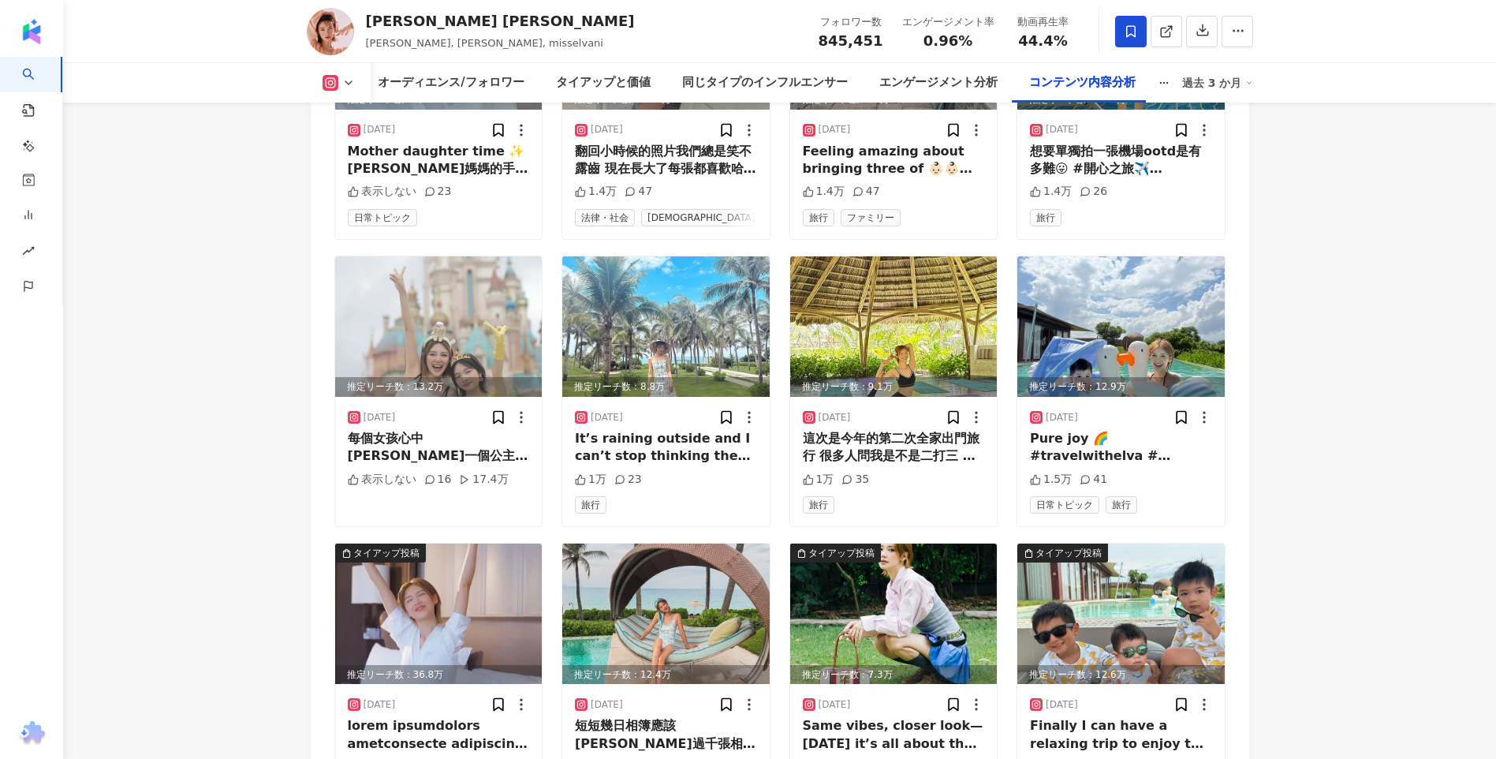
scroll to position [6125, 0]
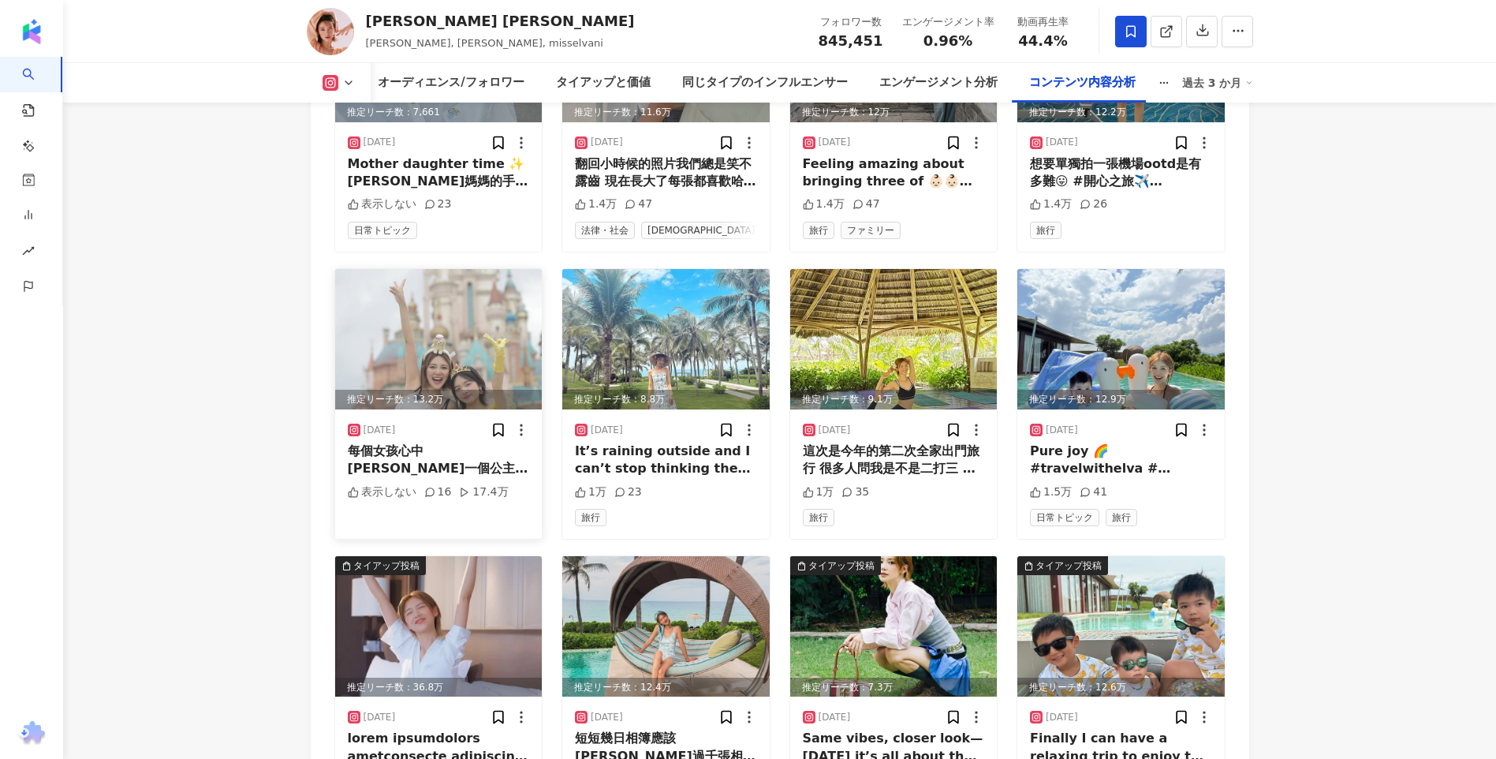
click at [470, 304] on img at bounding box center [438, 339] width 207 height 140
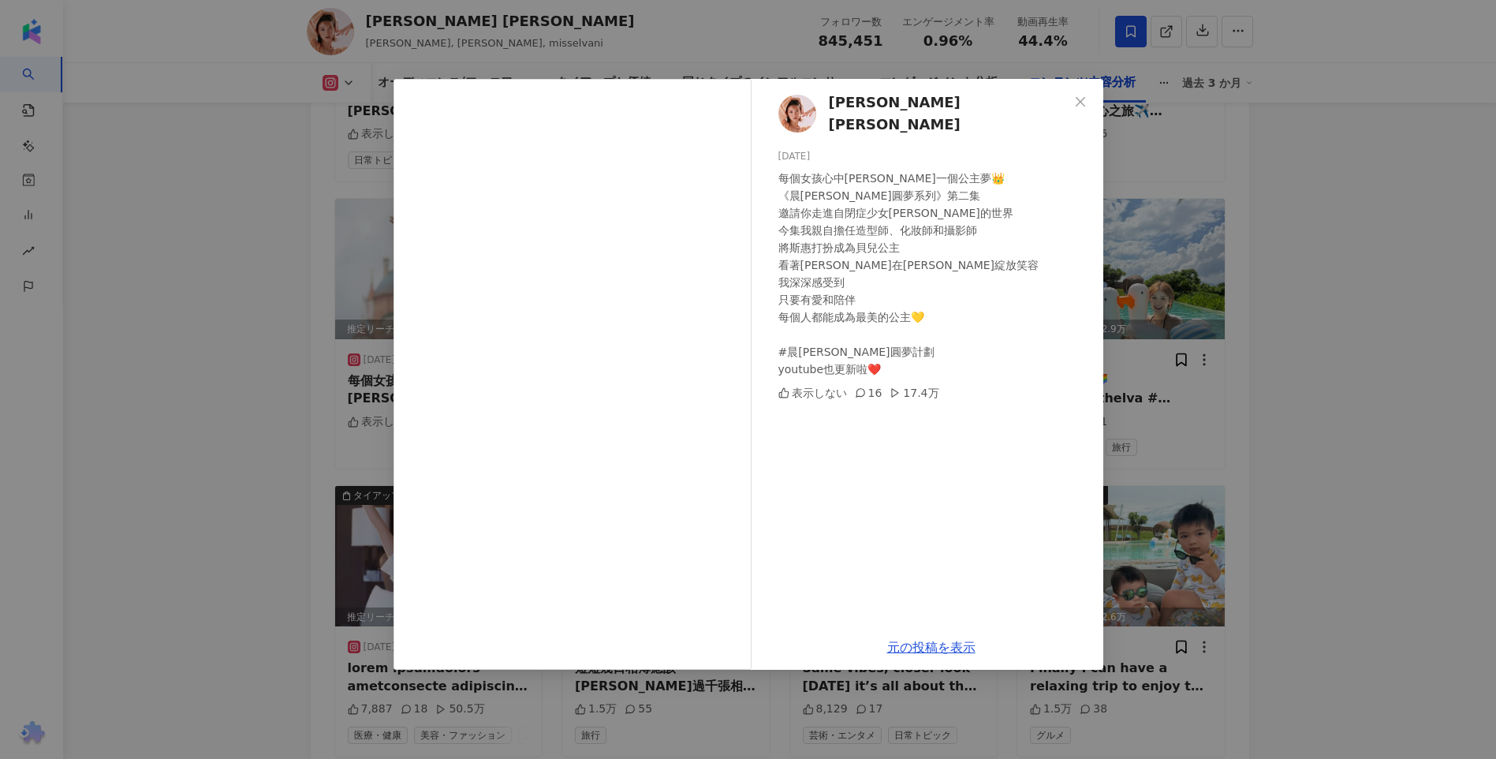
scroll to position [6282, 0]
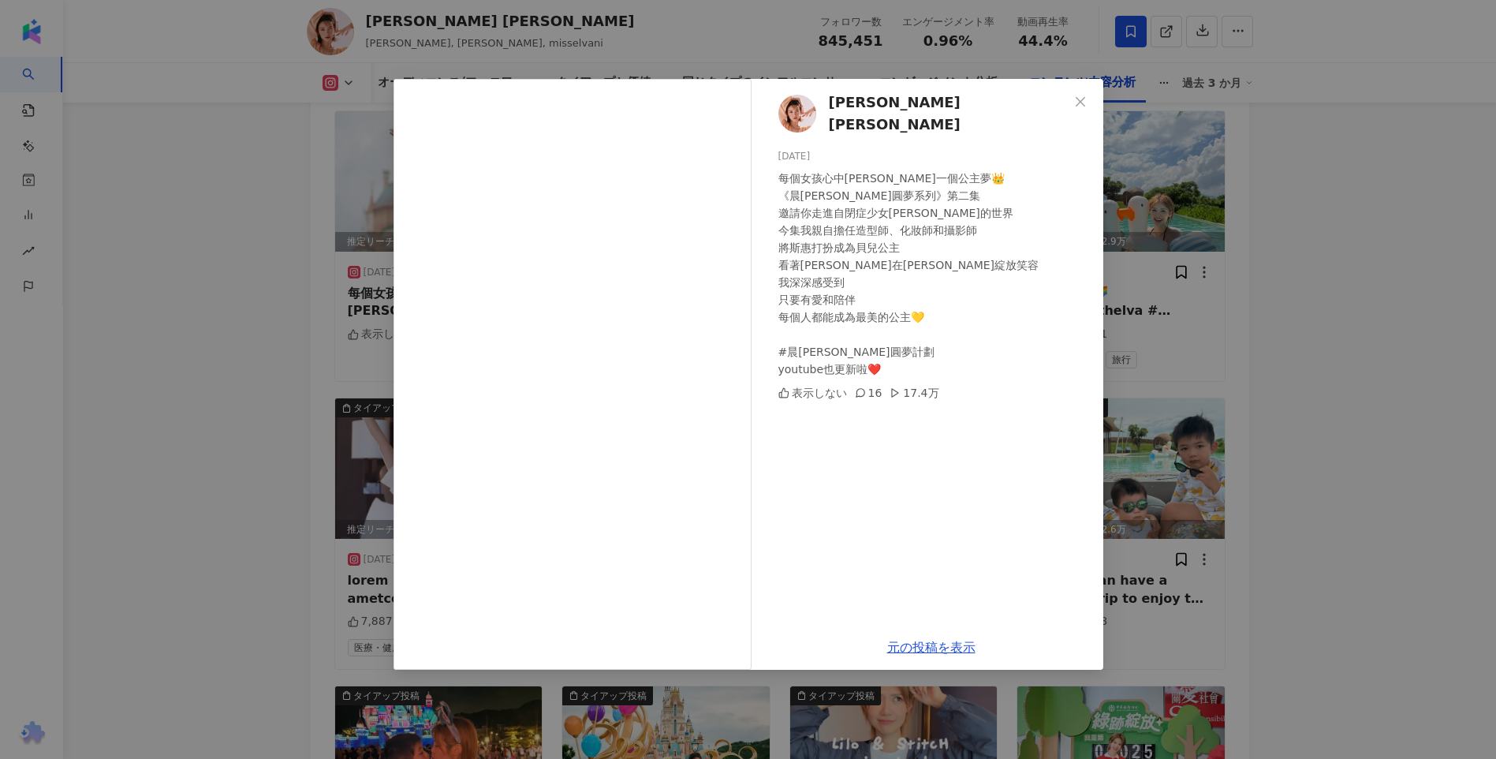
click at [1230, 364] on div "Elva Ni 倪晨曦 2025/07/11 每個女孩心中都有一個公主夢👑 《晨曦圓夢系列》第二集 邀請你走進自閉症少女斯惠的世界 今集我親自擔任造型師、化妝…" at bounding box center [748, 379] width 1496 height 759
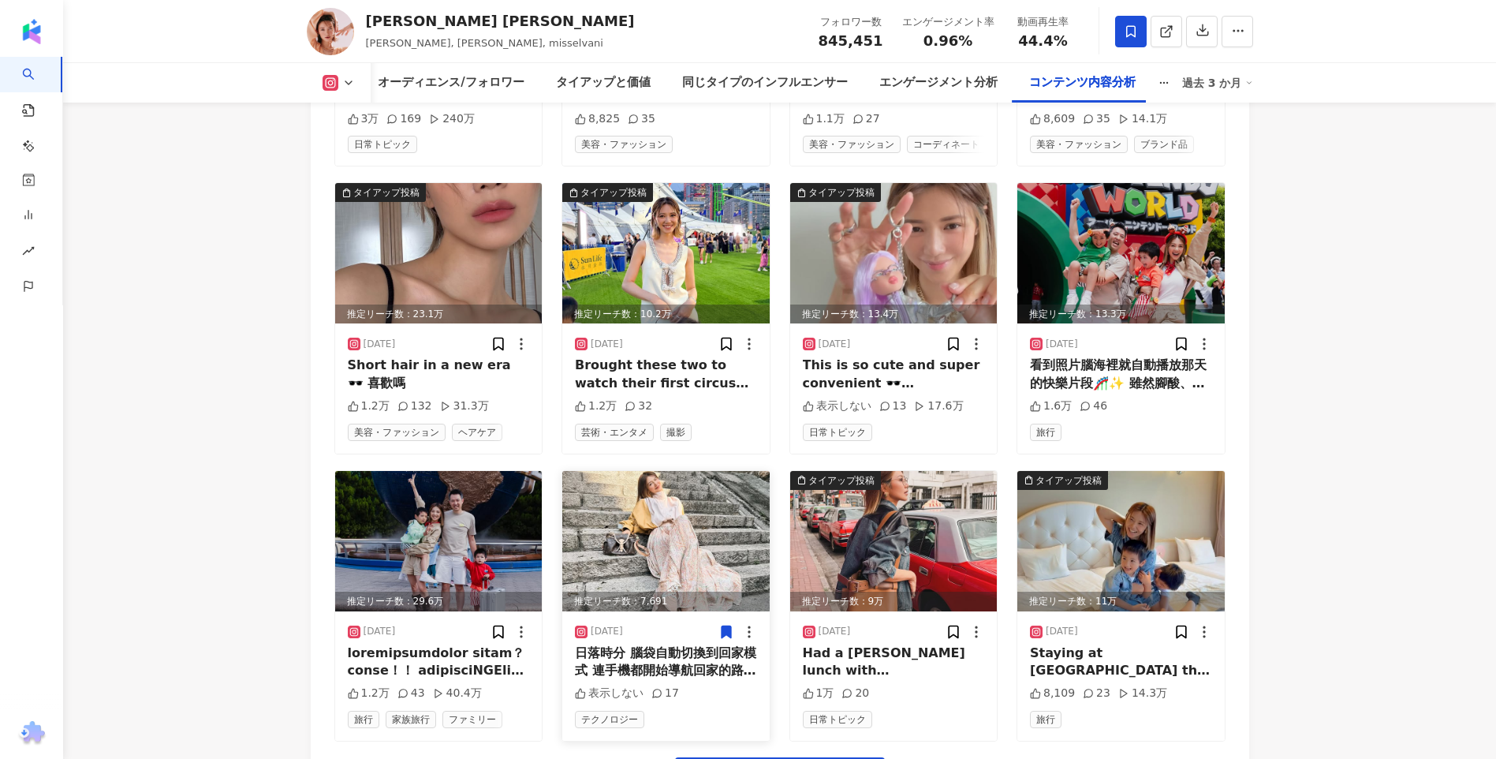
scroll to position [8991, 0]
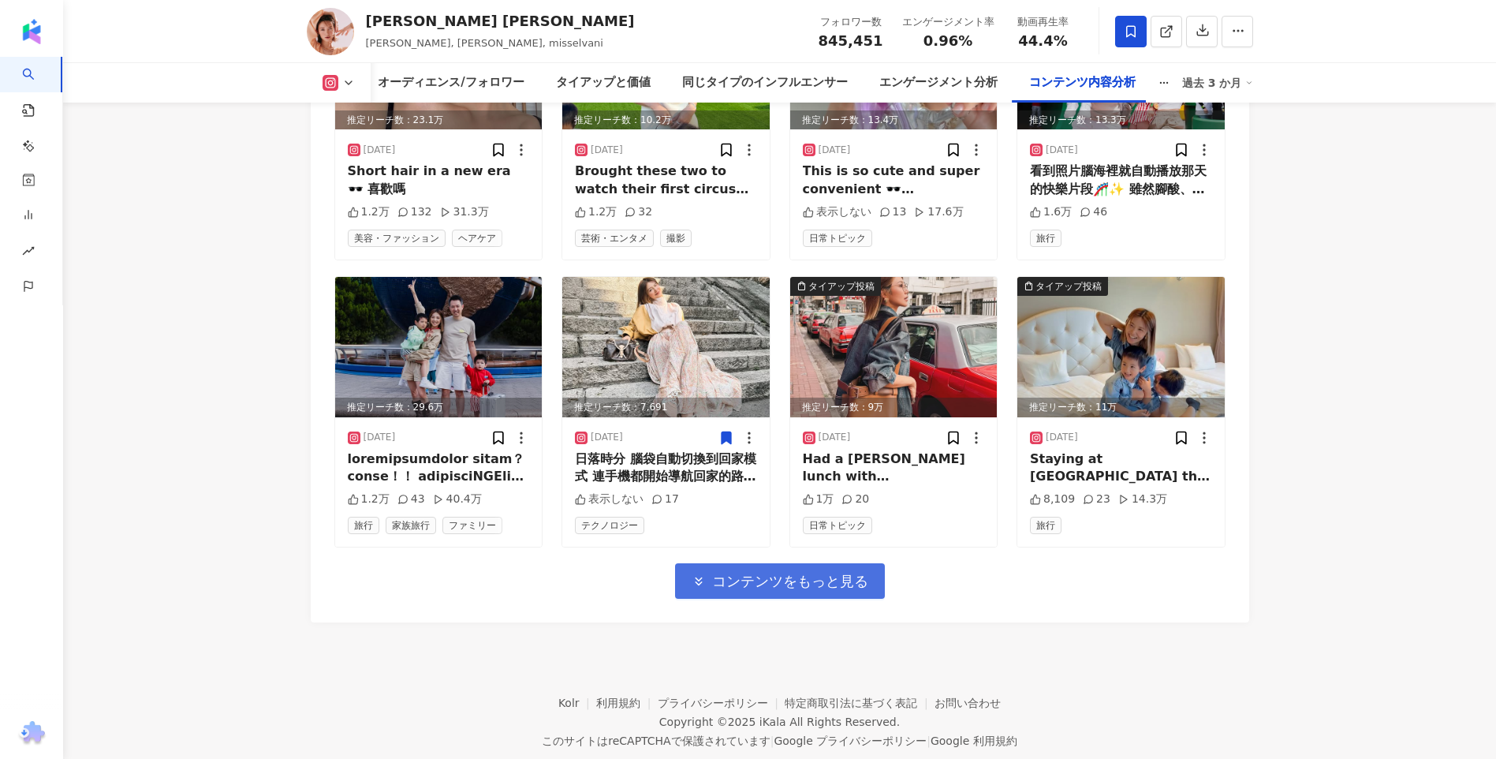
click at [779, 590] on span "コンテンツをもっと見る" at bounding box center [790, 581] width 156 height 17
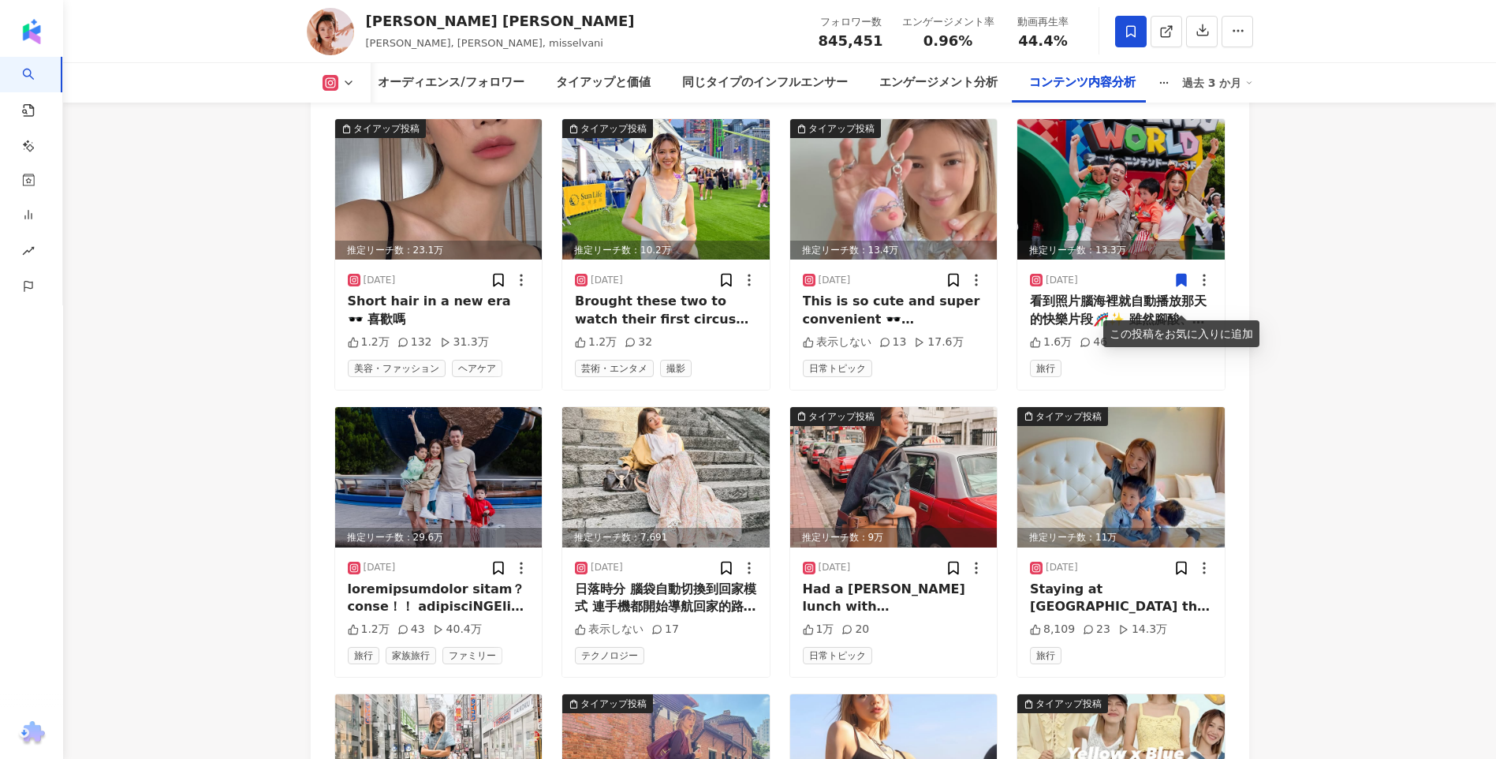
scroll to position [8833, 0]
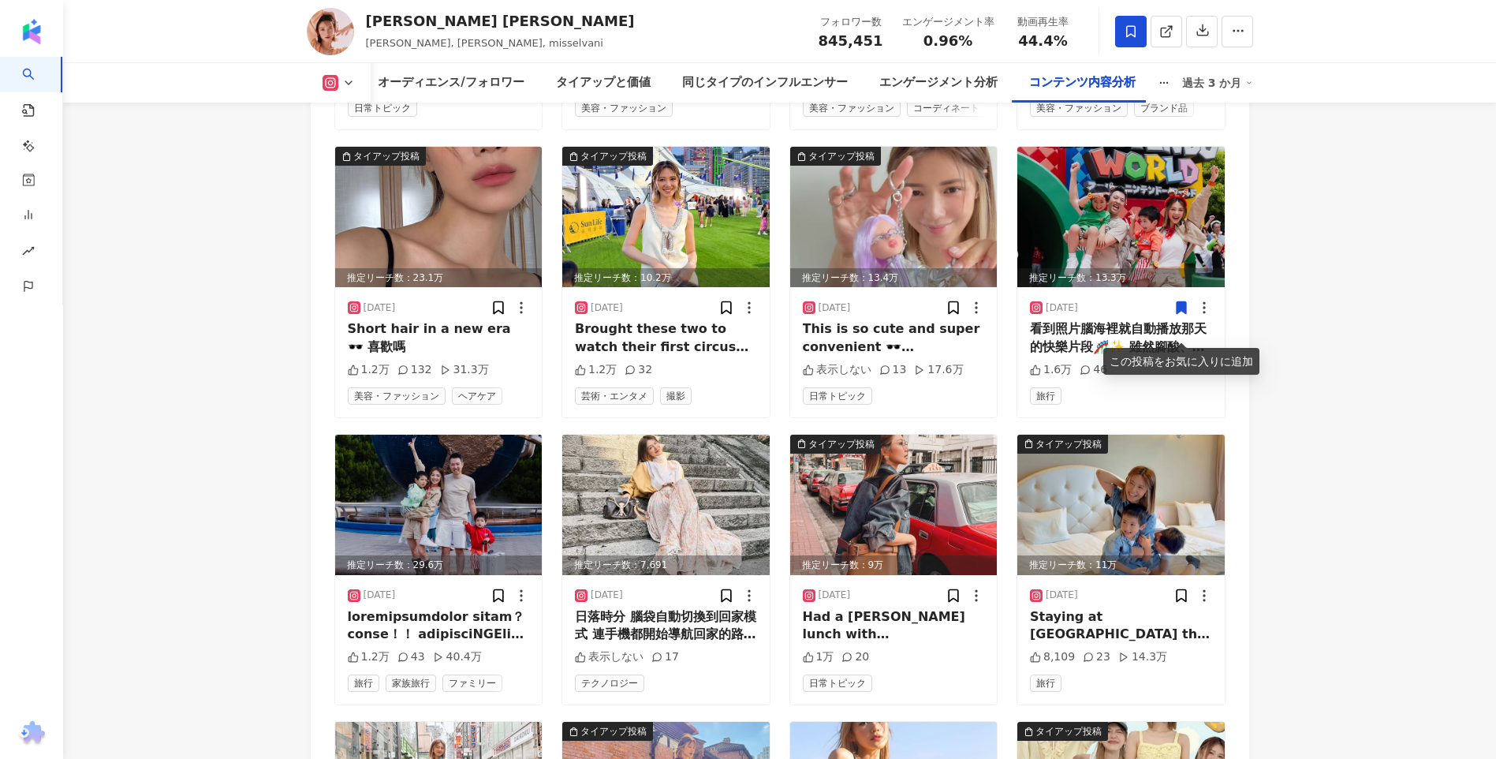
click at [1127, 215] on img at bounding box center [1120, 217] width 207 height 140
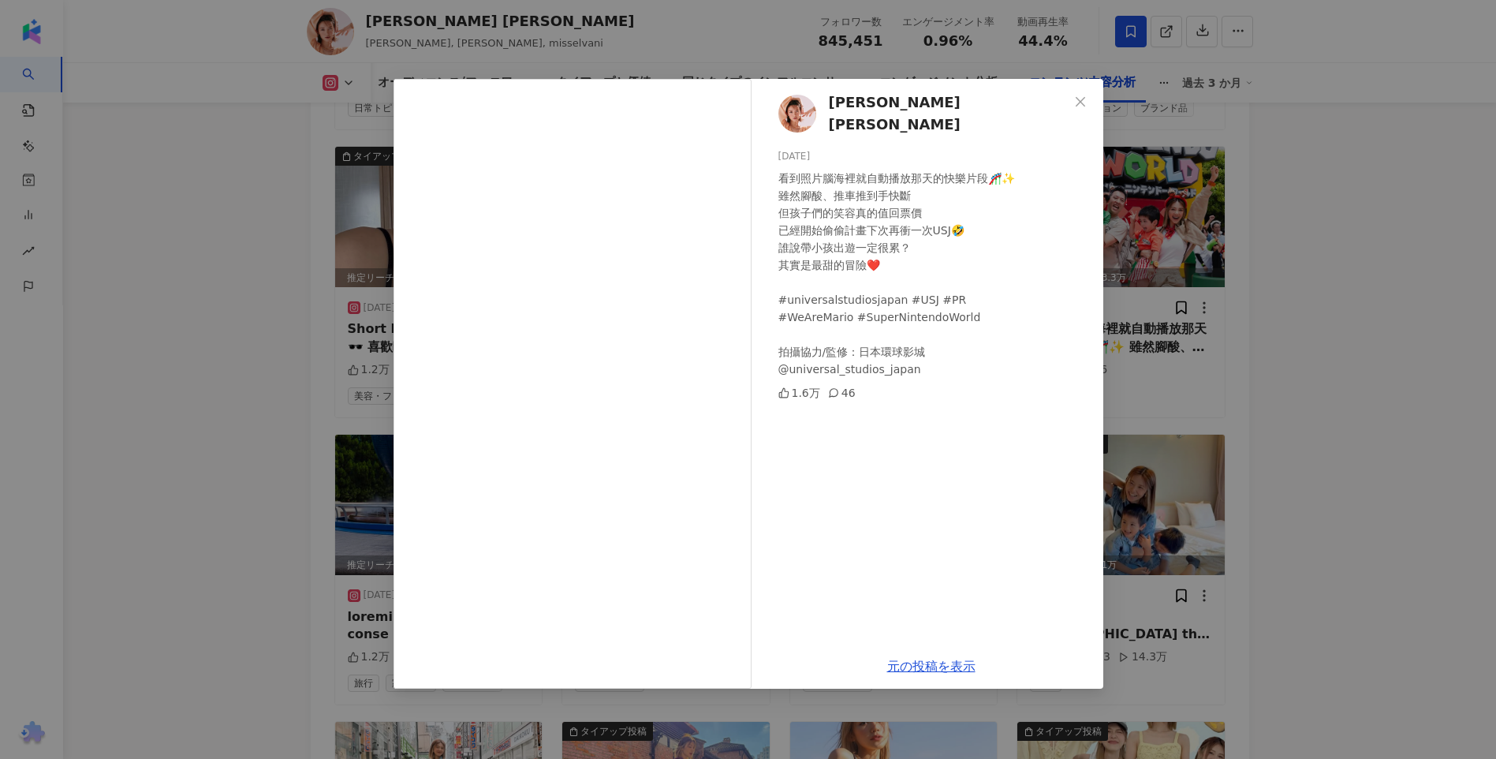
click at [1290, 286] on div "Elva Ni 倪晨曦 2025/05/24 看到照片腦海裡就自動播放那天的快樂片段🎢✨ 雖然腳酸、推車推到手快斷 但孩子們的笑容真的值回票價 已經開始偷偷計…" at bounding box center [748, 379] width 1496 height 759
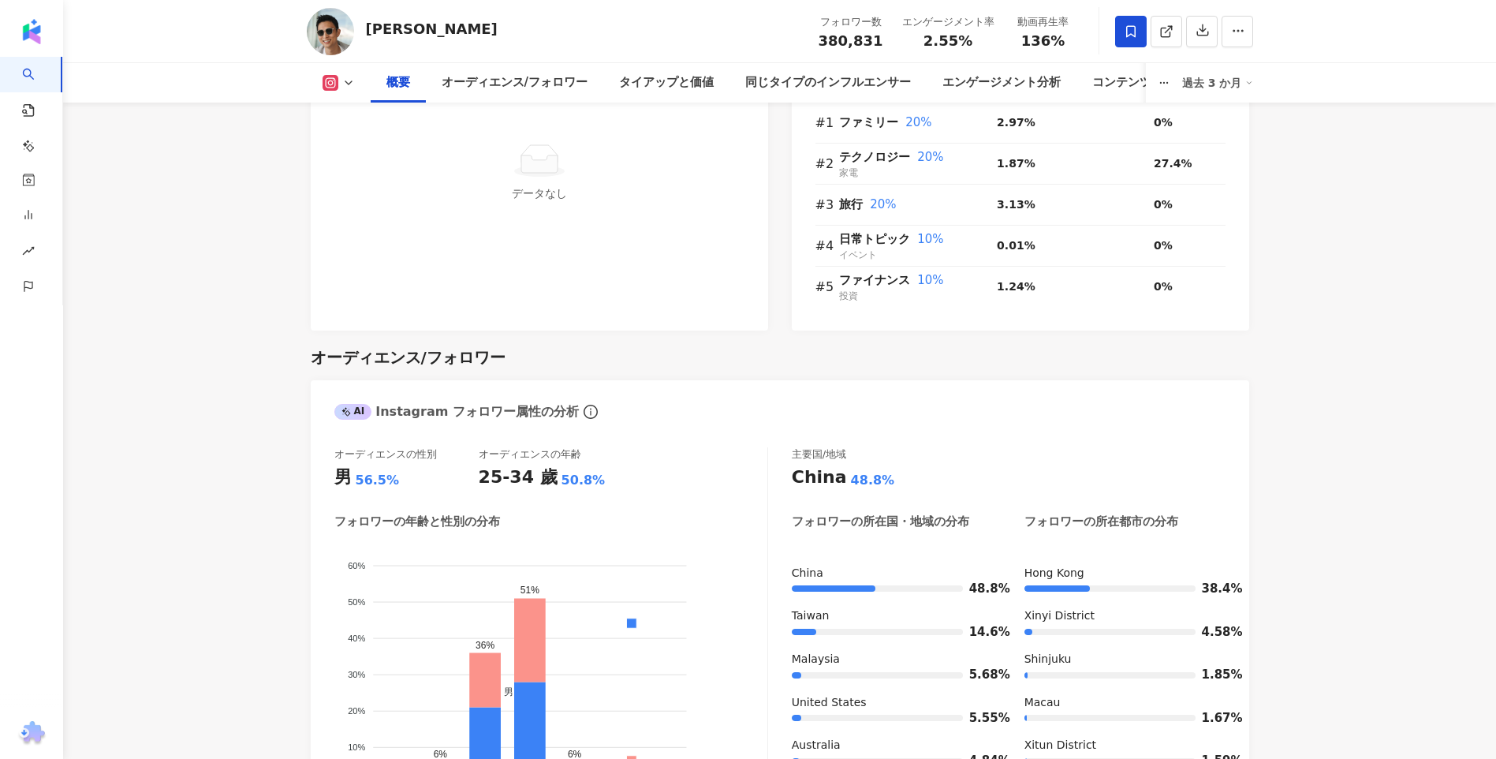
scroll to position [1308, 0]
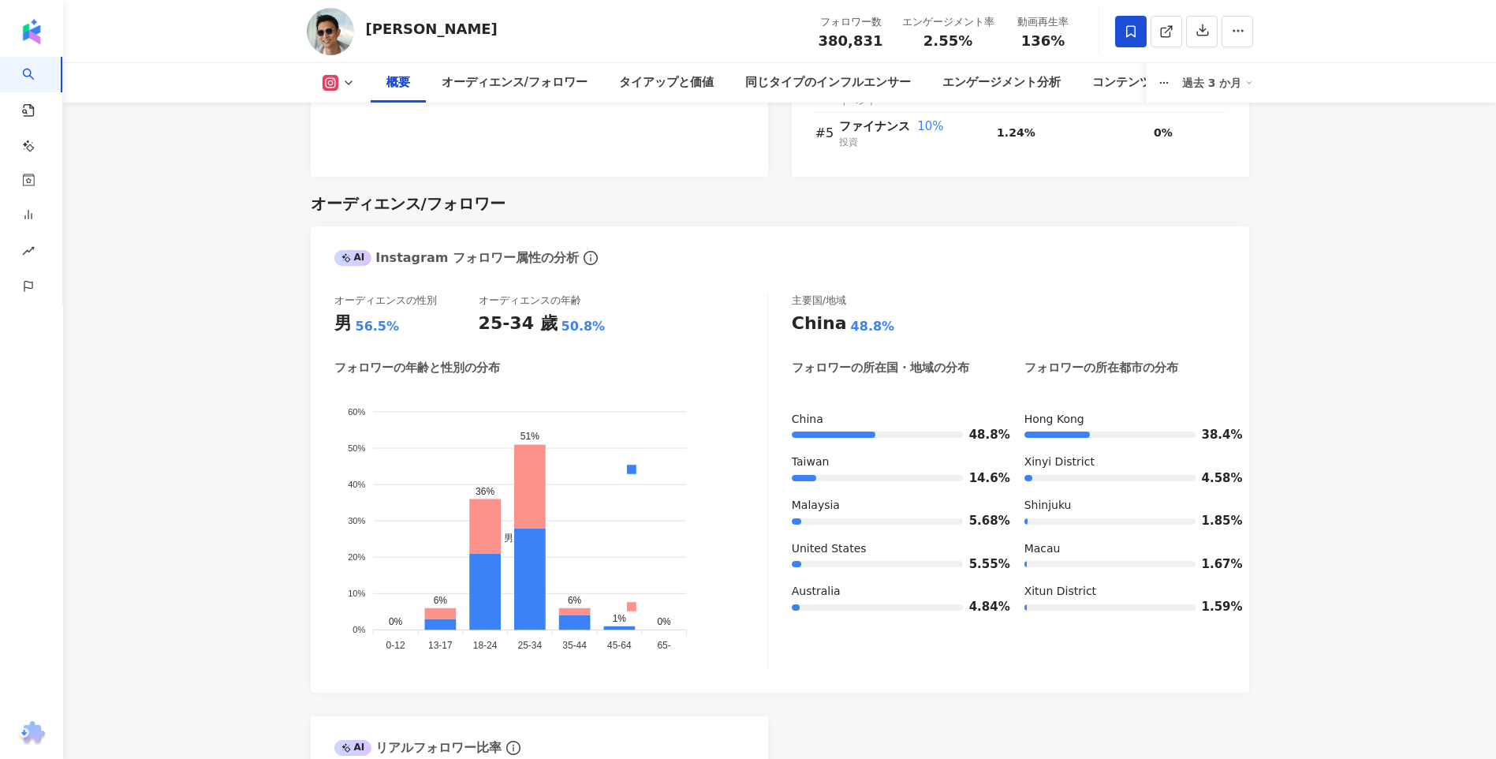
click at [344, 82] on icon at bounding box center [348, 83] width 13 height 13
click at [353, 89] on button at bounding box center [339, 83] width 64 height 16
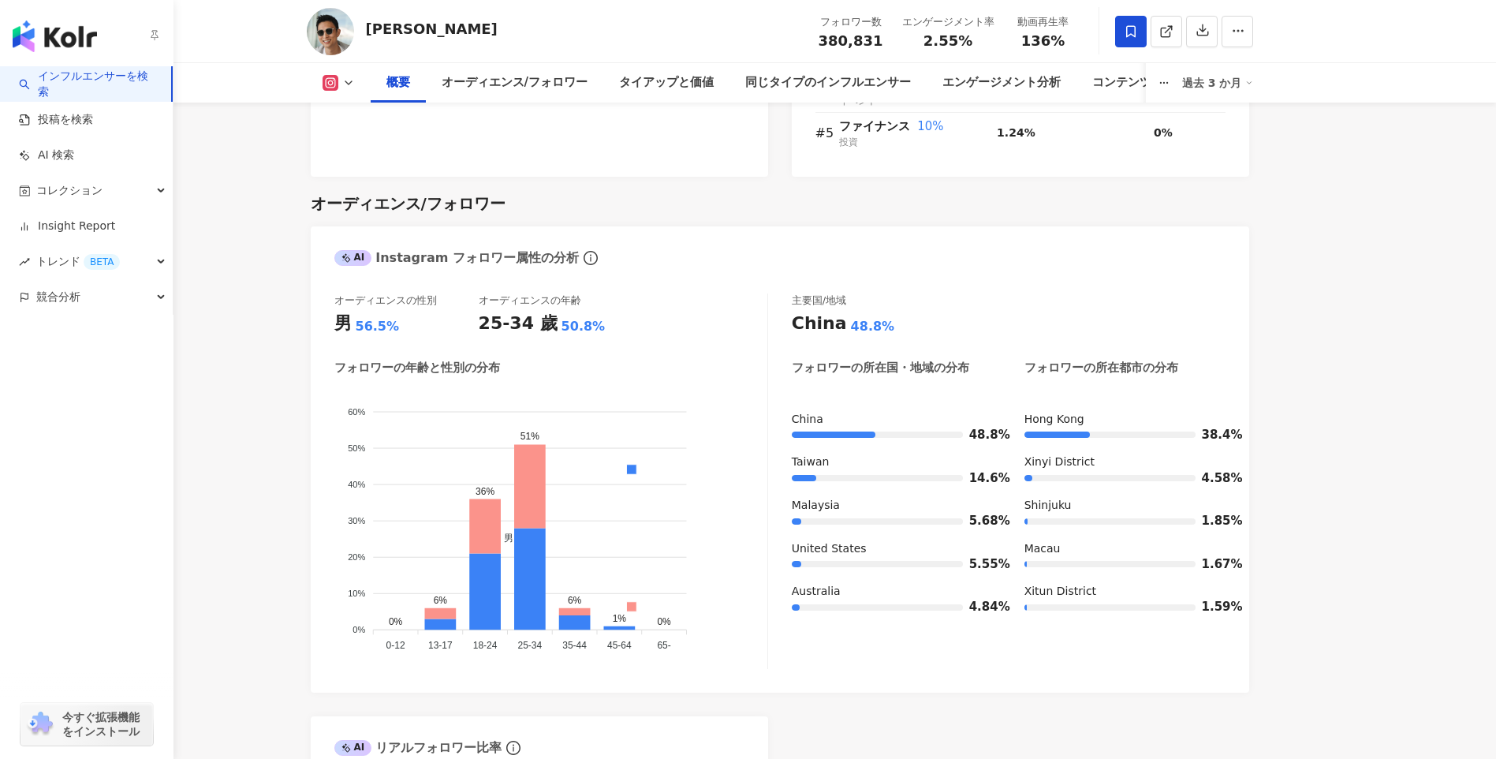
click at [58, 401] on div "button" at bounding box center [87, 367] width 174 height 104
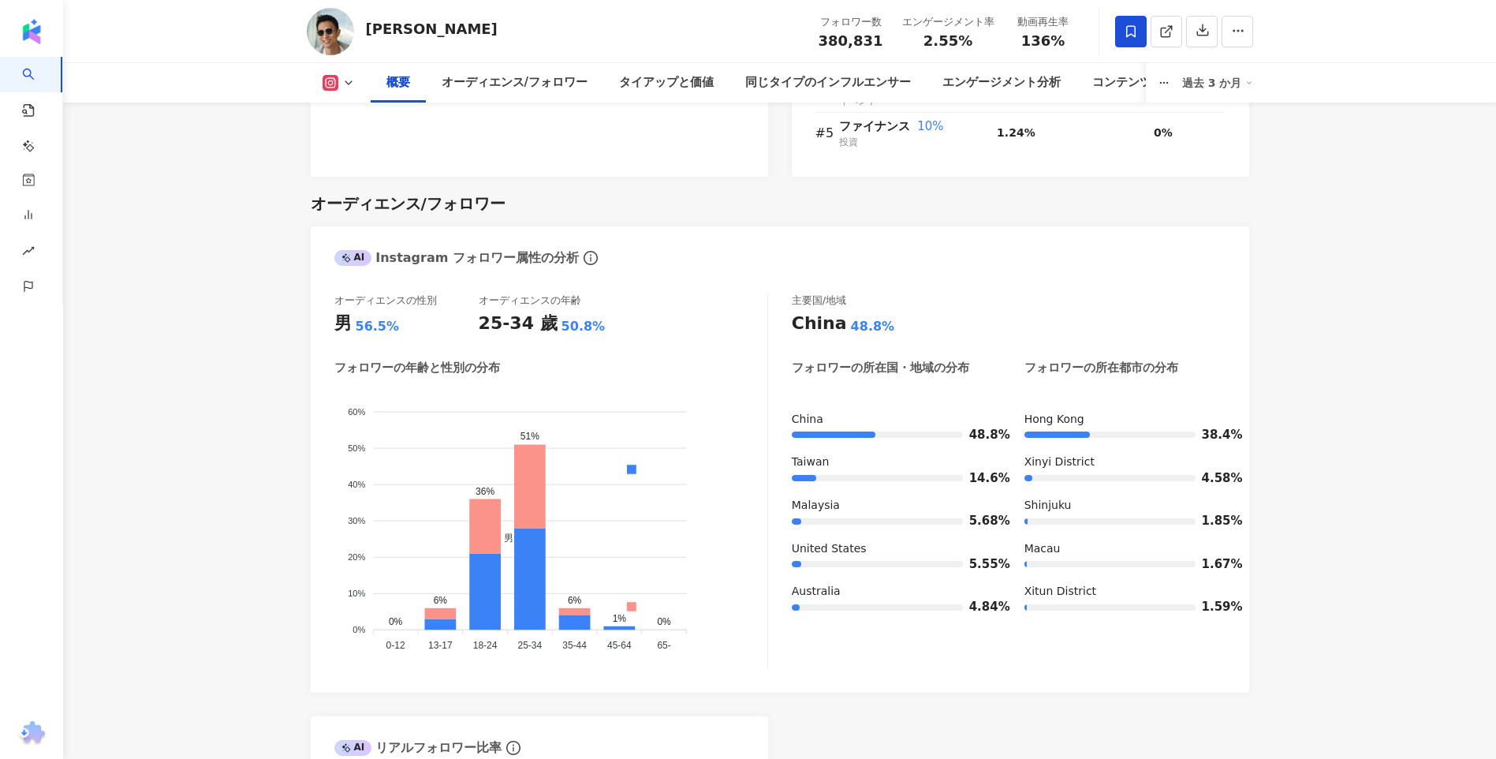
click at [349, 88] on icon at bounding box center [348, 83] width 13 height 13
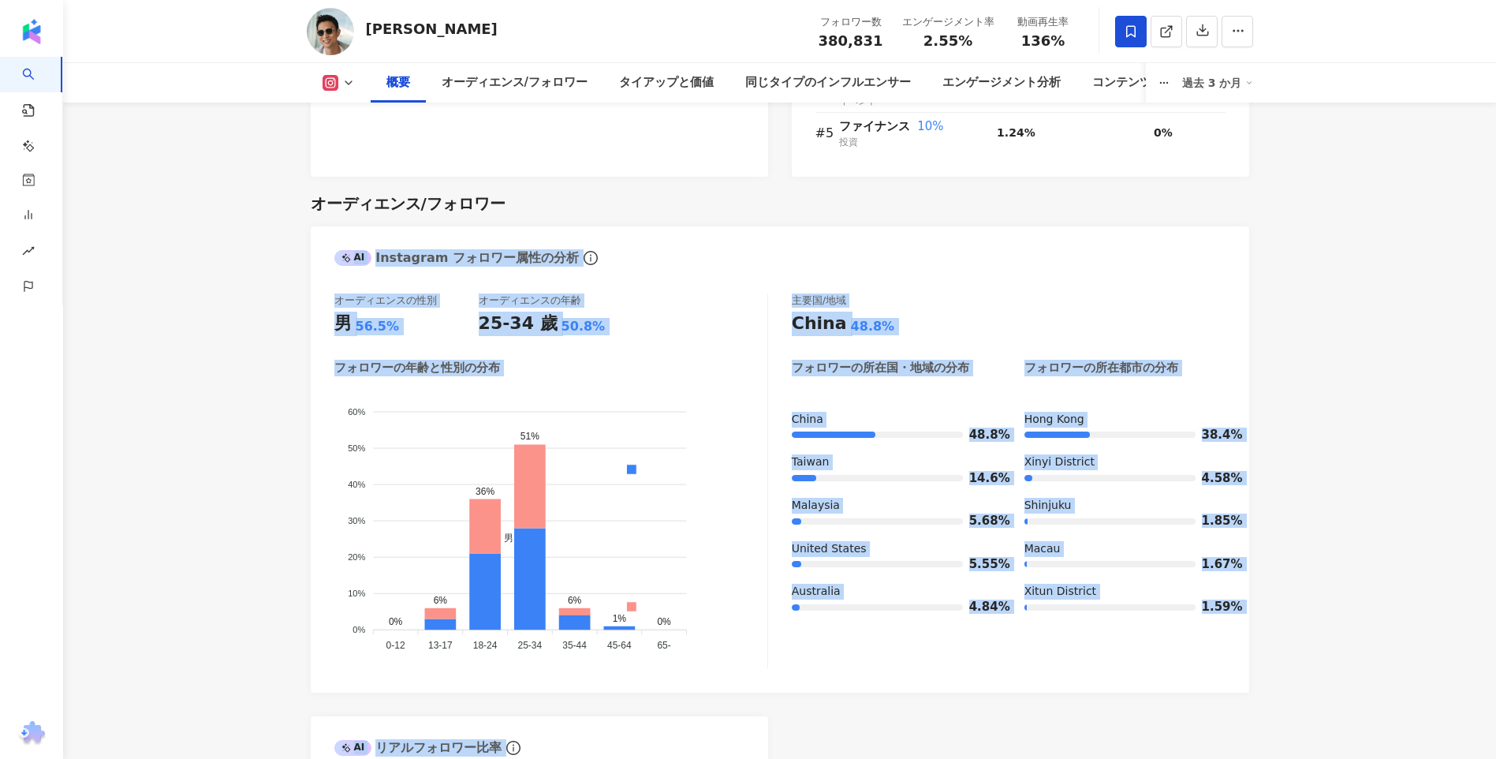
drag, startPoint x: 1498, startPoint y: 215, endPoint x: 1468, endPoint y: 304, distance: 95.0
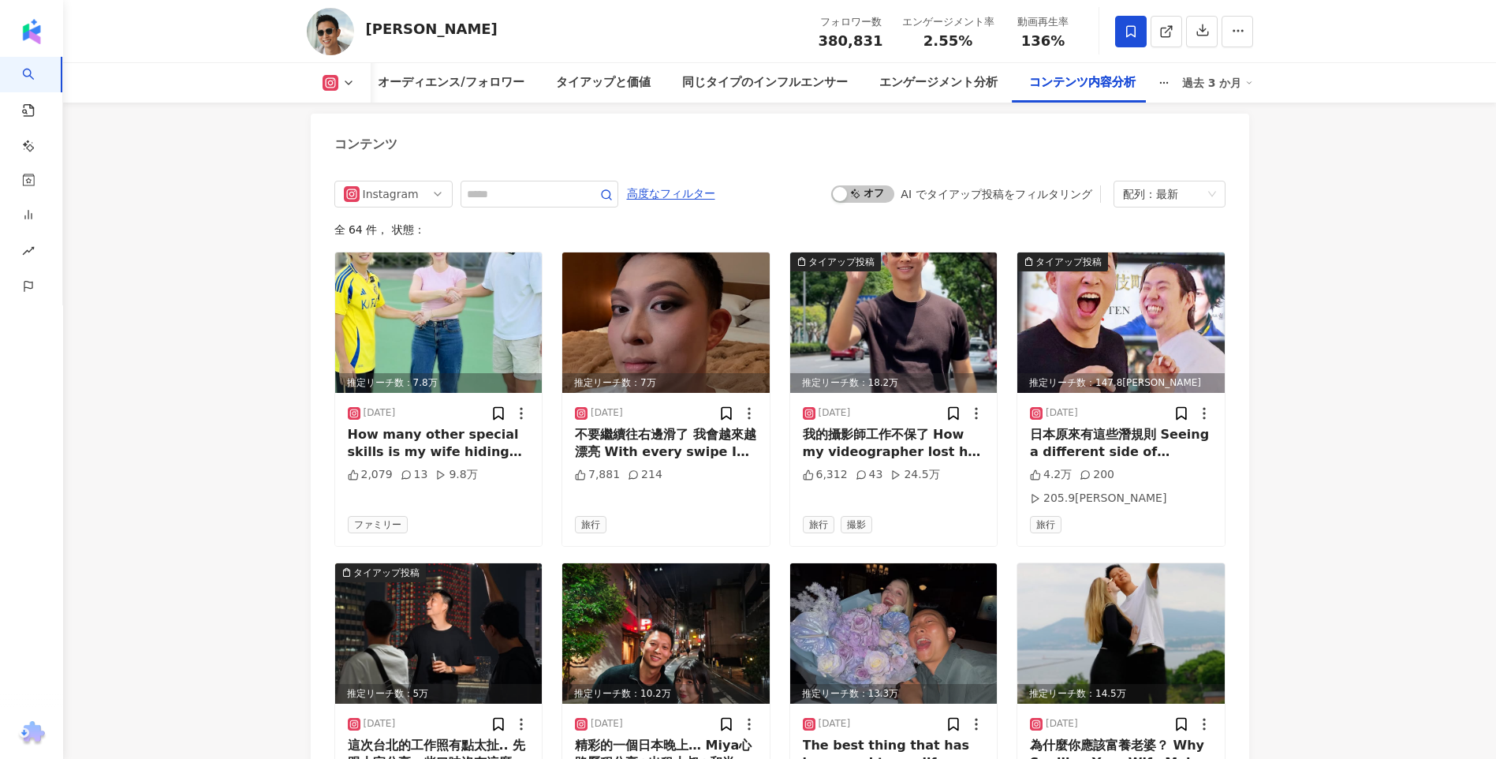
scroll to position [4462, 0]
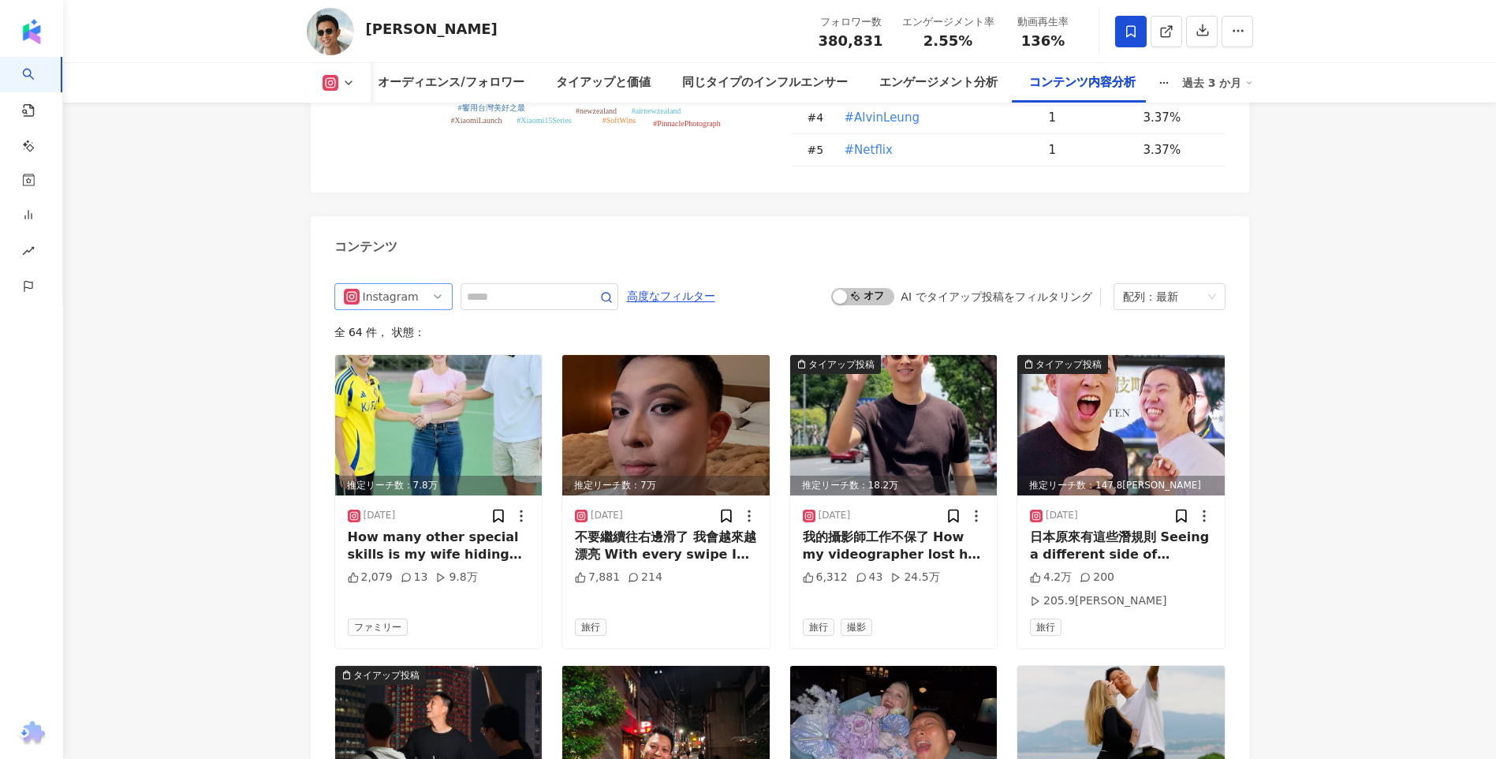
click at [403, 284] on div "Instagram" at bounding box center [388, 296] width 51 height 25
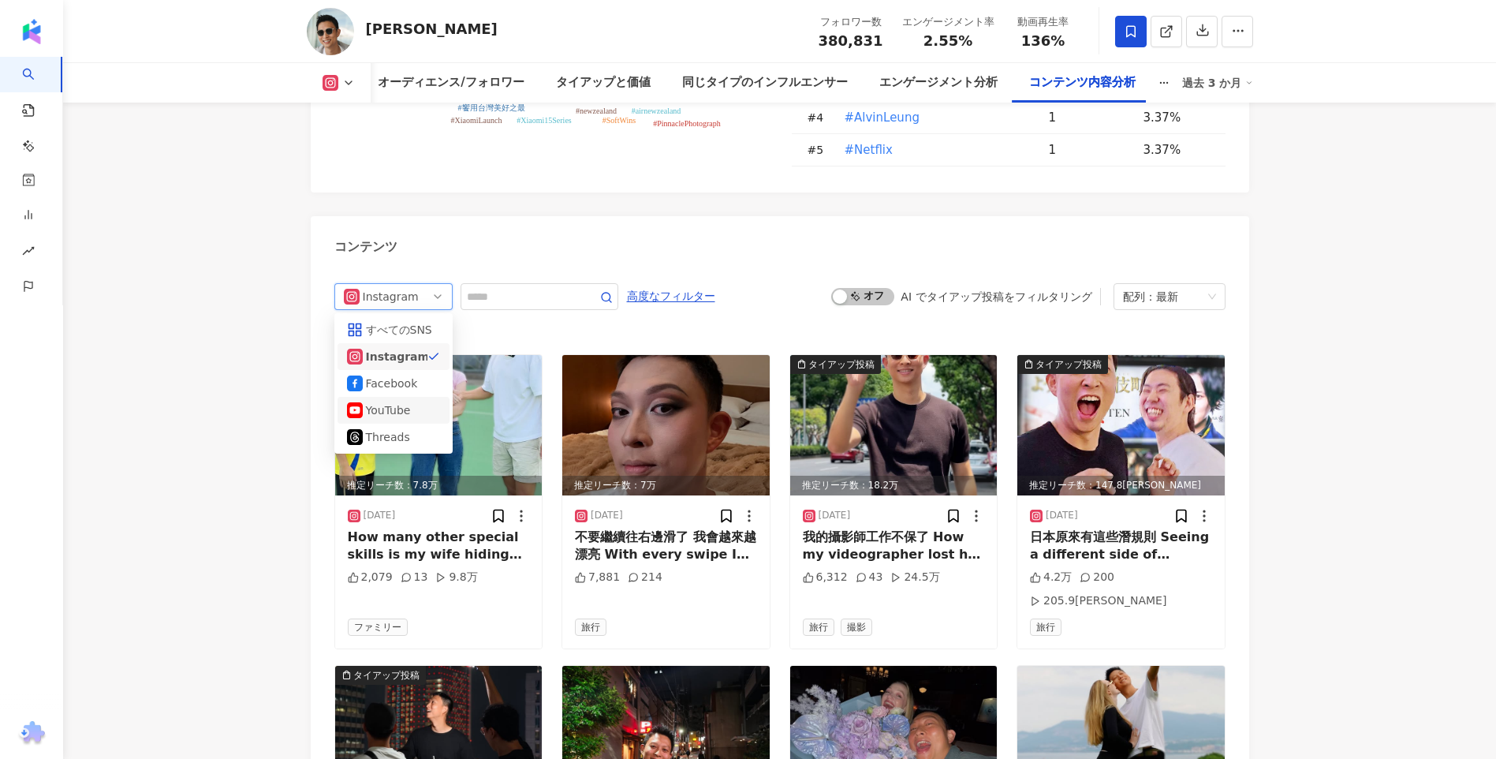
click at [410, 401] on div "YouTube" at bounding box center [391, 409] width 51 height 17
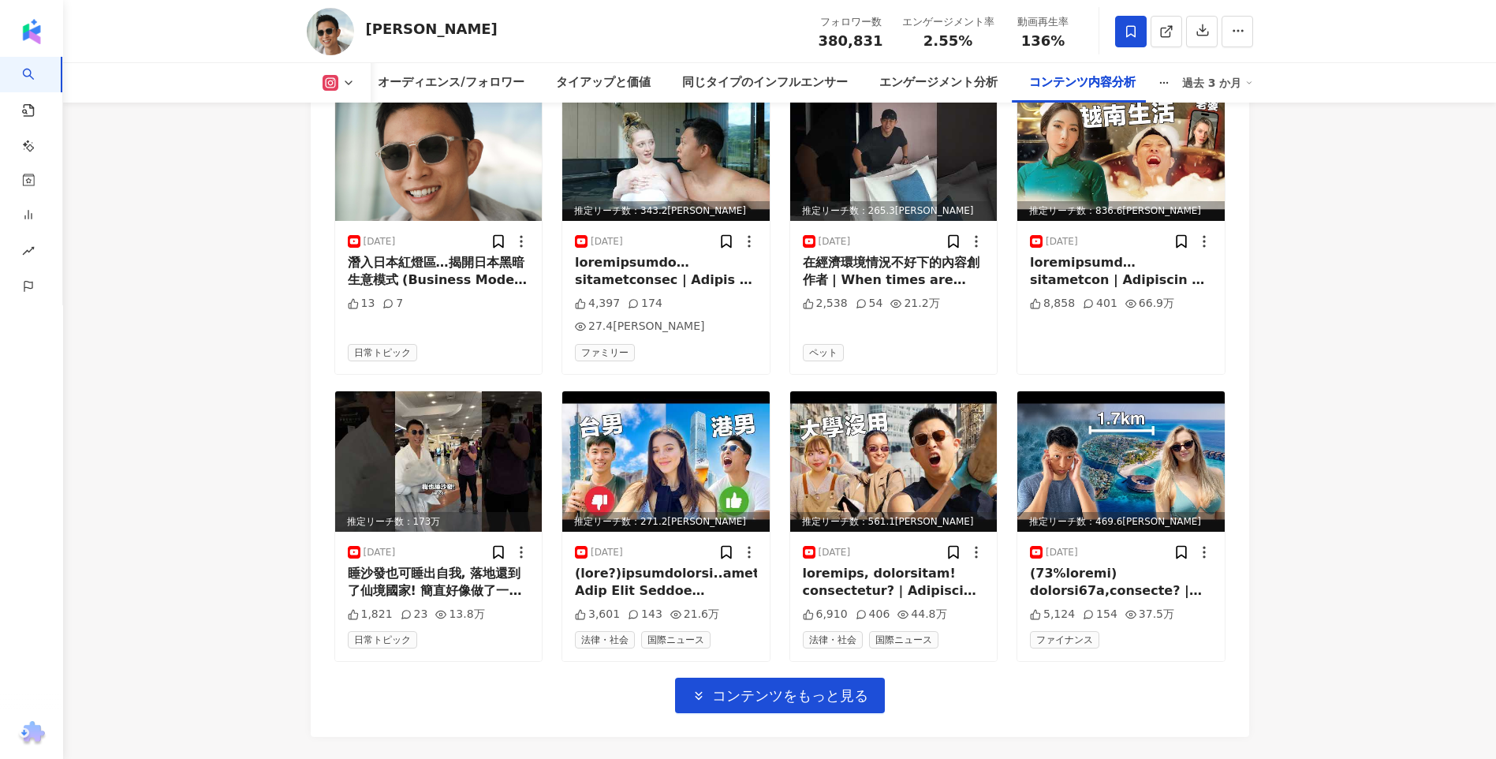
scroll to position [5111, 0]
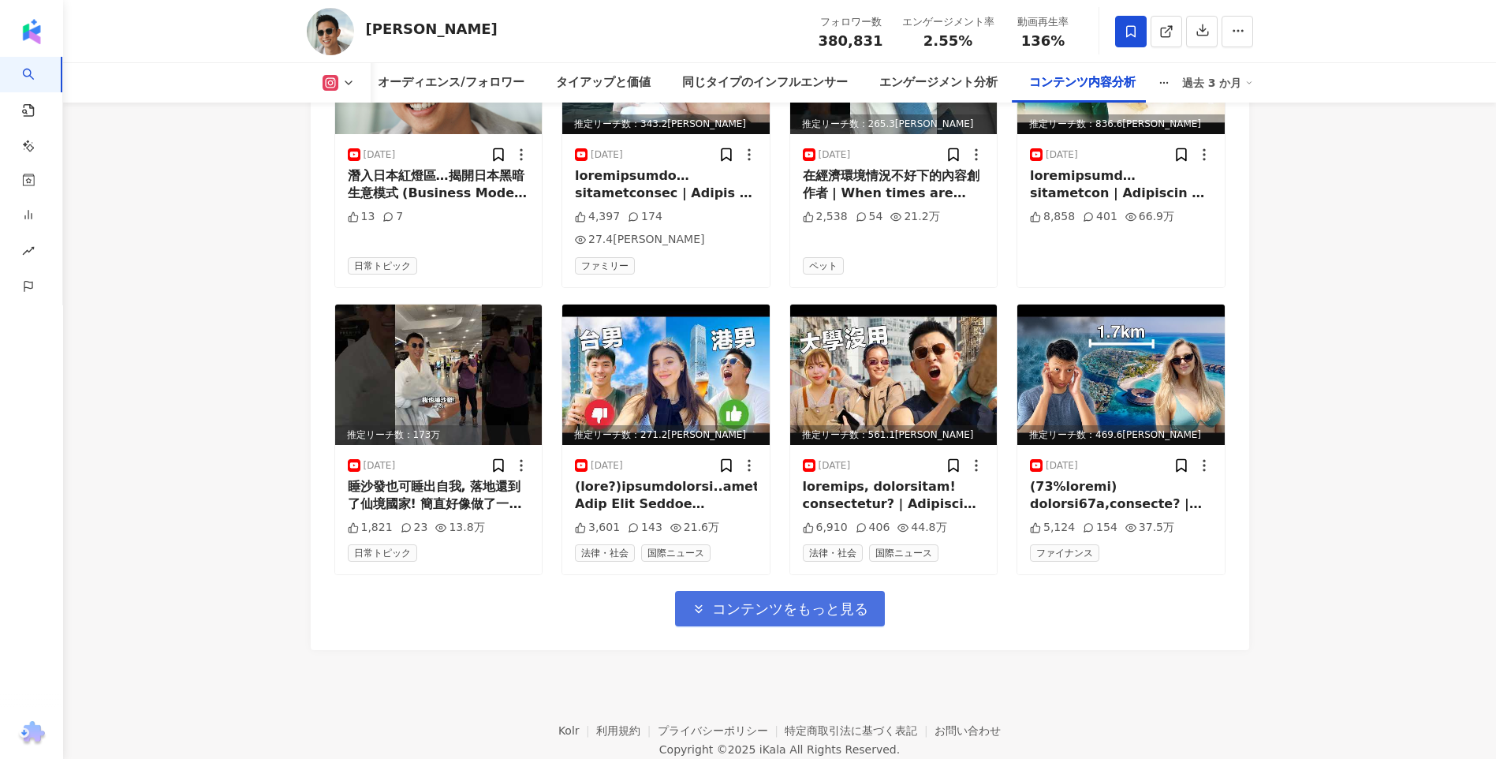
click at [838, 600] on span "コンテンツをもっと見る" at bounding box center [790, 608] width 156 height 17
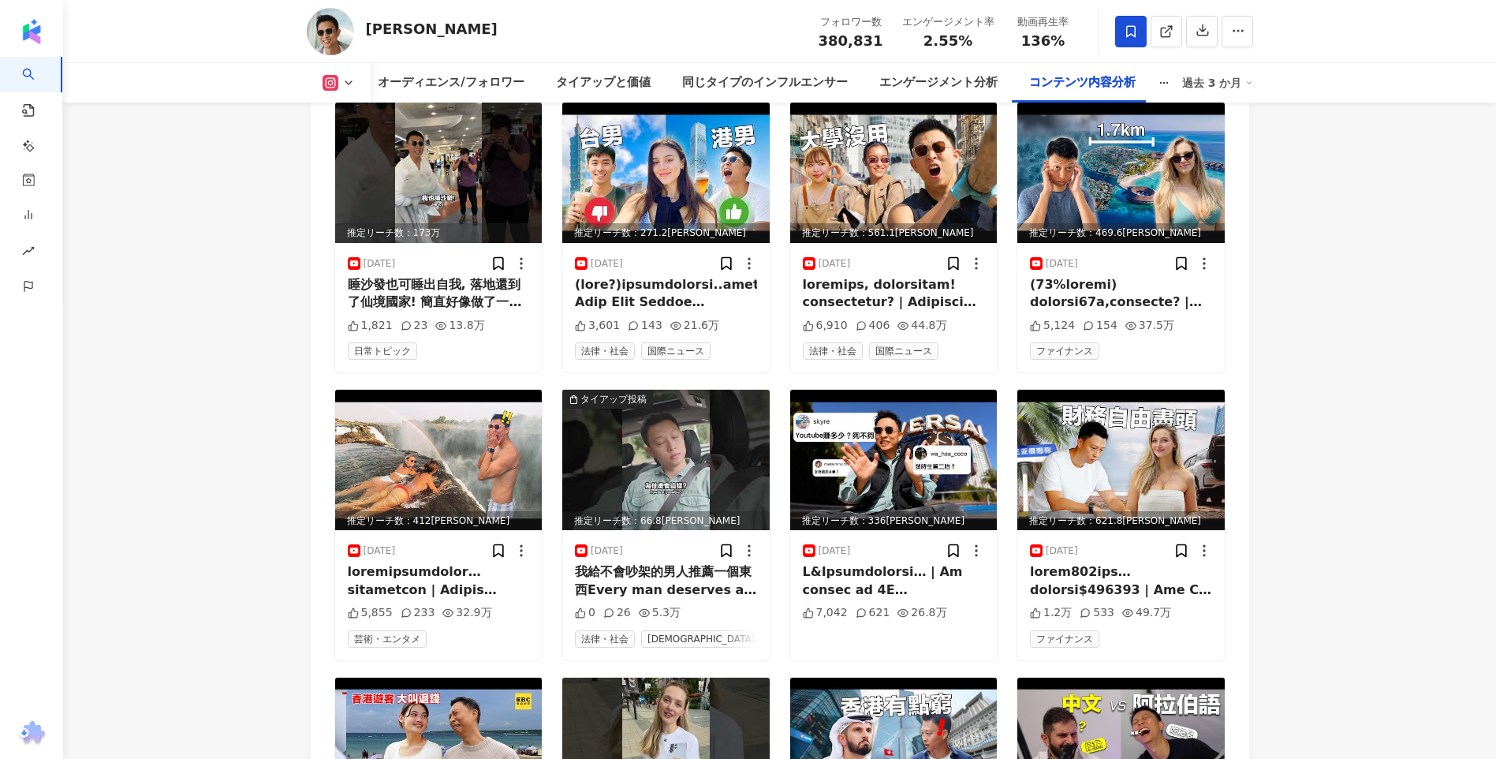
scroll to position [5268, 0]
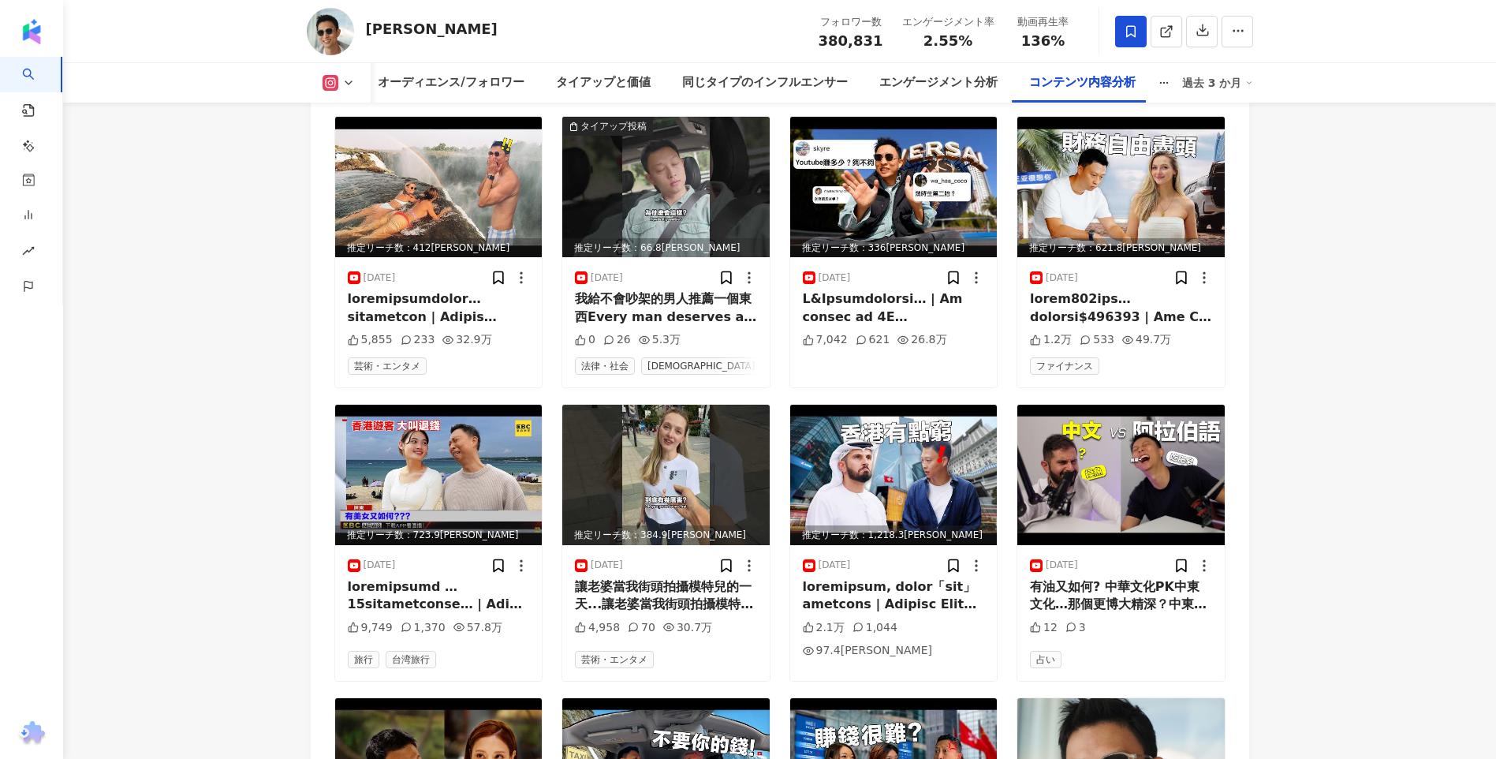
scroll to position [5978, 0]
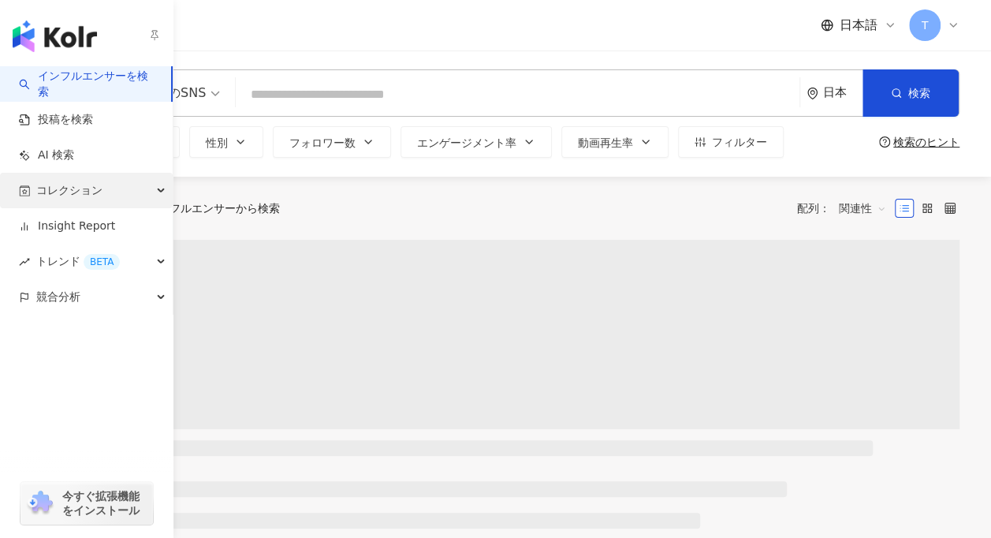
click at [53, 196] on span "コレクション" at bounding box center [69, 190] width 66 height 35
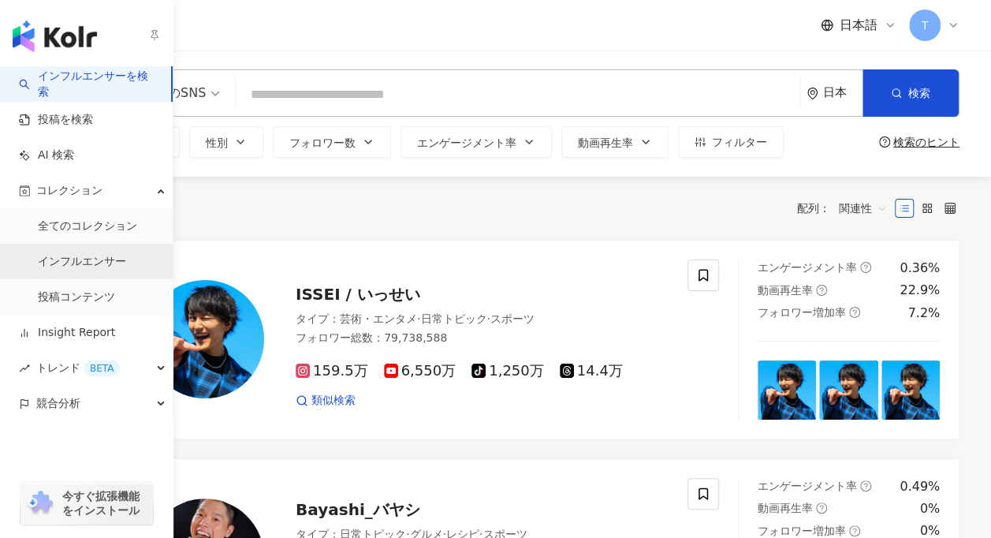
click at [117, 259] on link "インフルエンサー" at bounding box center [82, 262] width 88 height 16
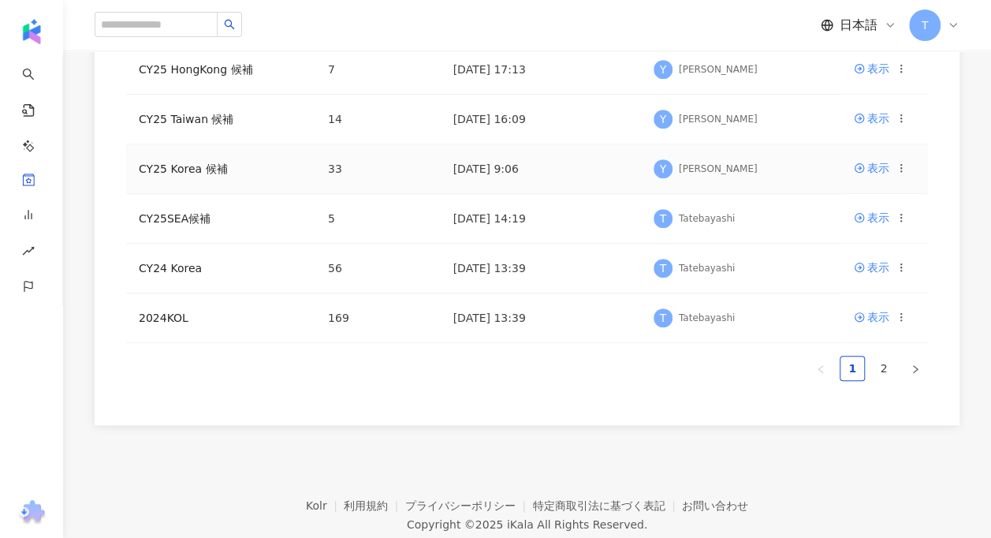
scroll to position [528, 0]
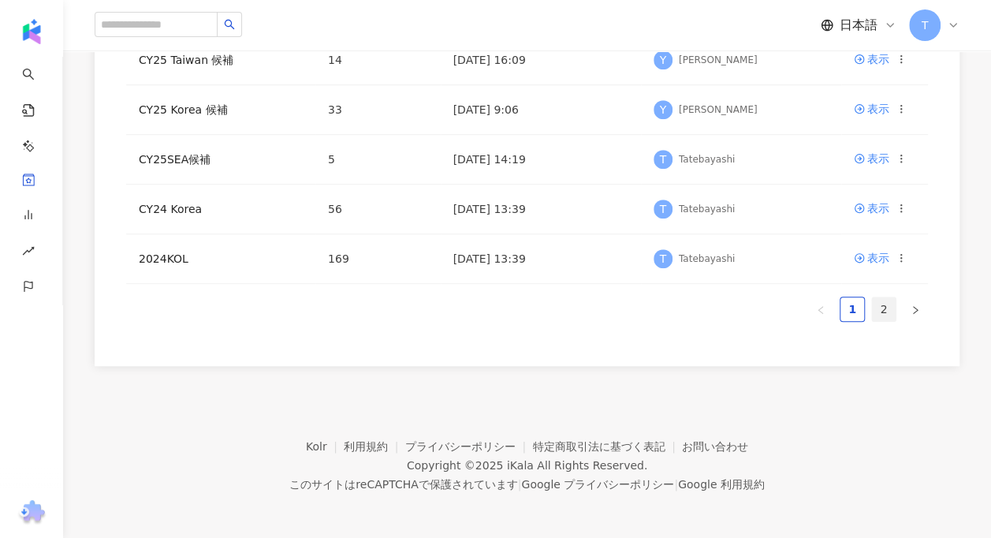
click at [880, 307] on link "2" at bounding box center [884, 309] width 24 height 24
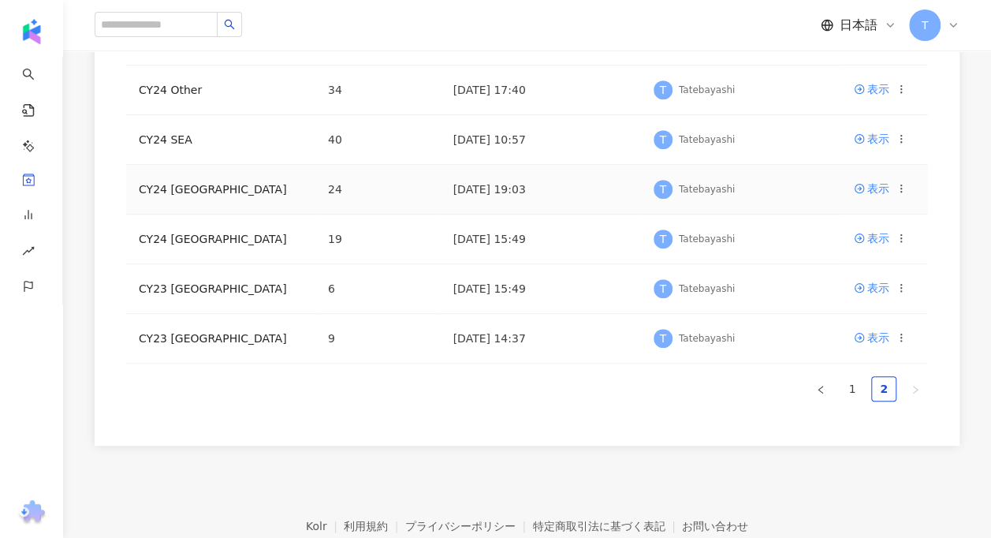
scroll to position [320, 0]
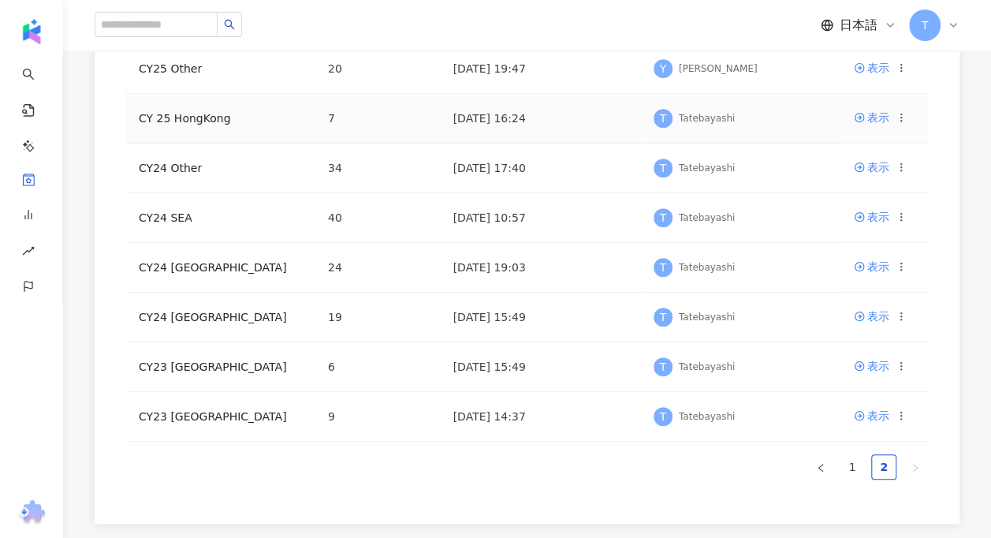
click at [202, 126] on td "CY 25 HongKong" at bounding box center [220, 119] width 189 height 50
click at [200, 120] on link "CY 25 HongKong" at bounding box center [184, 118] width 91 height 13
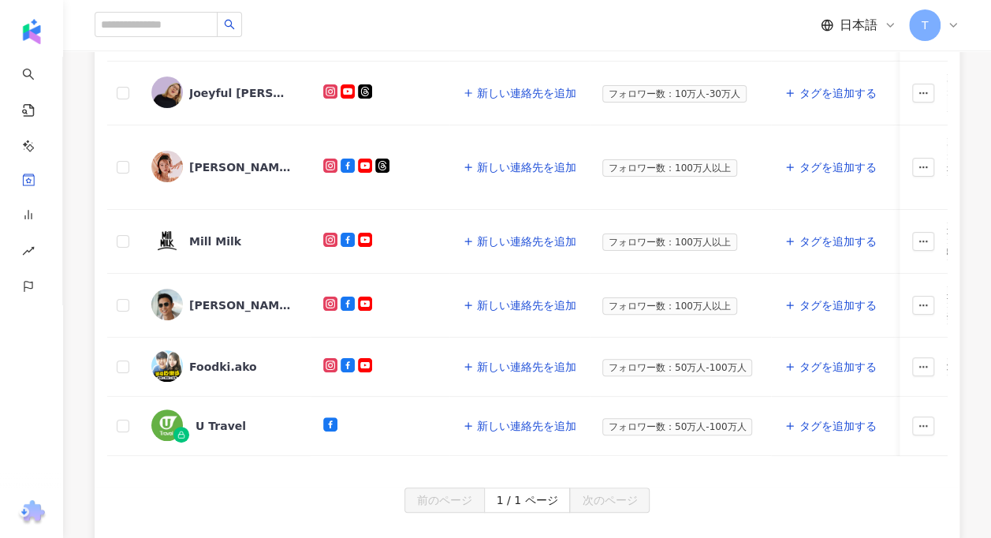
scroll to position [237, 0]
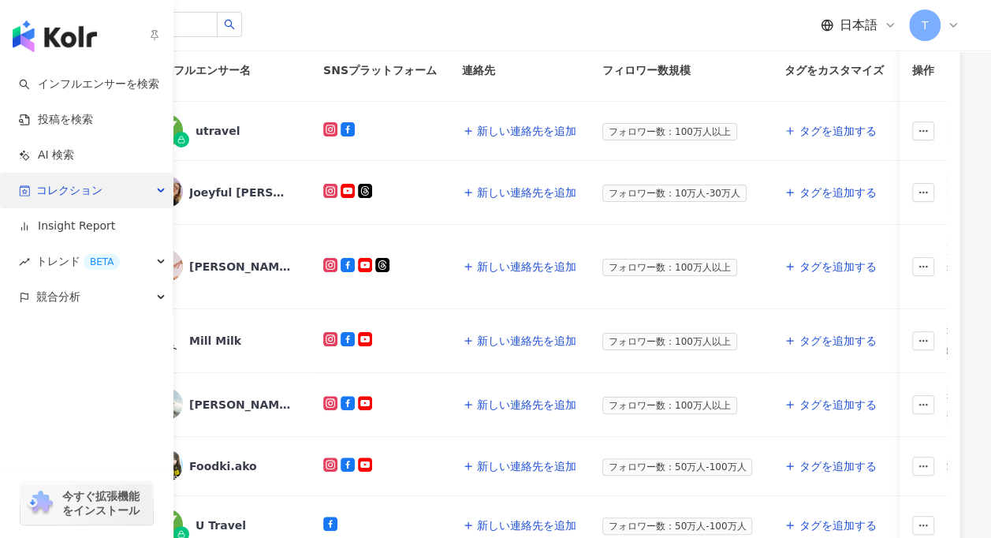
click at [54, 194] on span "コレクション" at bounding box center [69, 190] width 66 height 35
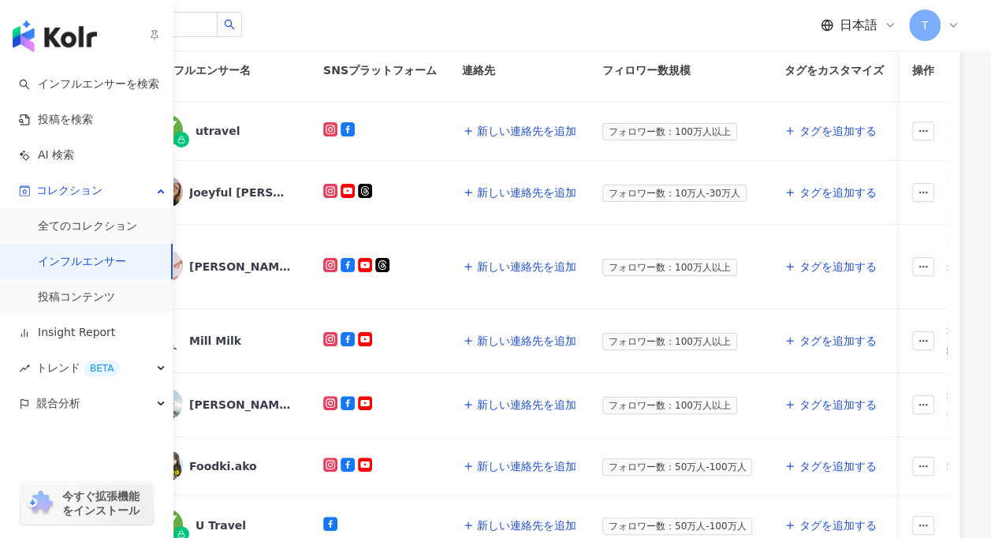
click at [87, 259] on link "インフルエンサー" at bounding box center [82, 262] width 88 height 16
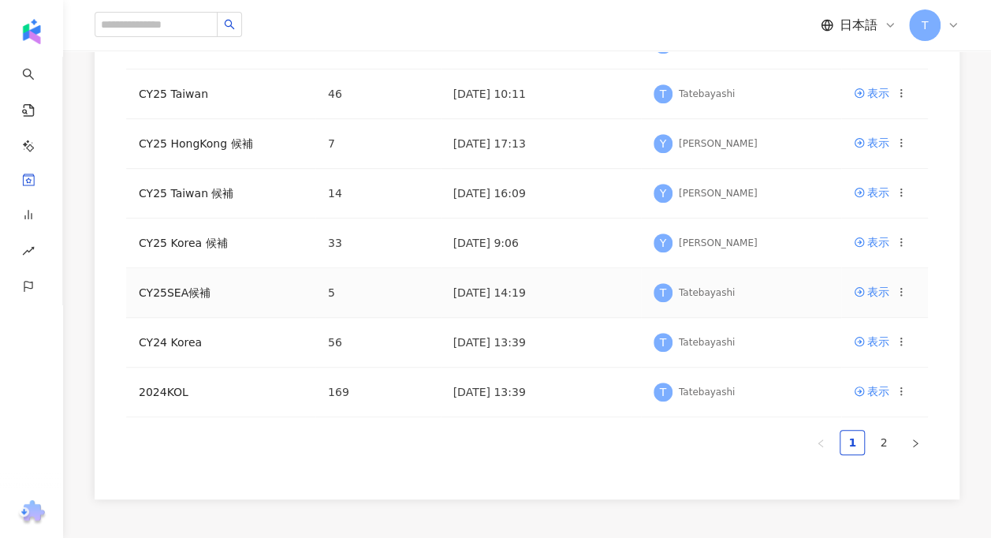
scroll to position [237, 0]
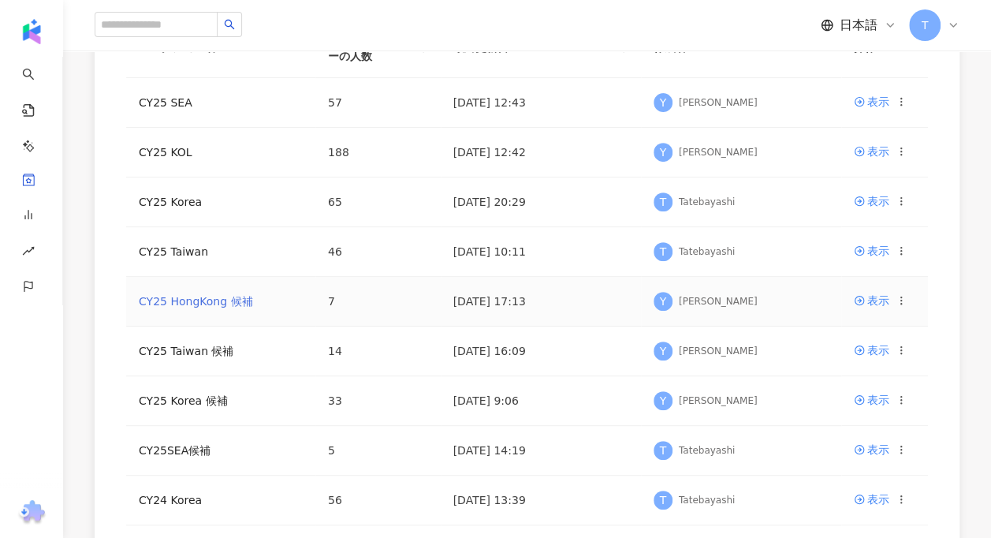
click at [233, 296] on link "CY25 HongKong 候補" at bounding box center [196, 301] width 114 height 13
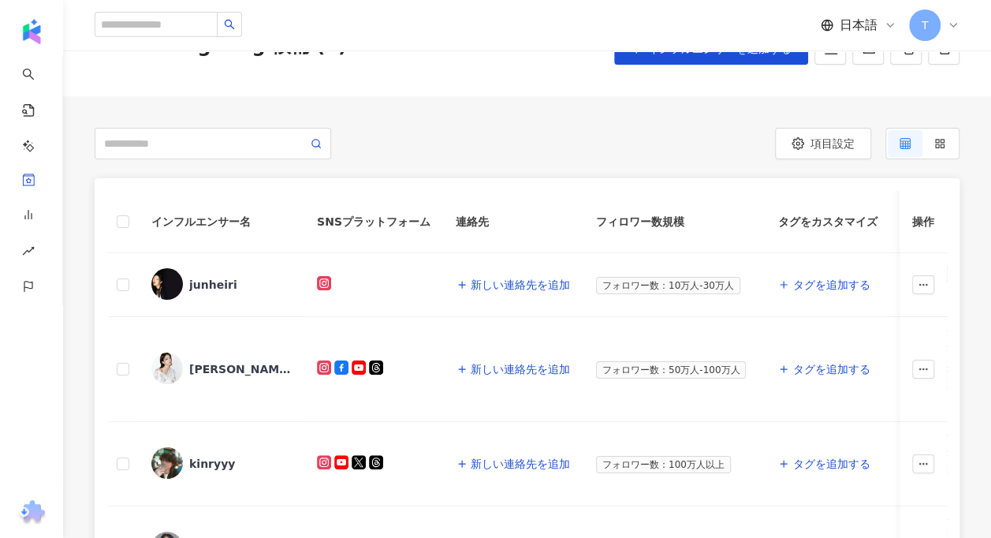
scroll to position [158, 0]
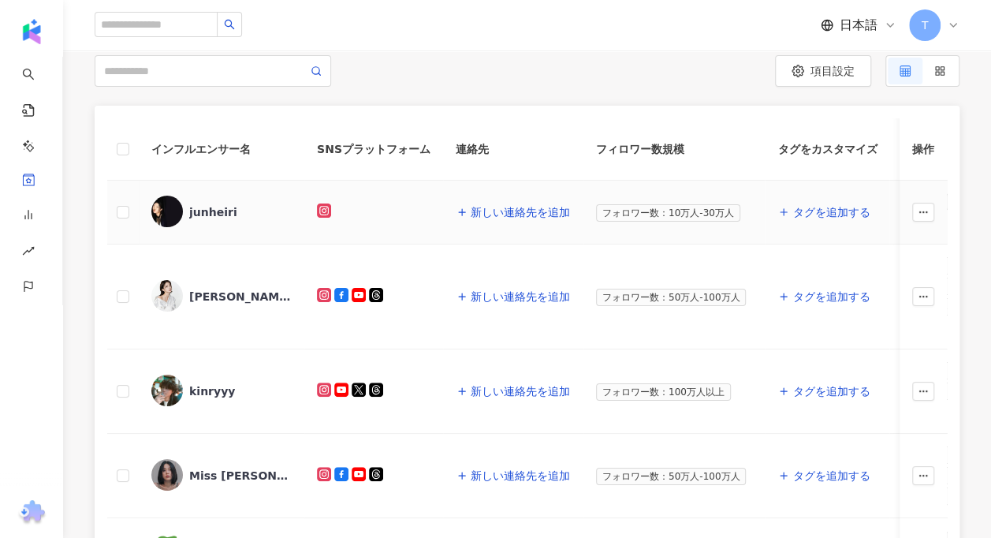
click at [192, 199] on div "junheiri" at bounding box center [221, 212] width 140 height 33
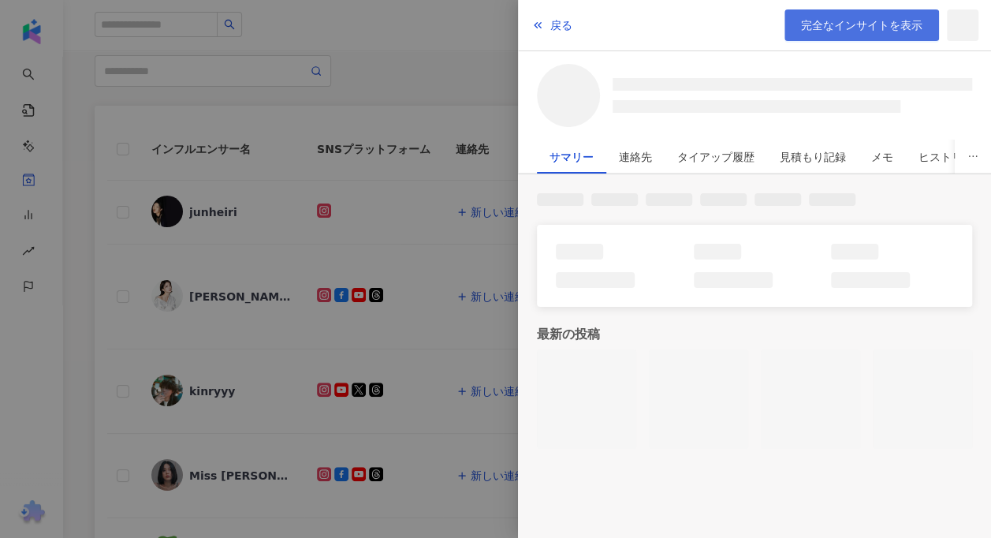
click at [910, 25] on span "完全なインサイトを表示" at bounding box center [861, 25] width 121 height 13
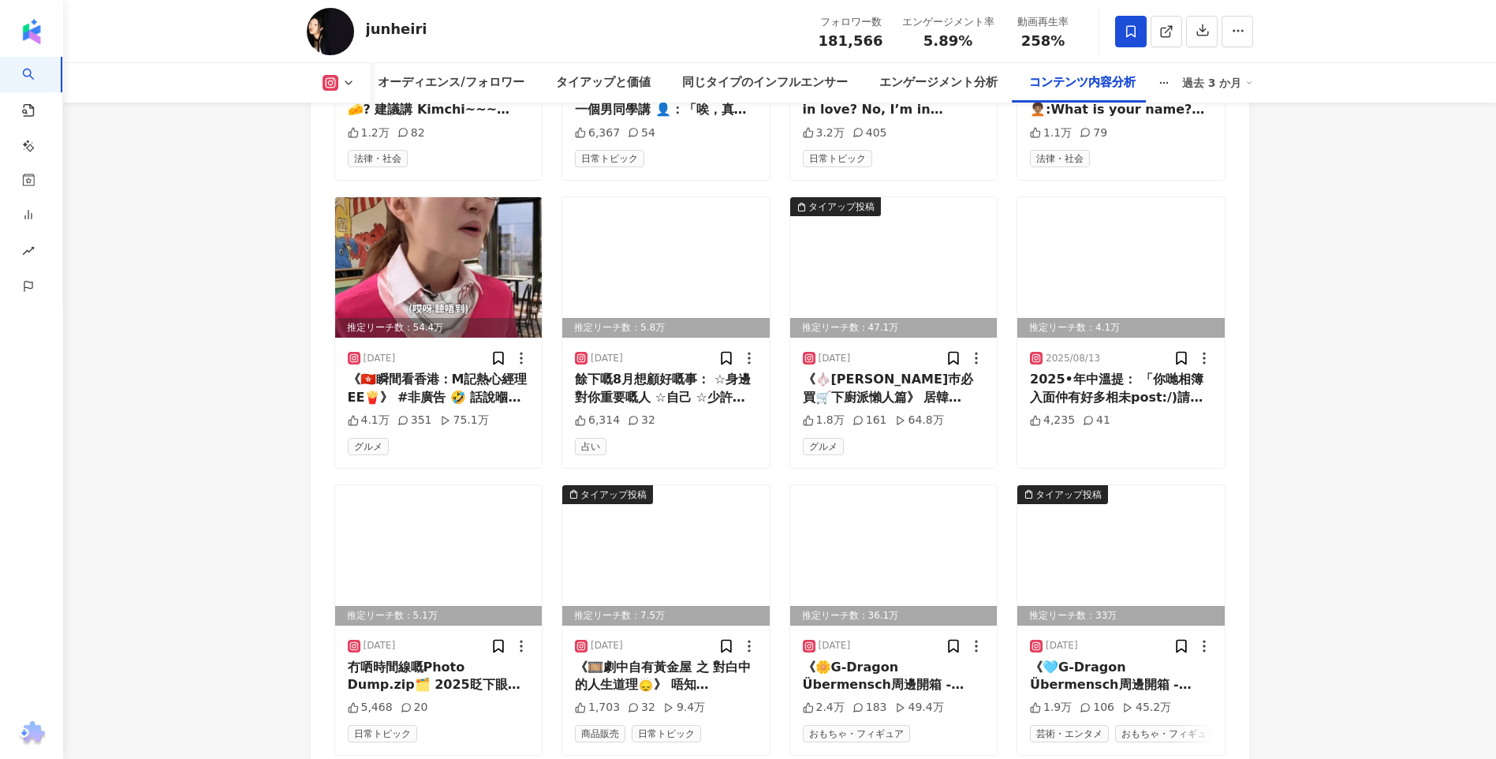
scroll to position [5518, 0]
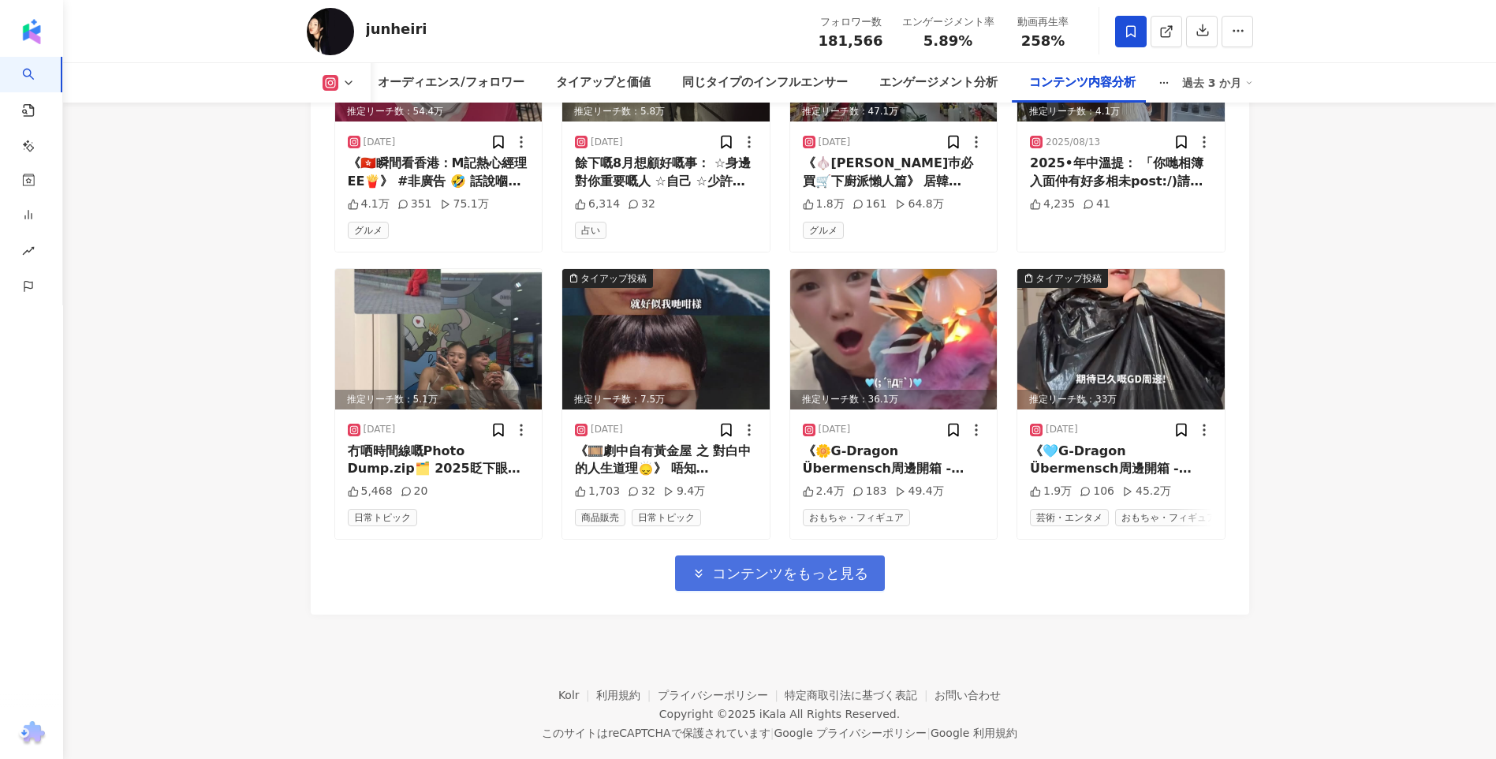
click at [480, 232] on span "コンテンツをもっと見る" at bounding box center [790, 573] width 156 height 17
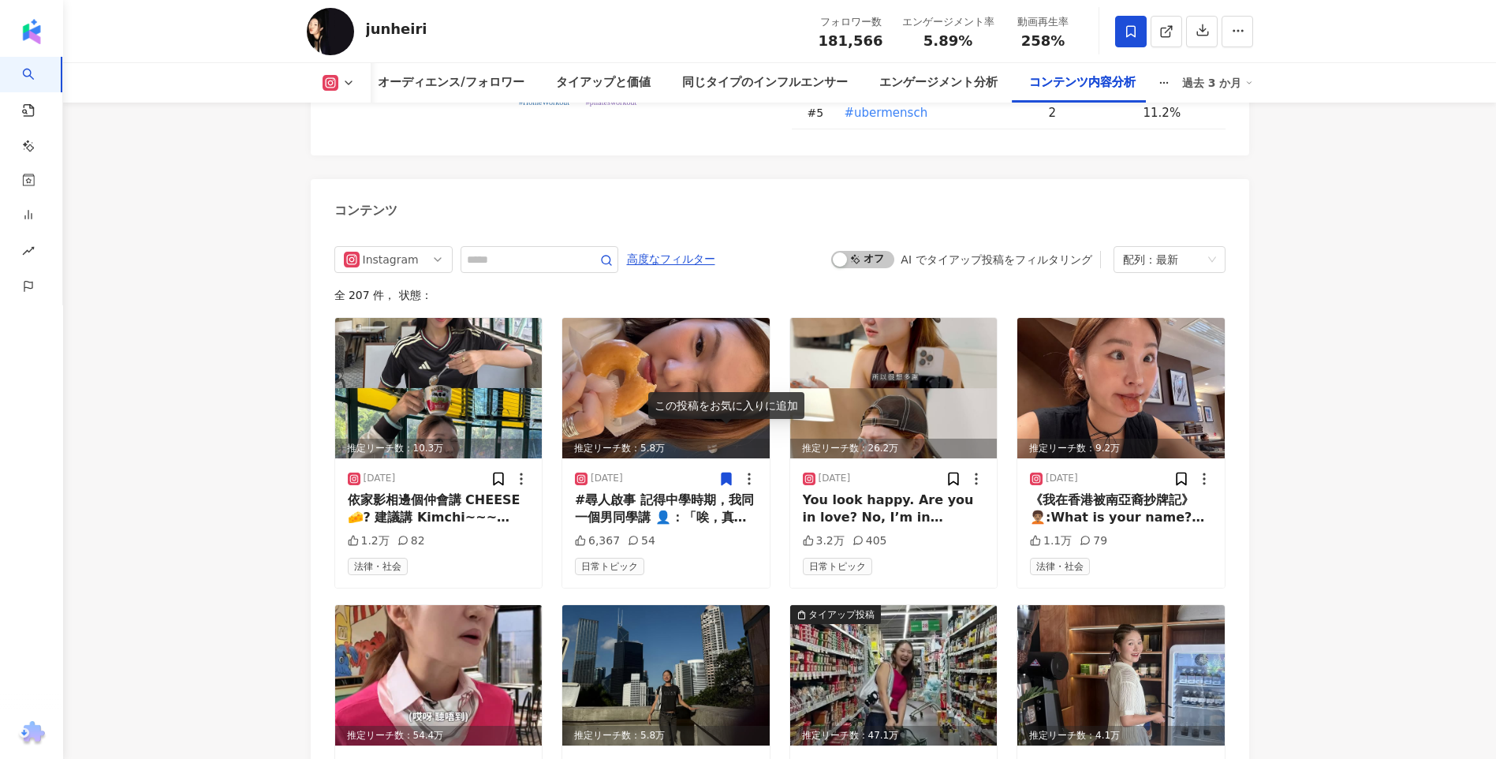
scroll to position [4808, 0]
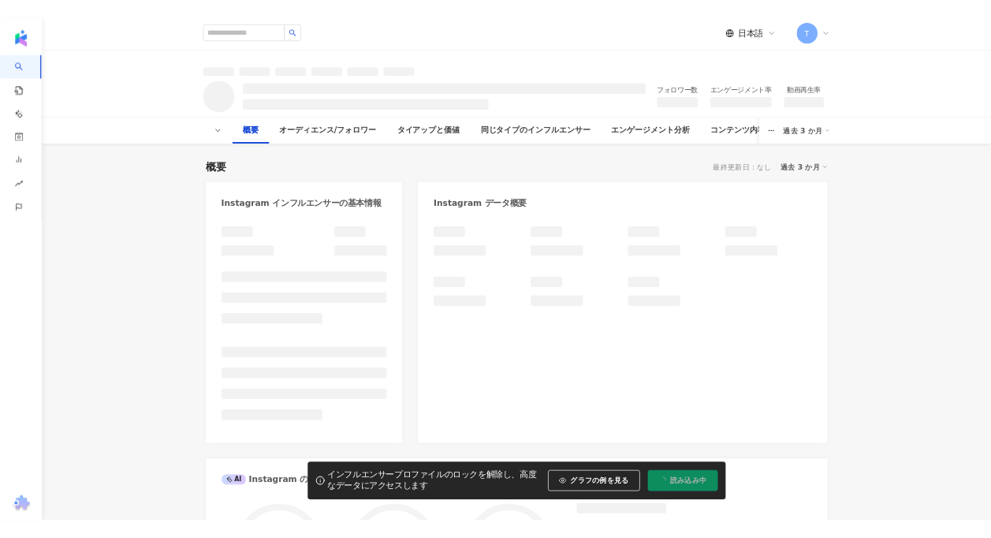
scroll to position [0, 0]
